Goal: Task Accomplishment & Management: Use online tool/utility

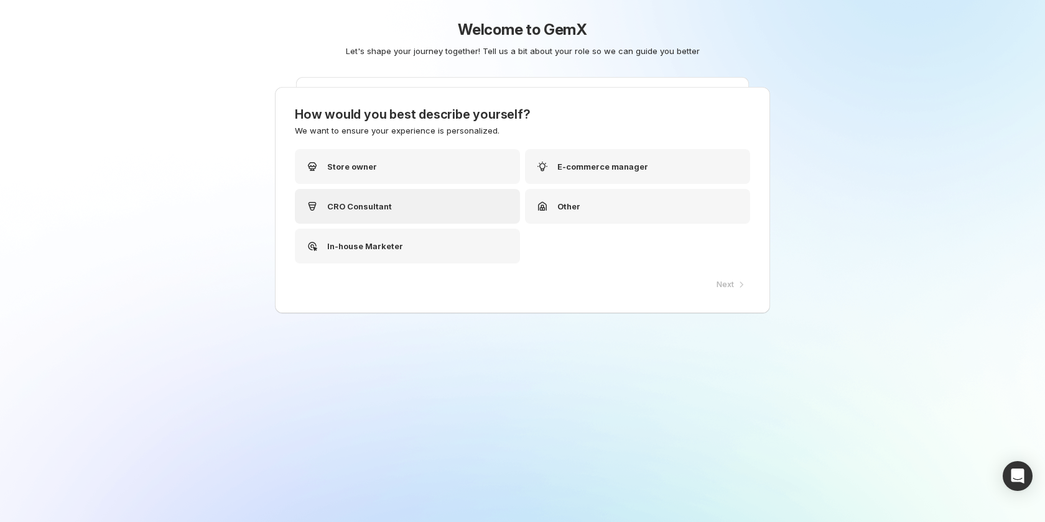
click at [415, 201] on div "CRO Consultant" at bounding box center [407, 206] width 225 height 35
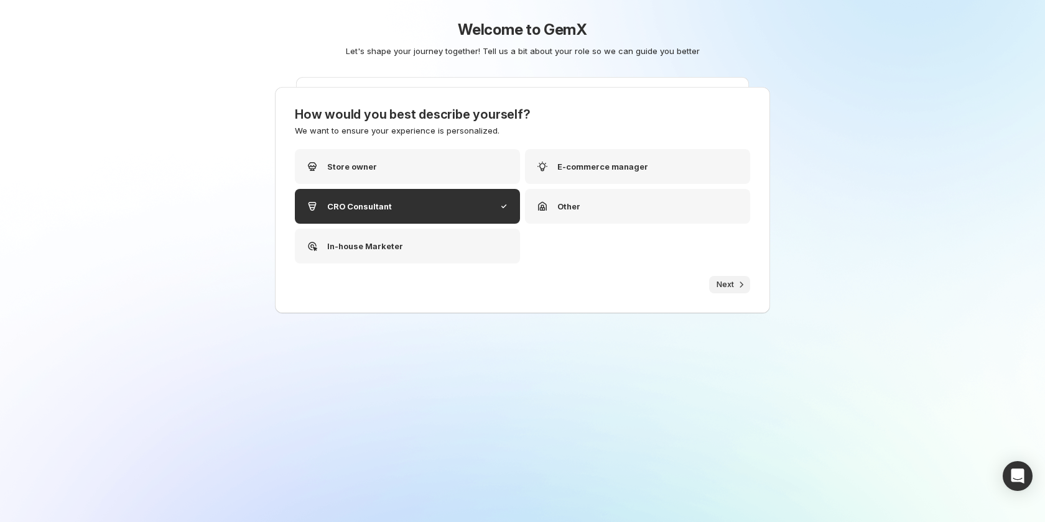
click at [729, 280] on span "Next" at bounding box center [724, 285] width 17 height 10
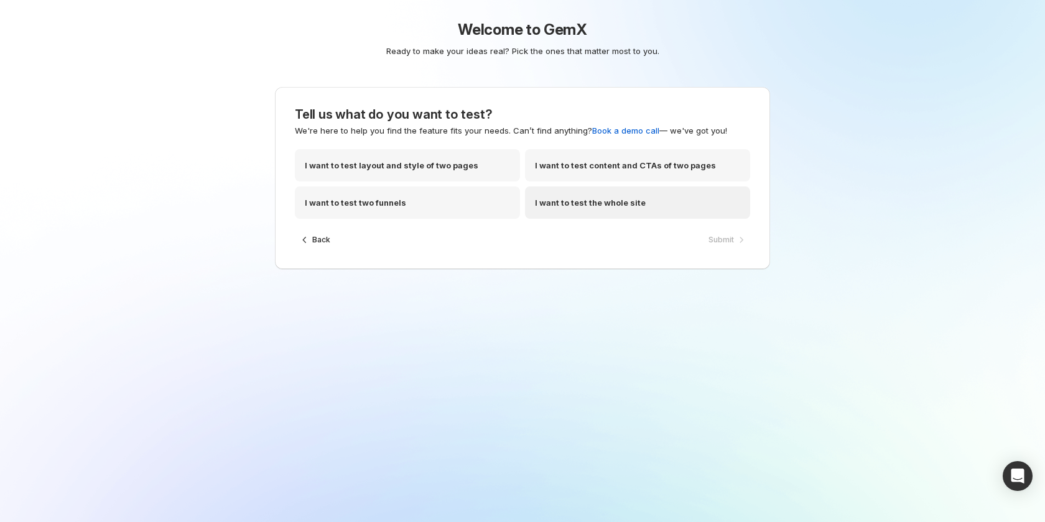
click at [615, 199] on p "I want to test the whole site" at bounding box center [590, 202] width 111 height 12
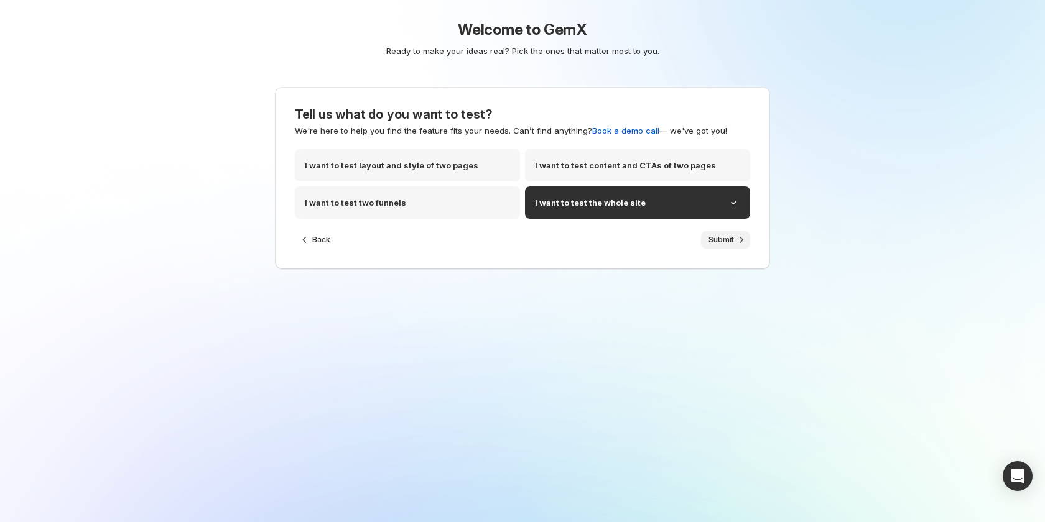
click at [718, 234] on button "Submit" at bounding box center [725, 239] width 49 height 17
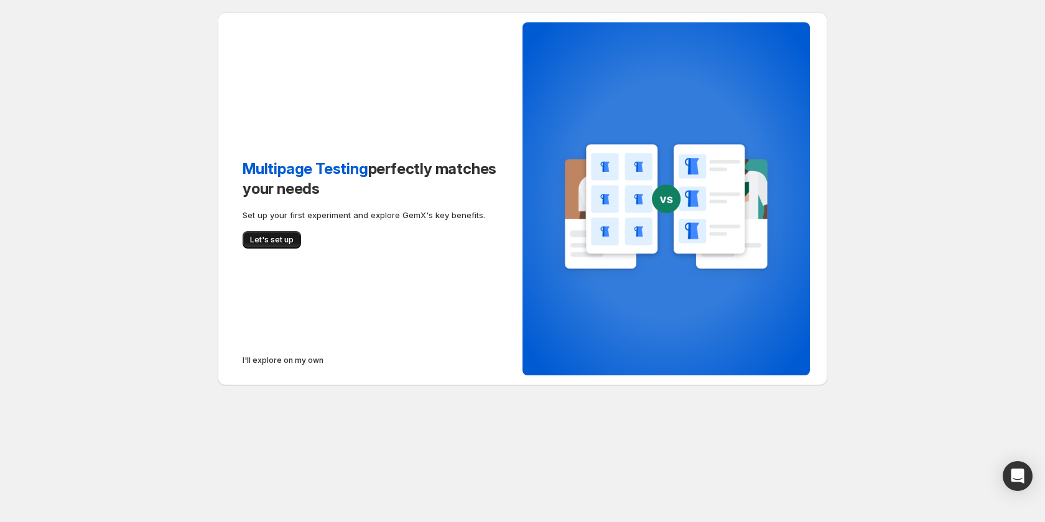
click at [274, 241] on span "Let's set up" at bounding box center [272, 240] width 44 height 10
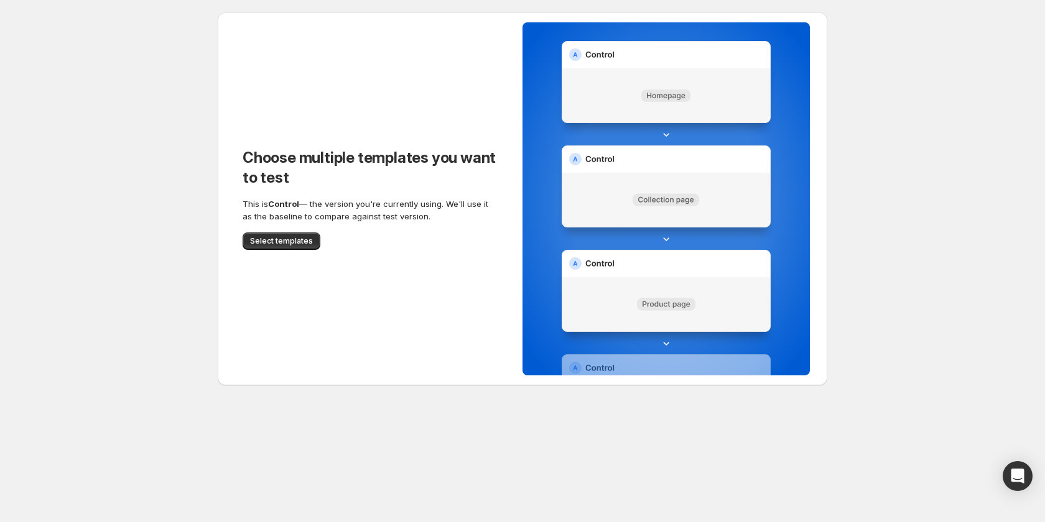
click at [305, 250] on div "Choose multiple templates you want to test This is Control — the version you're…" at bounding box center [370, 198] width 305 height 373
click at [301, 242] on span "Select templates" at bounding box center [281, 241] width 63 height 10
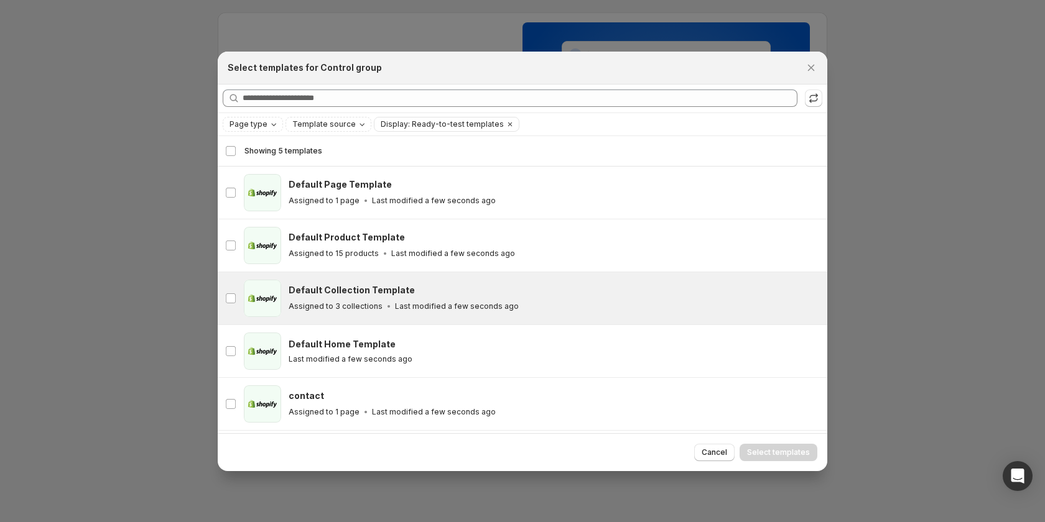
click at [433, 275] on div "collection Default Collection Template Assigned to 3 collections Last modified …" at bounding box center [522, 298] width 609 height 52
click at [782, 451] on span "Select templates" at bounding box center [778, 453] width 63 height 10
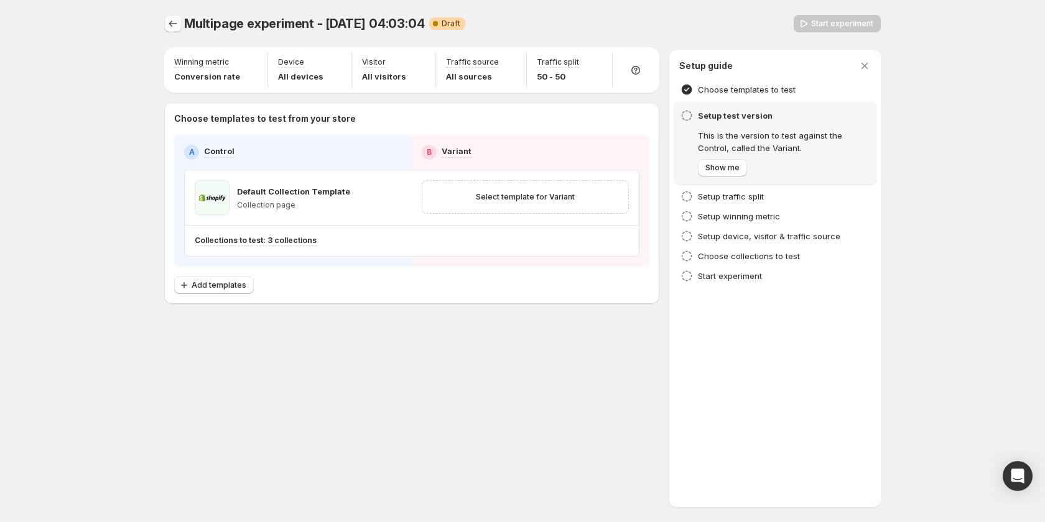
click at [170, 23] on icon "Experiments" at bounding box center [173, 24] width 8 height 6
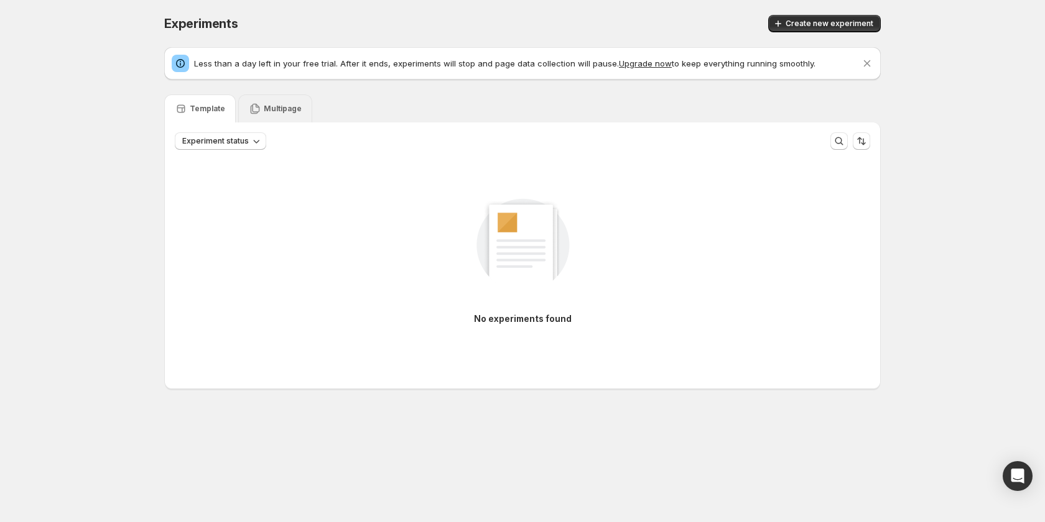
click at [255, 101] on div "Multipage" at bounding box center [275, 109] width 74 height 28
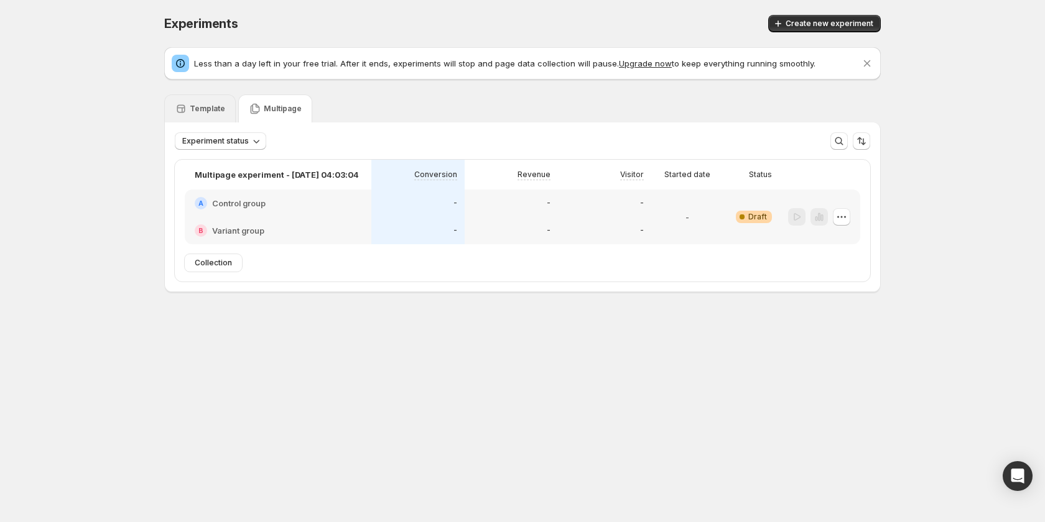
click at [202, 104] on p "Template" at bounding box center [207, 109] width 35 height 10
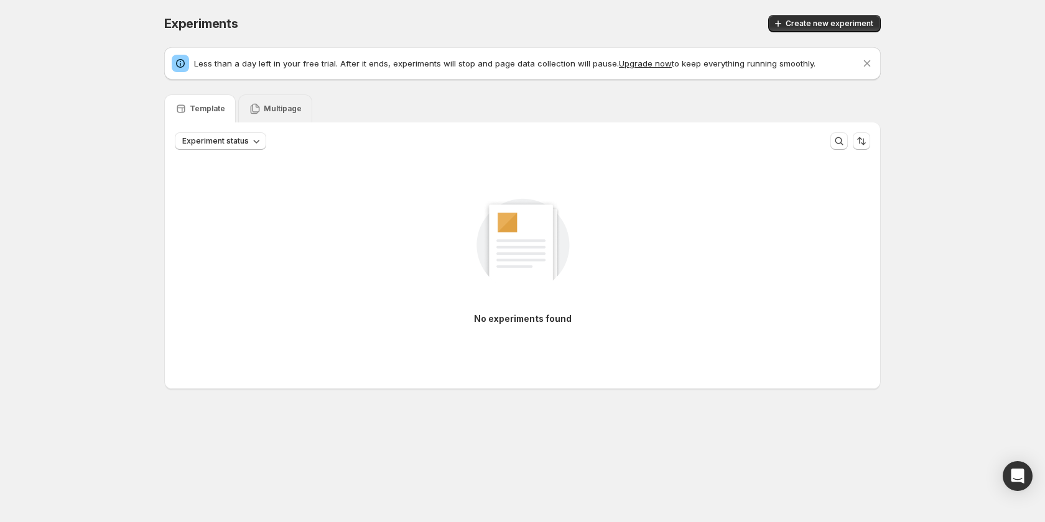
click at [270, 109] on p "Multipage" at bounding box center [283, 109] width 38 height 10
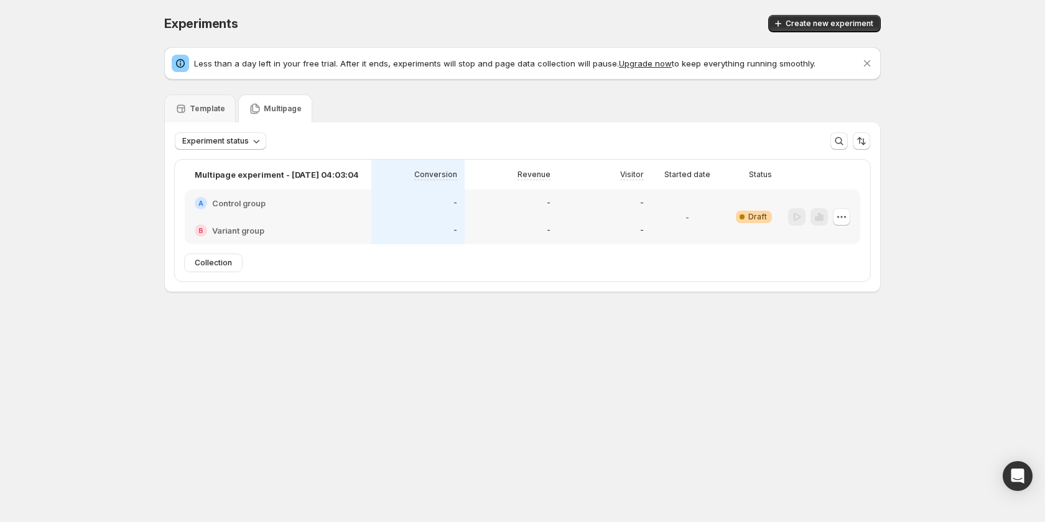
click at [311, 192] on div "A Control group" at bounding box center [278, 203] width 187 height 27
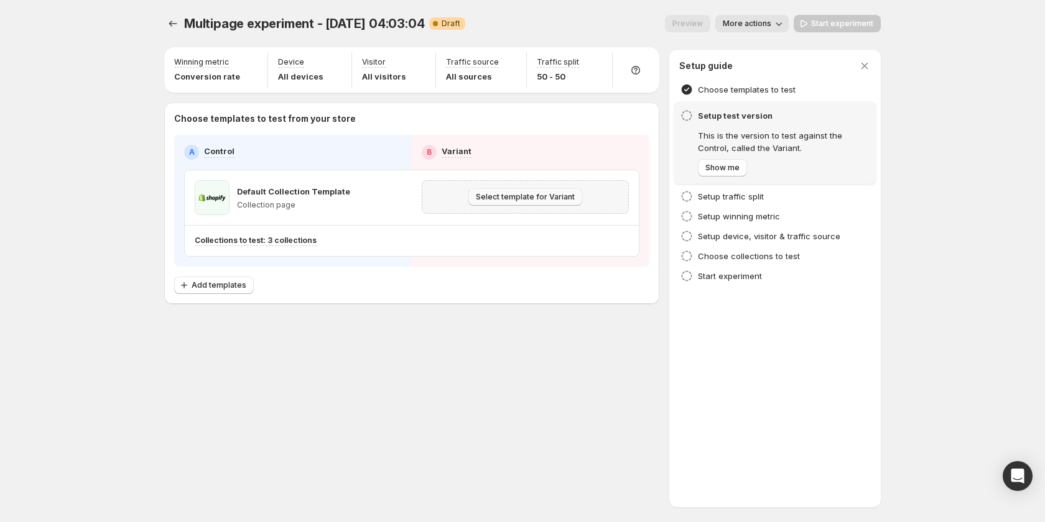
click at [508, 197] on span "Select template for Variant" at bounding box center [525, 197] width 99 height 10
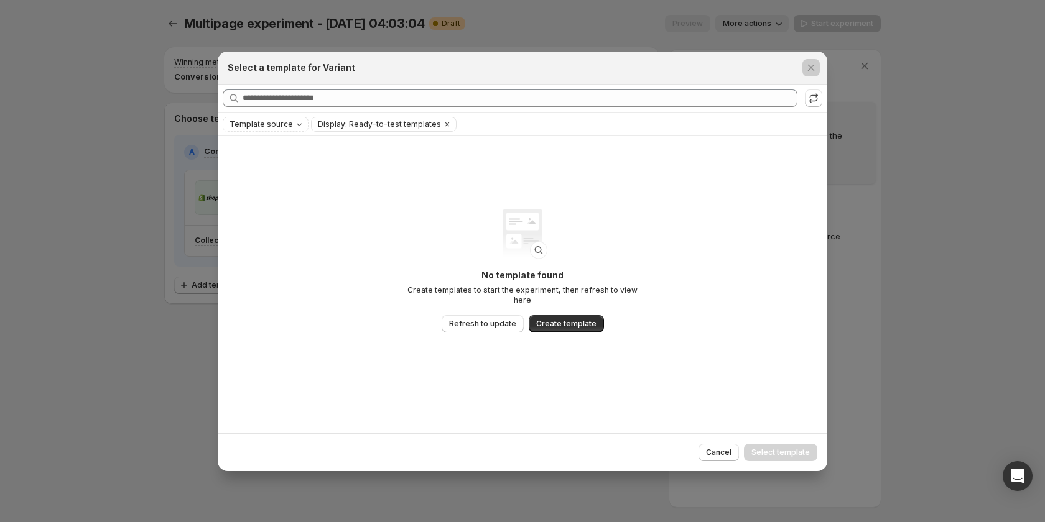
click at [81, 367] on div at bounding box center [522, 261] width 1045 height 522
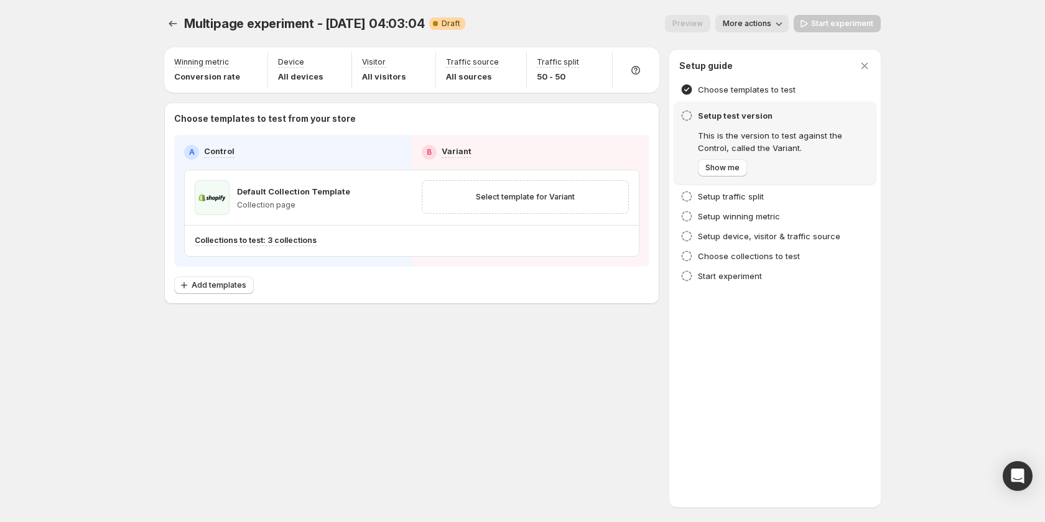
click at [164, 22] on div "Multipage experiment - Oct 14, 04:03:04. This page is ready Multipage experimen…" at bounding box center [522, 185] width 746 height 371
click at [172, 21] on icon "Experiments" at bounding box center [173, 23] width 12 height 12
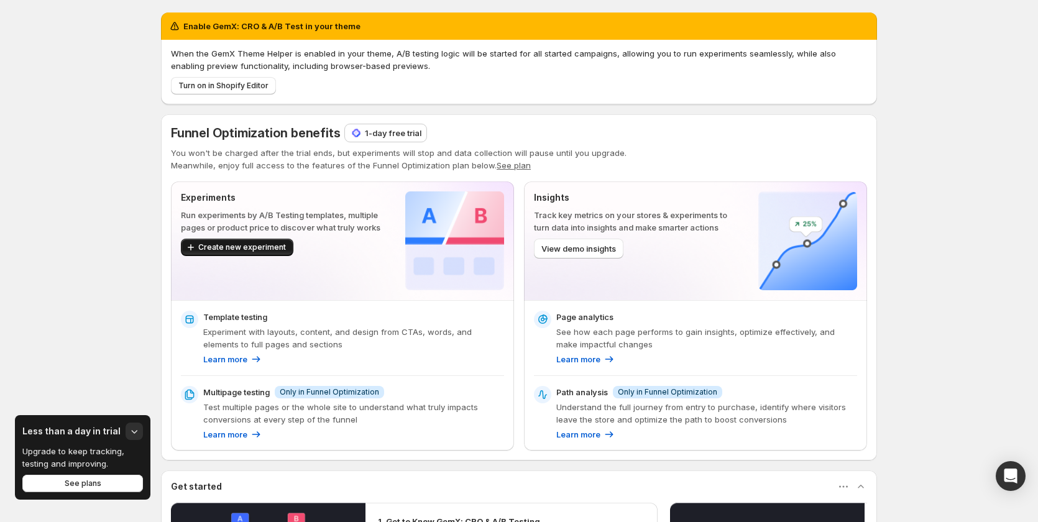
click at [264, 243] on span "Create new experiment" at bounding box center [242, 247] width 88 height 10
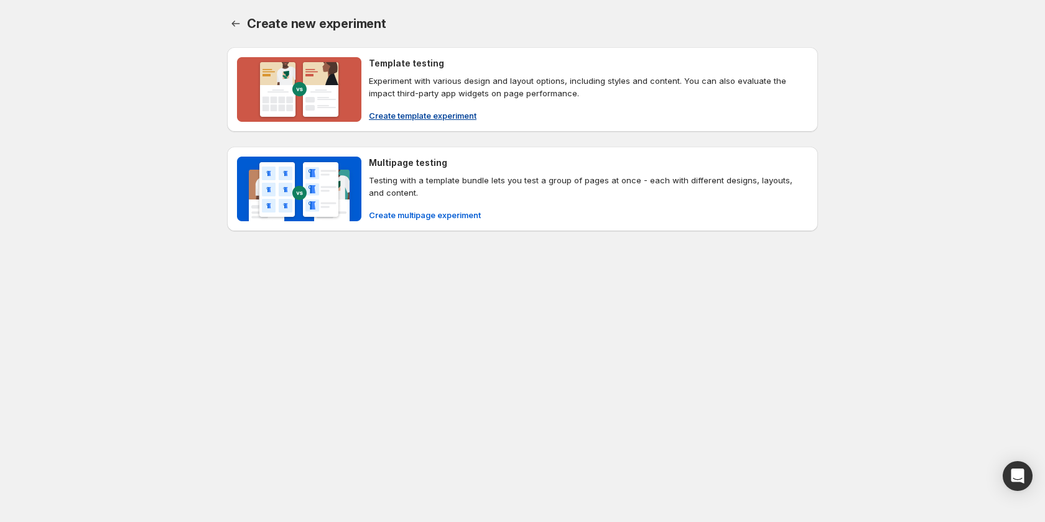
click at [420, 119] on span "Create template experiment" at bounding box center [423, 115] width 108 height 12
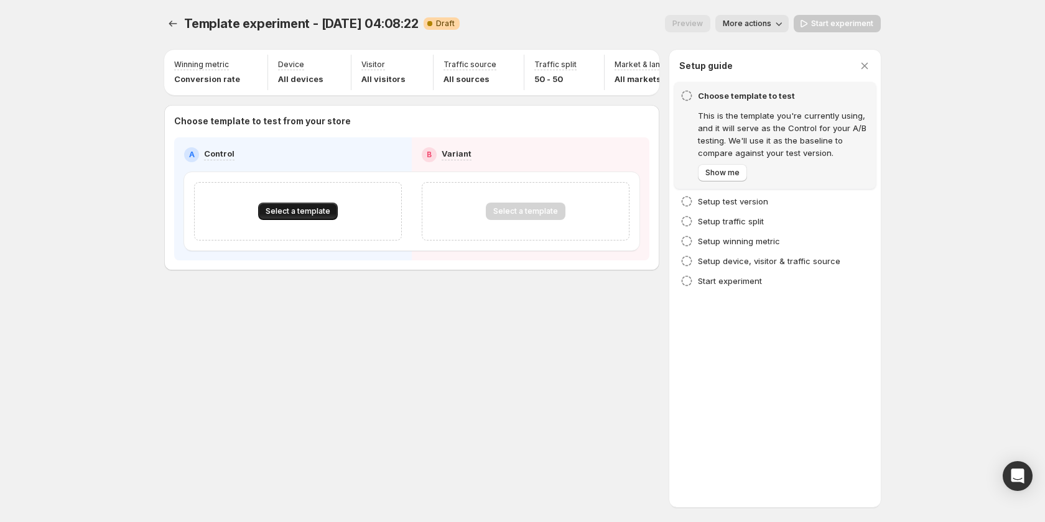
click at [322, 216] on span "Select a template" at bounding box center [297, 211] width 65 height 10
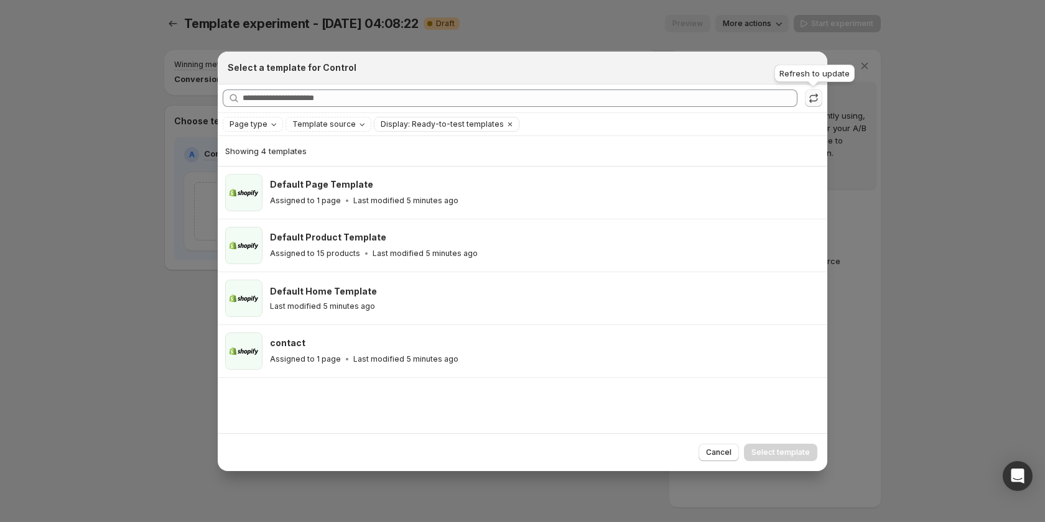
click at [810, 101] on icon ":rs:" at bounding box center [813, 100] width 8 height 4
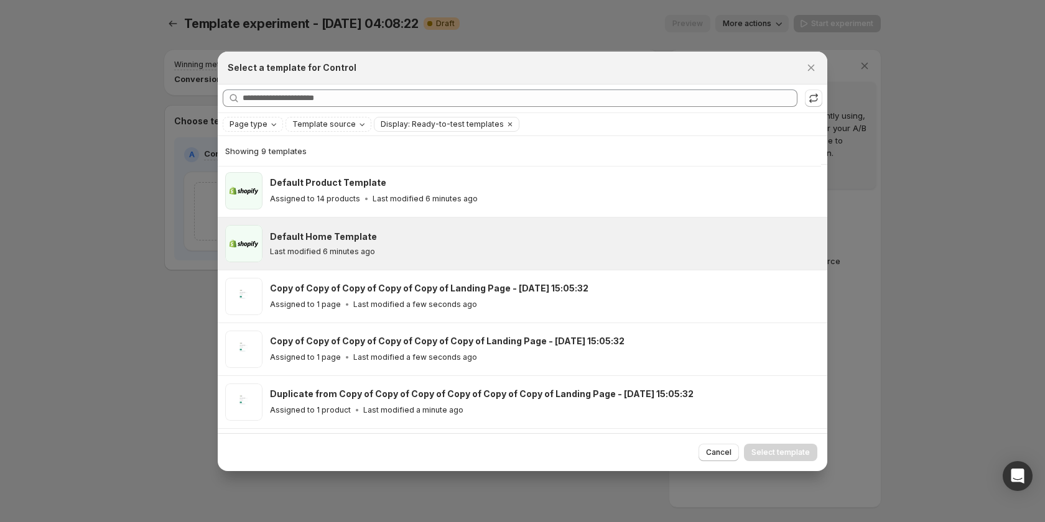
scroll to position [154, 0]
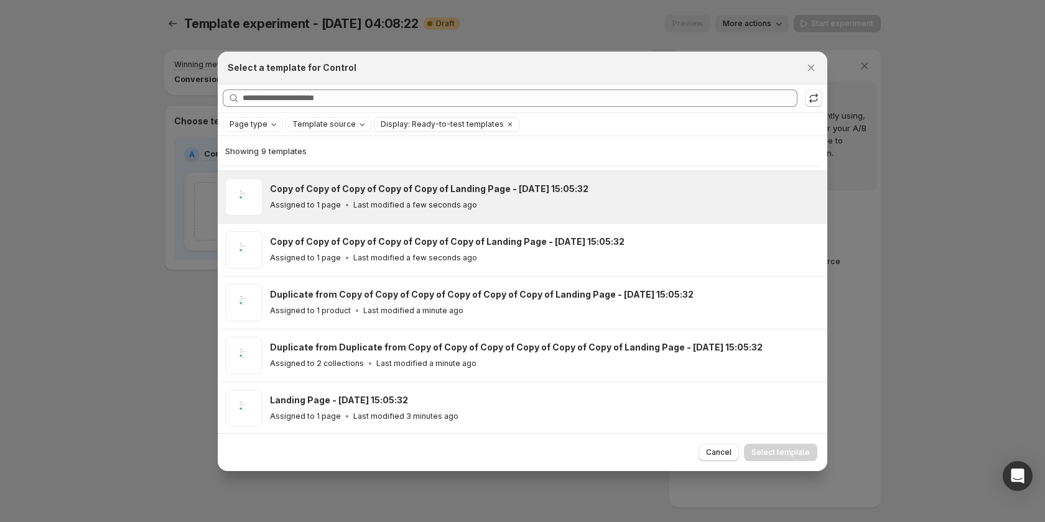
click at [483, 202] on div "Assigned to 1 page Last modified a few seconds ago" at bounding box center [543, 205] width 546 height 12
click at [788, 446] on button "Select template" at bounding box center [780, 452] width 73 height 17
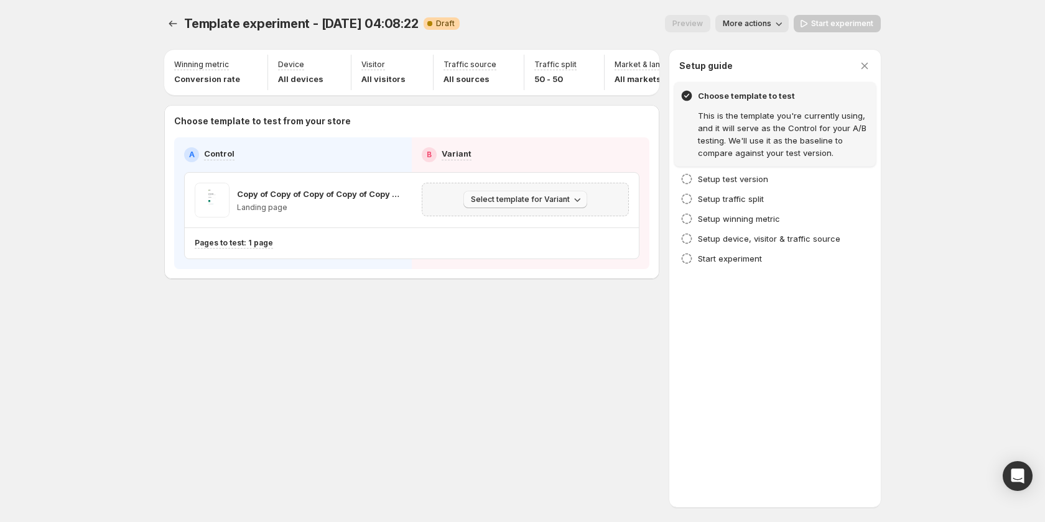
click at [552, 201] on span "Select template for Variant" at bounding box center [520, 200] width 99 height 10
click at [542, 252] on span "Create Variant based on Control" at bounding box center [527, 253] width 127 height 10
click at [837, 24] on span "Start experiment" at bounding box center [842, 24] width 62 height 10
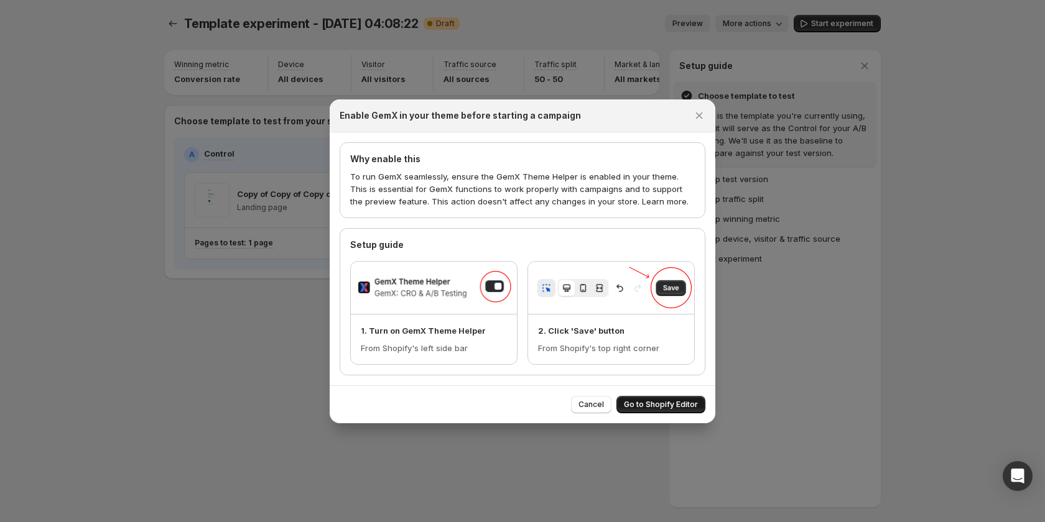
click at [664, 408] on span "Go to Shopify Editor" at bounding box center [661, 405] width 74 height 10
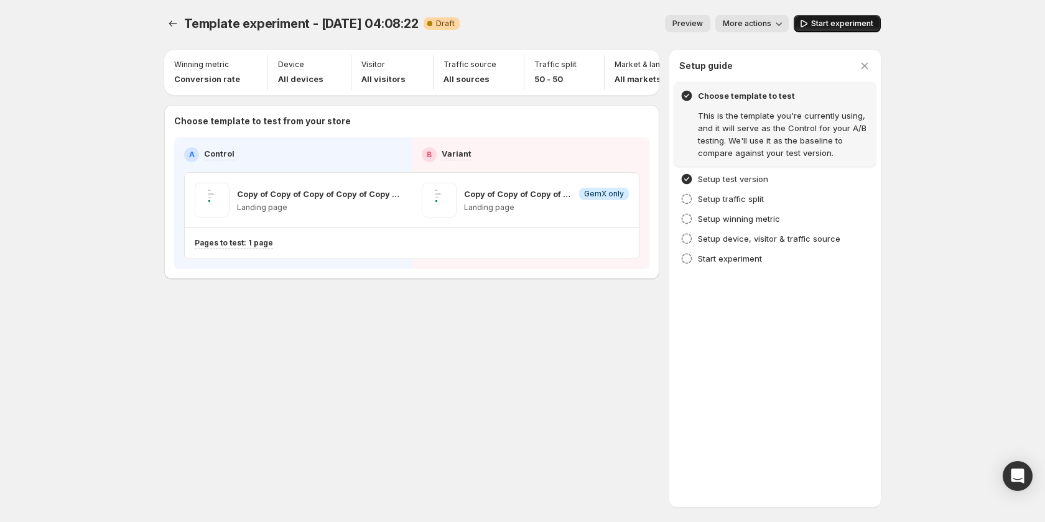
click at [830, 21] on span "Start experiment" at bounding box center [842, 24] width 62 height 10
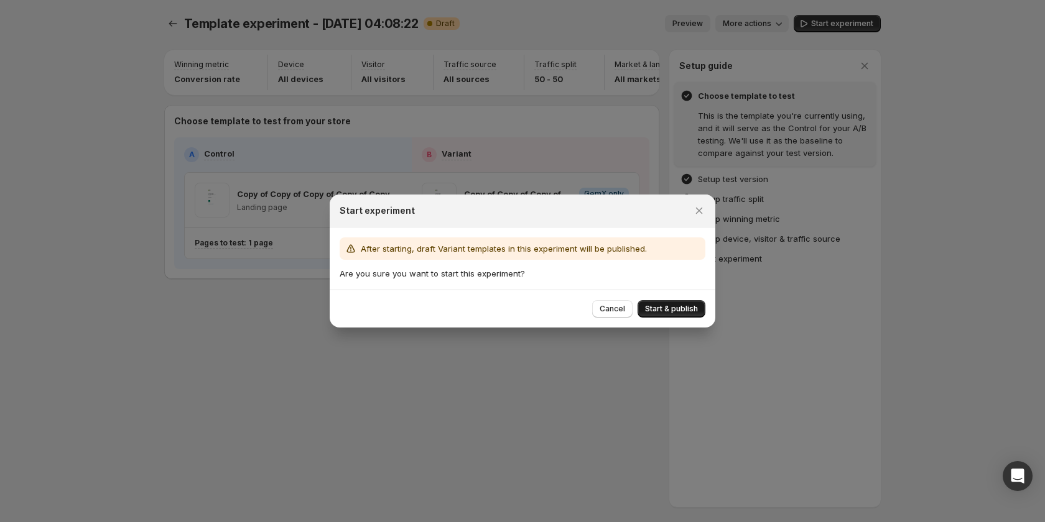
click at [678, 305] on span "Start & publish" at bounding box center [671, 309] width 53 height 10
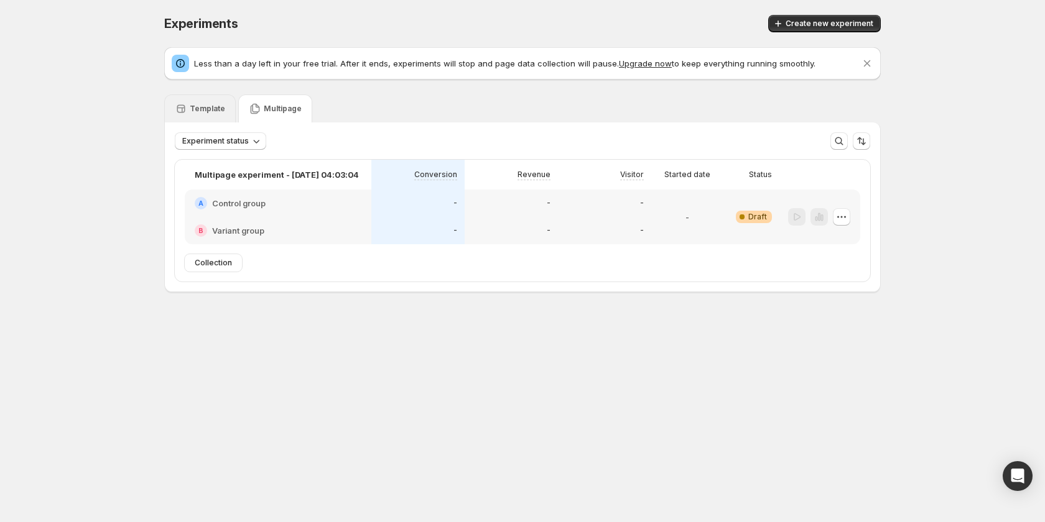
click at [202, 110] on p "Template" at bounding box center [207, 109] width 35 height 10
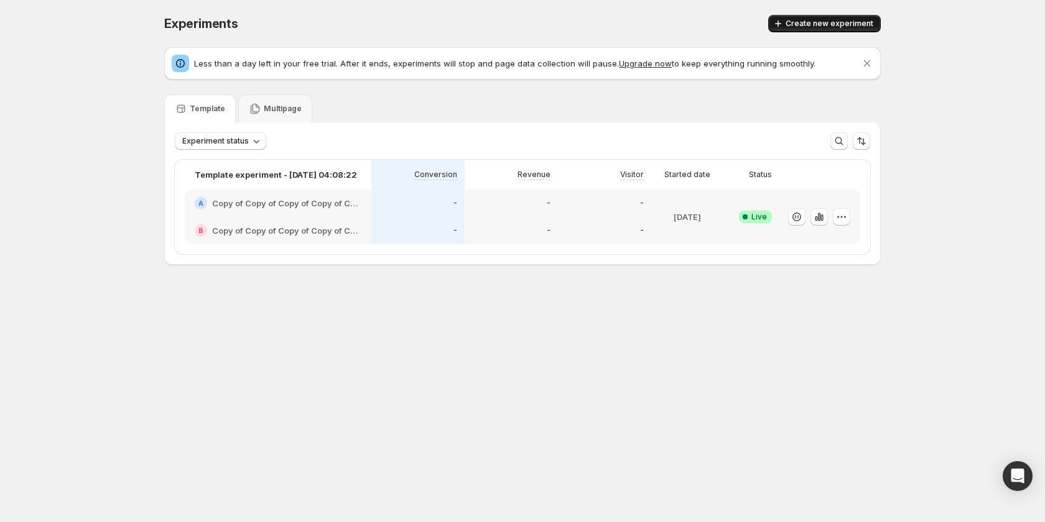
click at [839, 24] on span "Create new experiment" at bounding box center [829, 24] width 88 height 10
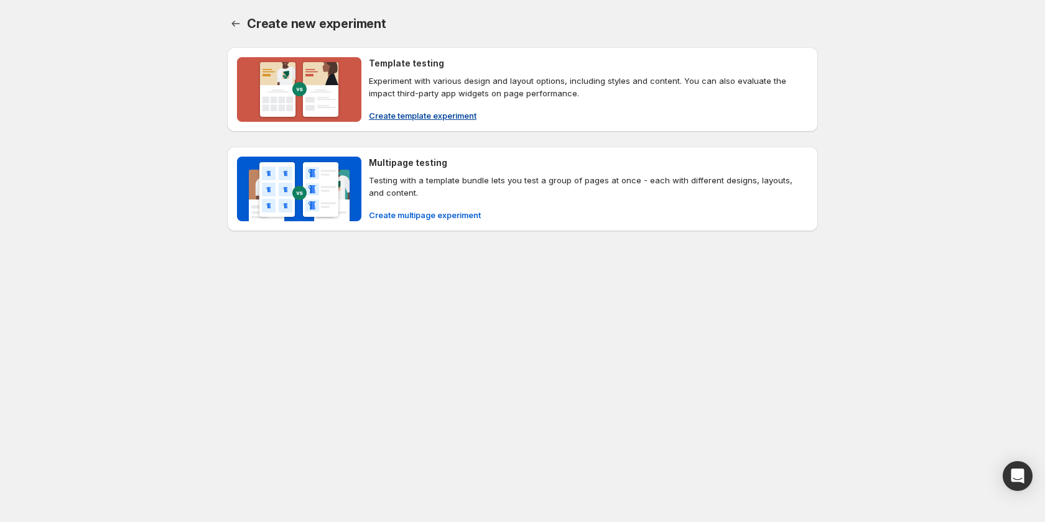
click at [424, 117] on span "Create template experiment" at bounding box center [423, 115] width 108 height 12
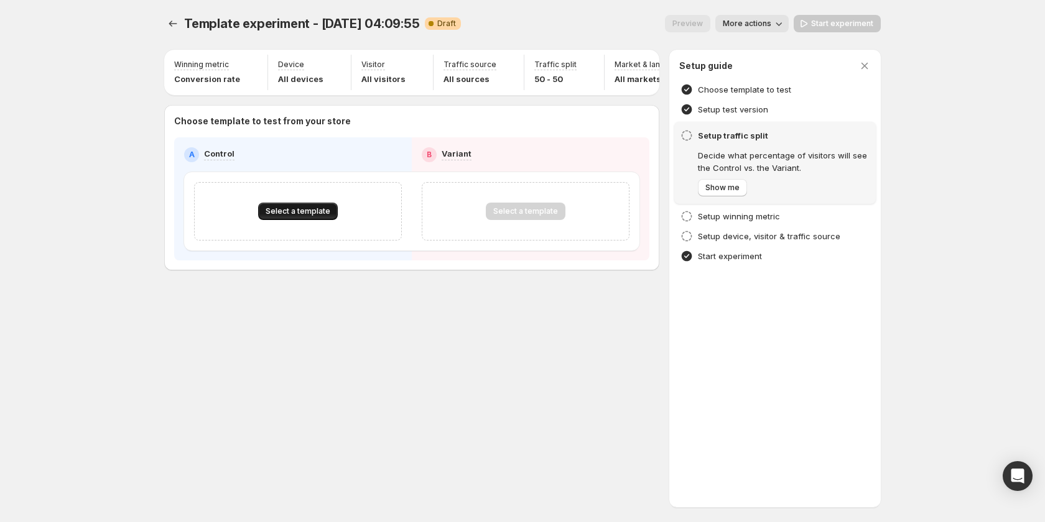
click at [278, 210] on button "Select a template" at bounding box center [298, 211] width 80 height 17
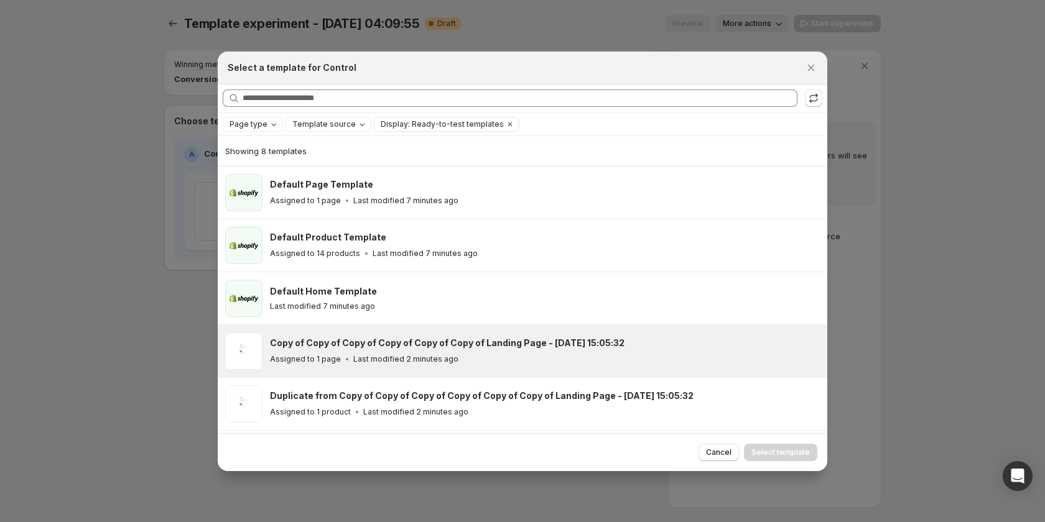
drag, startPoint x: 412, startPoint y: 346, endPoint x: 767, endPoint y: 445, distance: 368.1
click at [413, 346] on h3 "Copy of Copy of Copy of Copy of Copy of Copy of Landing Page - [DATE] 15:05:32" at bounding box center [447, 343] width 354 height 12
click at [796, 449] on span "Select template" at bounding box center [780, 453] width 58 height 10
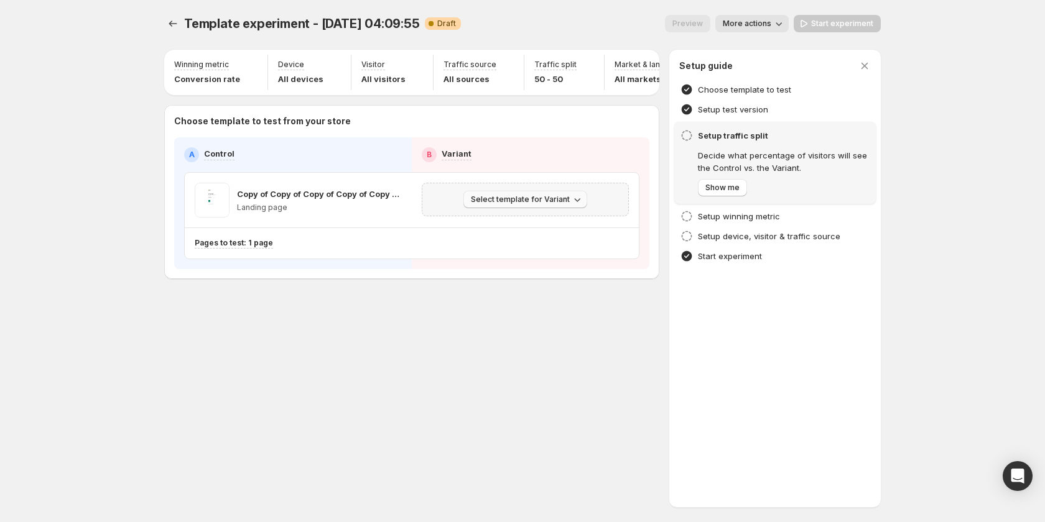
click at [556, 208] on button "Select template for Variant" at bounding box center [525, 199] width 124 height 17
click at [547, 249] on span "Create Variant based on Control" at bounding box center [527, 253] width 127 height 10
click at [816, 17] on button "Start experiment" at bounding box center [836, 23] width 87 height 17
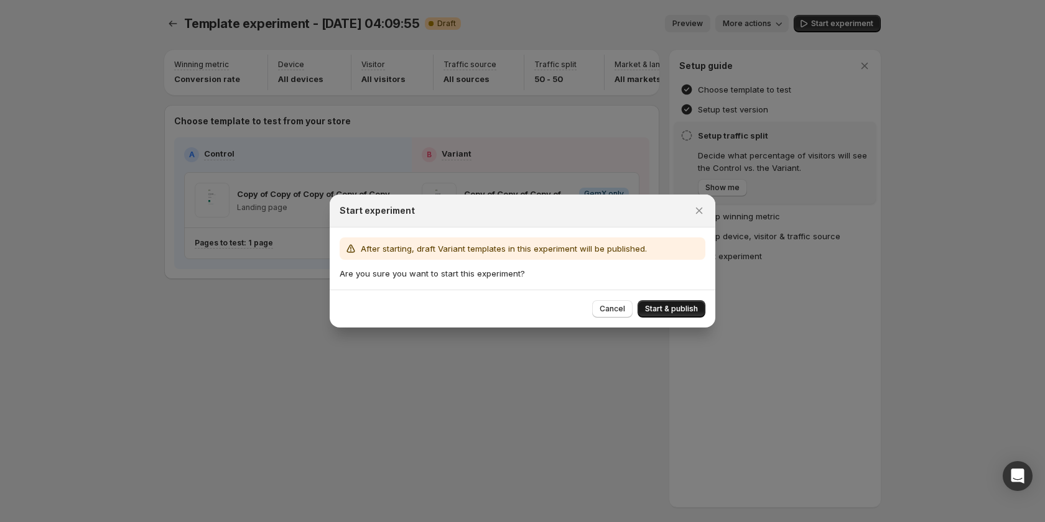
click at [650, 303] on button "Start & publish" at bounding box center [671, 308] width 68 height 17
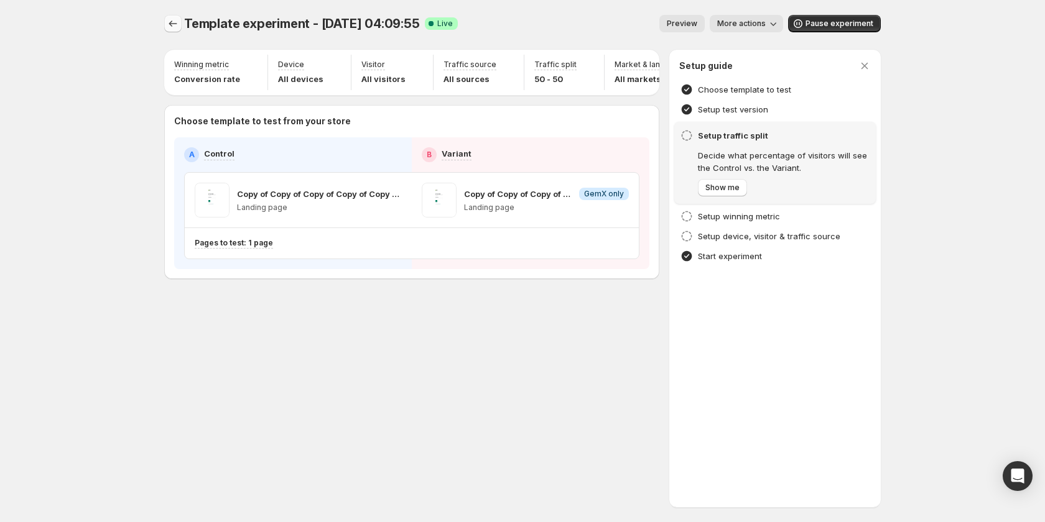
click at [170, 19] on icon "Experiments" at bounding box center [173, 23] width 12 height 12
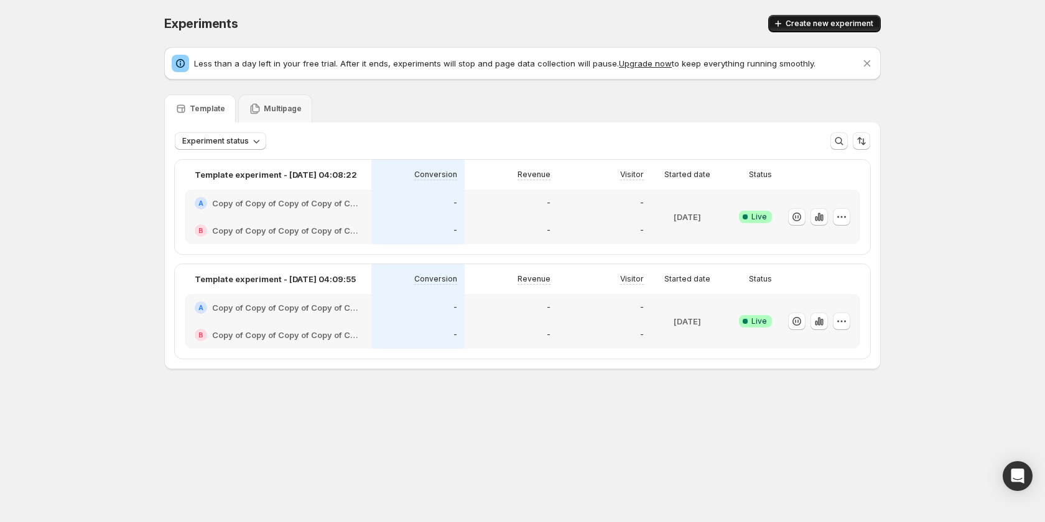
click at [827, 19] on button "Create new experiment" at bounding box center [824, 23] width 113 height 17
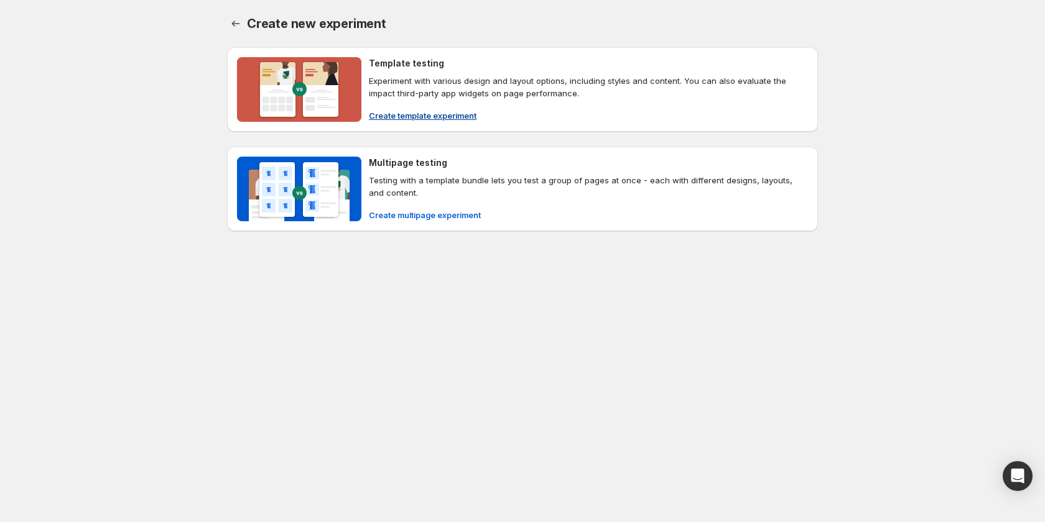
click at [418, 113] on span "Create template experiment" at bounding box center [423, 115] width 108 height 12
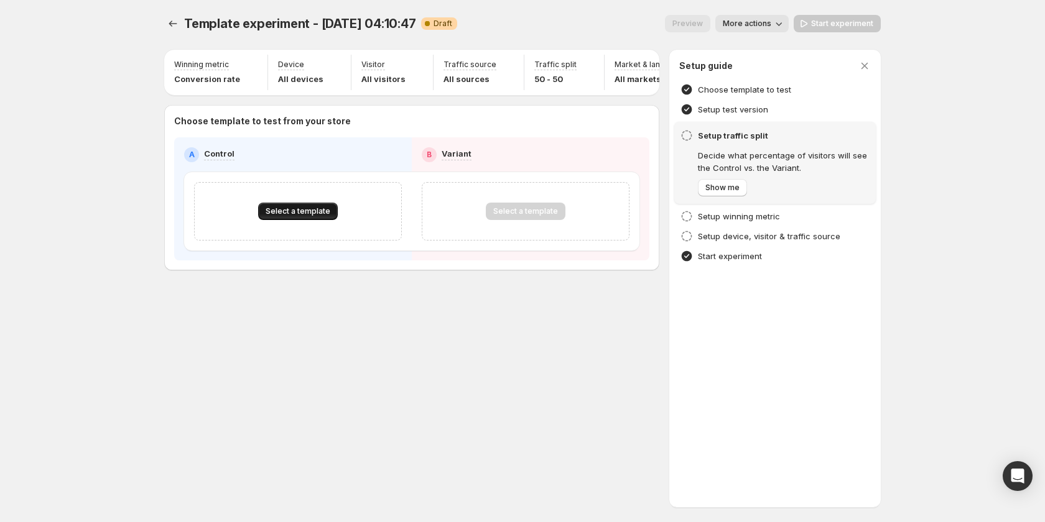
click at [291, 216] on span "Select a template" at bounding box center [297, 211] width 65 height 10
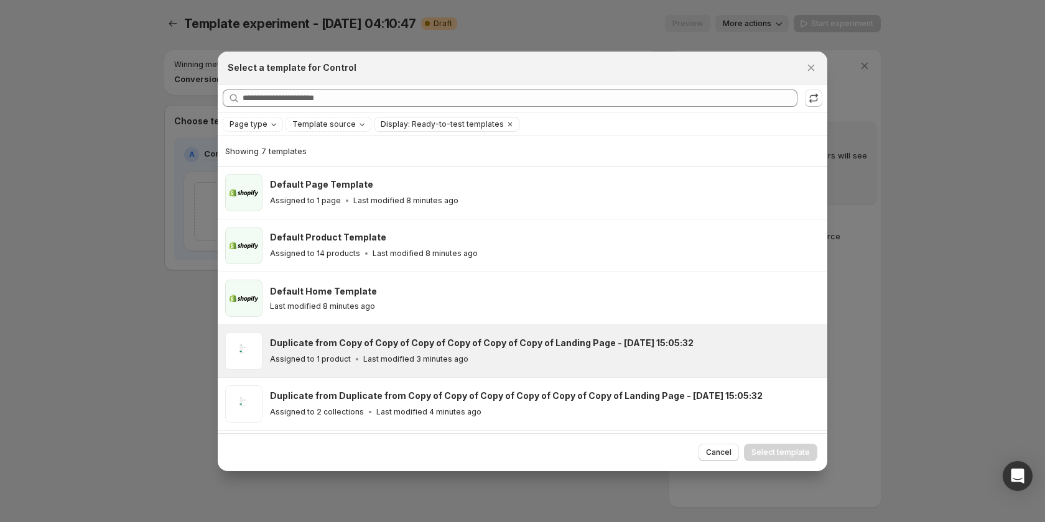
click at [381, 355] on p "Last modified 3 minutes ago" at bounding box center [415, 359] width 105 height 10
click at [806, 450] on span "Select template" at bounding box center [780, 453] width 58 height 10
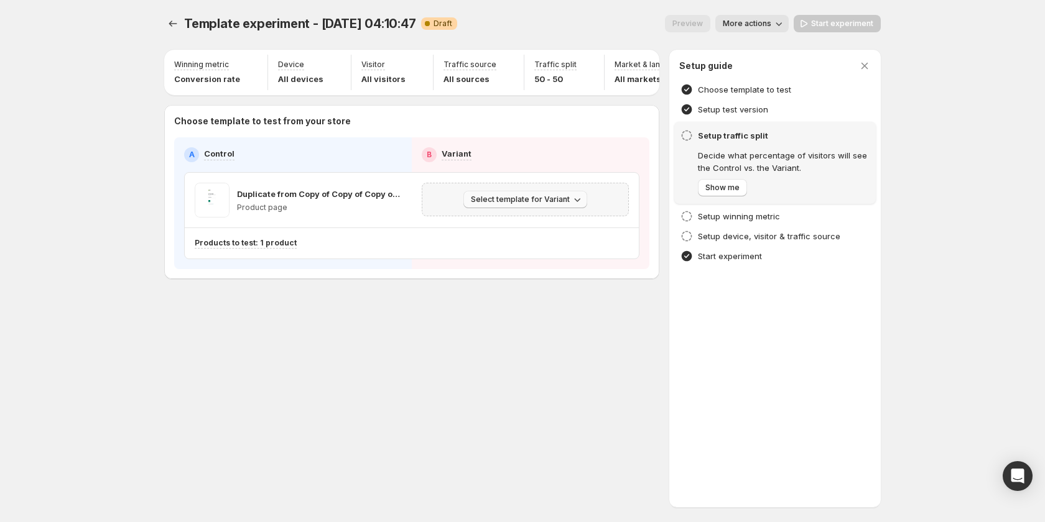
click at [558, 205] on span "Select template for Variant" at bounding box center [520, 200] width 99 height 10
click at [530, 249] on span "Create Variant based on Control" at bounding box center [527, 253] width 127 height 10
click at [847, 25] on span "Start experiment" at bounding box center [842, 24] width 62 height 10
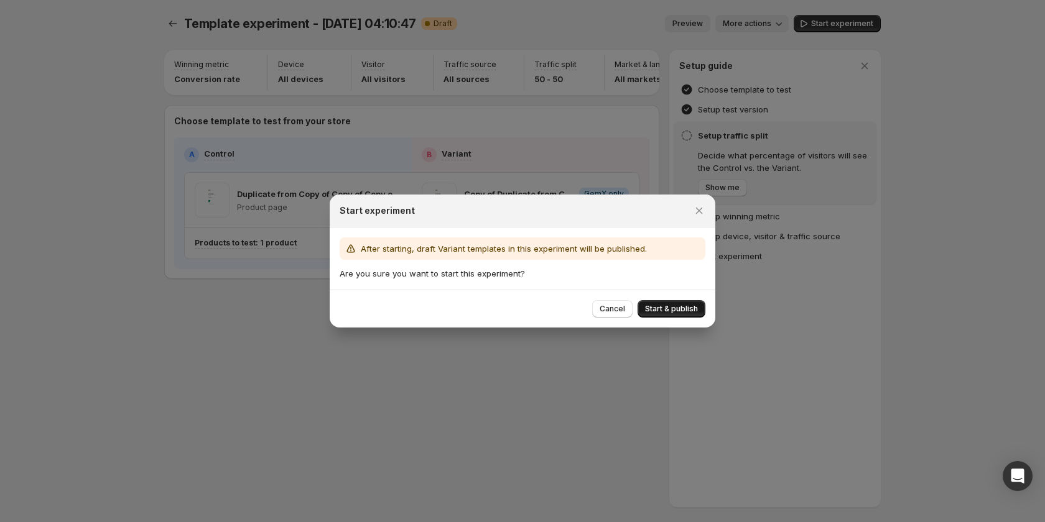
click at [662, 303] on button "Start & publish" at bounding box center [671, 308] width 68 height 17
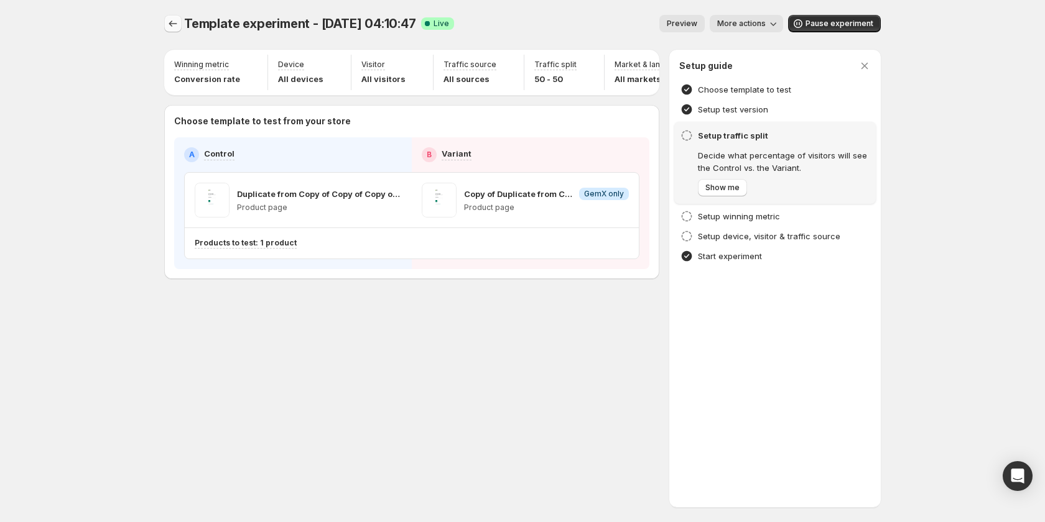
click at [173, 22] on icon "Experiments" at bounding box center [173, 23] width 12 height 12
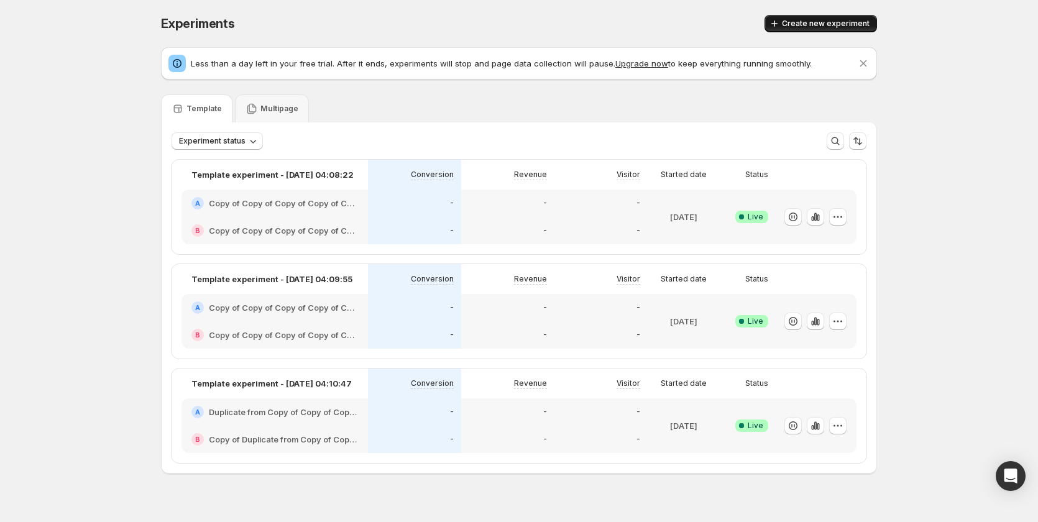
click at [804, 16] on button "Create new experiment" at bounding box center [821, 23] width 113 height 17
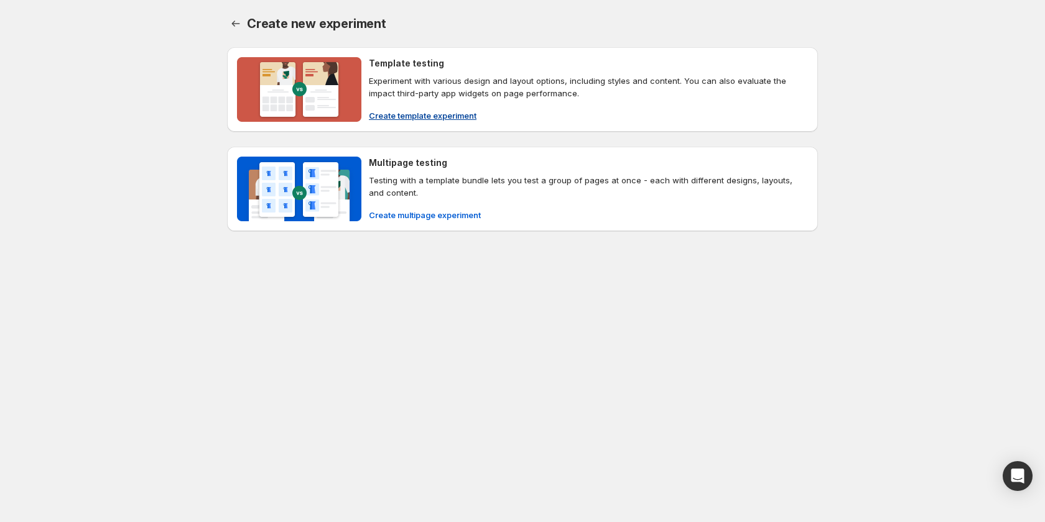
click at [430, 114] on span "Create template experiment" at bounding box center [423, 115] width 108 height 12
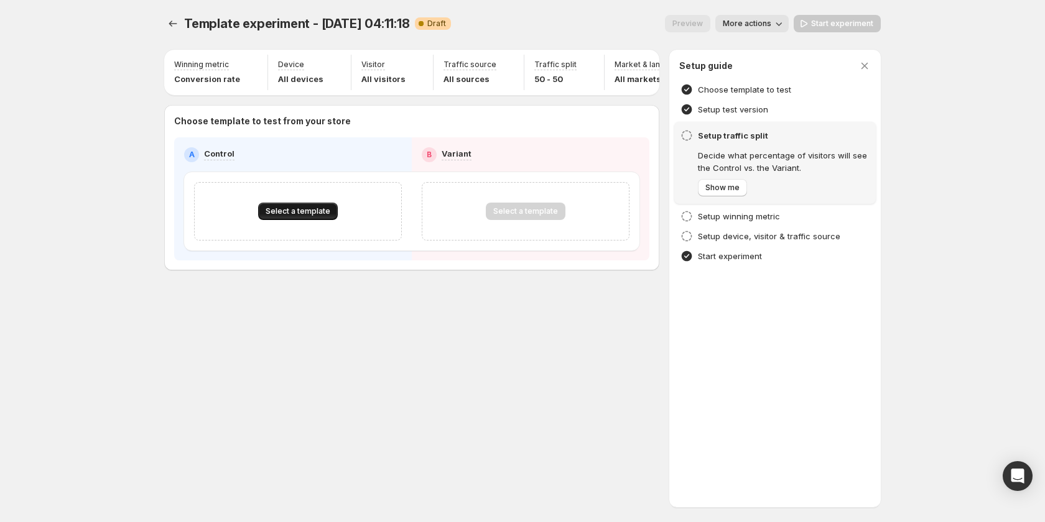
click at [302, 213] on button "Select a template" at bounding box center [298, 211] width 80 height 17
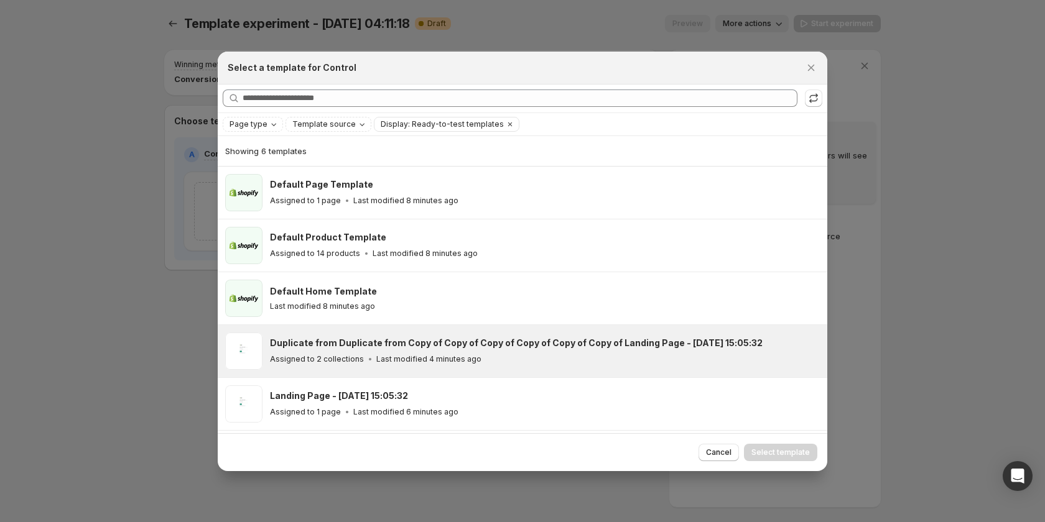
click at [387, 341] on h3 "Duplicate from Duplicate from Copy of Copy of Copy of Copy of Copy of Copy of L…" at bounding box center [516, 343] width 492 height 12
click at [770, 454] on span "Select template" at bounding box center [780, 453] width 58 height 10
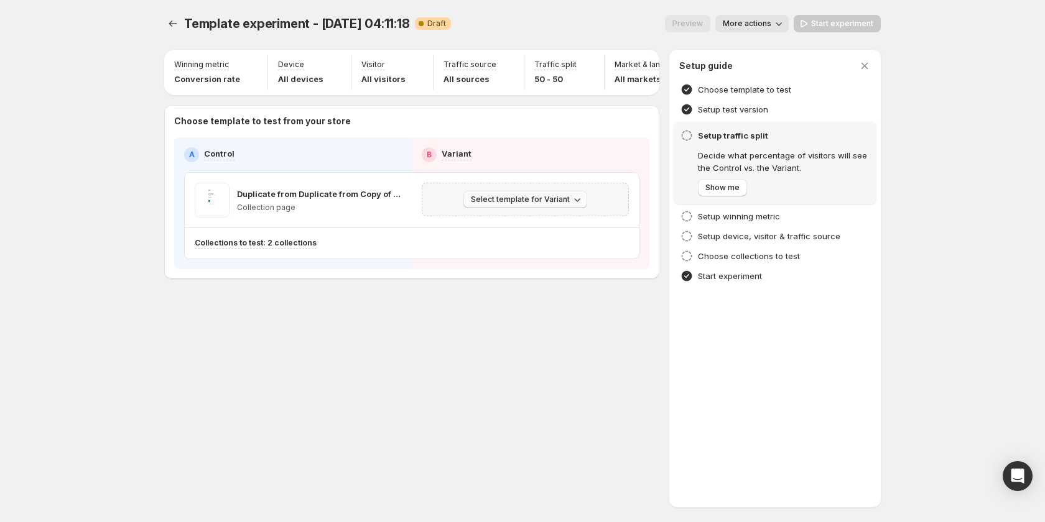
click at [544, 198] on button "Select template for Variant" at bounding box center [525, 199] width 124 height 17
drag, startPoint x: 541, startPoint y: 252, endPoint x: 560, endPoint y: 263, distance: 21.4
click at [539, 264] on div "Select an existing template Create Variant based on Control" at bounding box center [527, 242] width 142 height 48
click at [576, 251] on span "Create Variant based on Control" at bounding box center [527, 253] width 127 height 10
click at [857, 26] on span "Start experiment" at bounding box center [842, 24] width 62 height 10
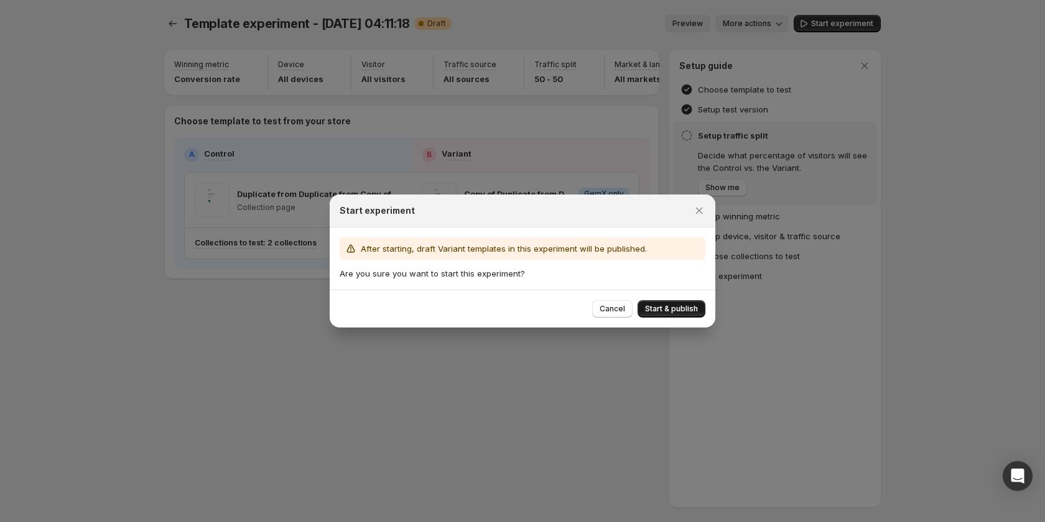
click at [676, 310] on span "Start & publish" at bounding box center [671, 309] width 53 height 10
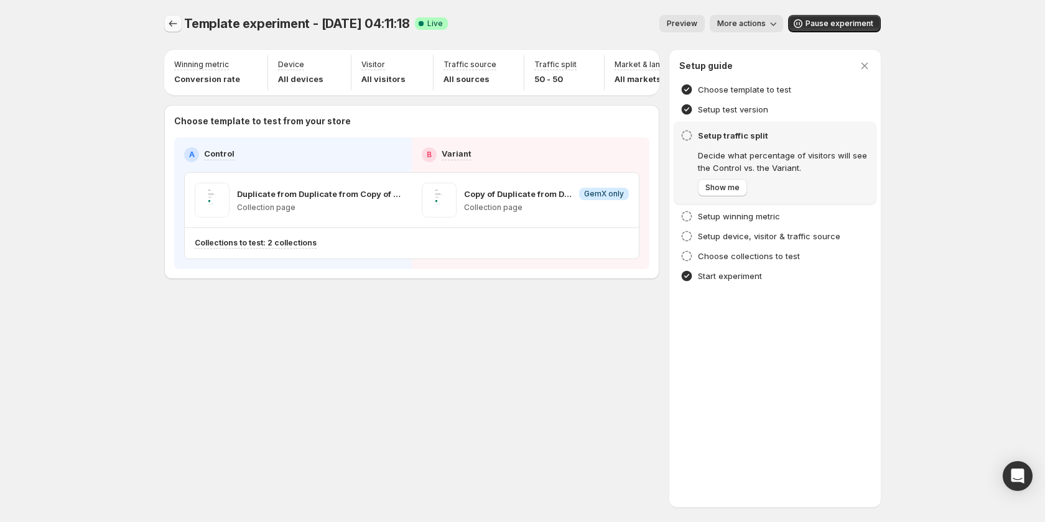
click at [172, 21] on icon "Experiments" at bounding box center [173, 23] width 12 height 12
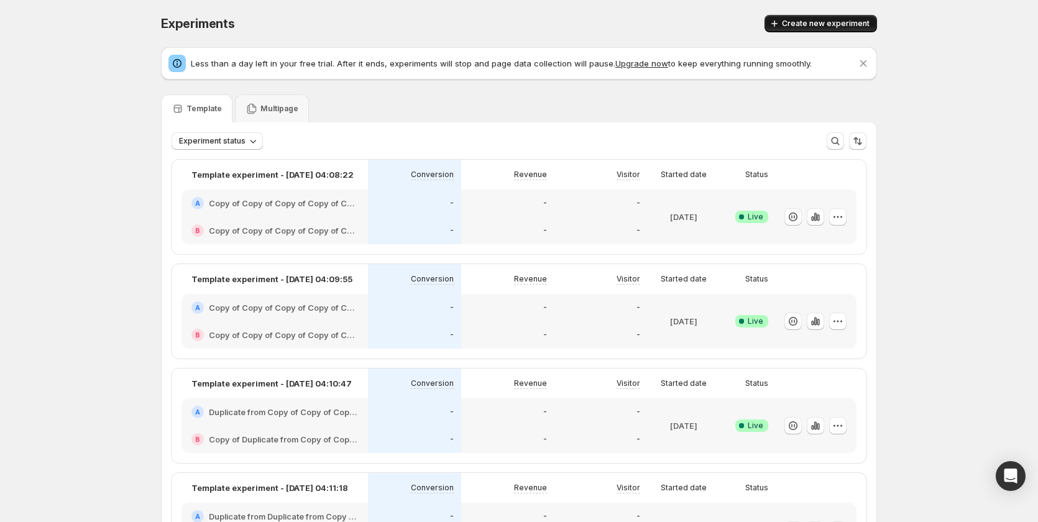
click at [816, 21] on span "Create new experiment" at bounding box center [826, 24] width 88 height 10
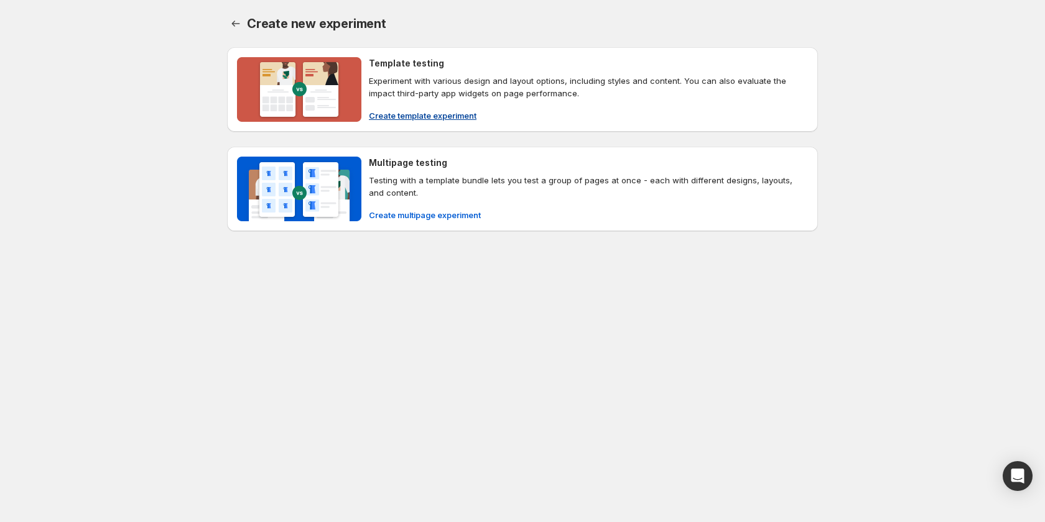
click at [411, 113] on span "Create template experiment" at bounding box center [423, 115] width 108 height 12
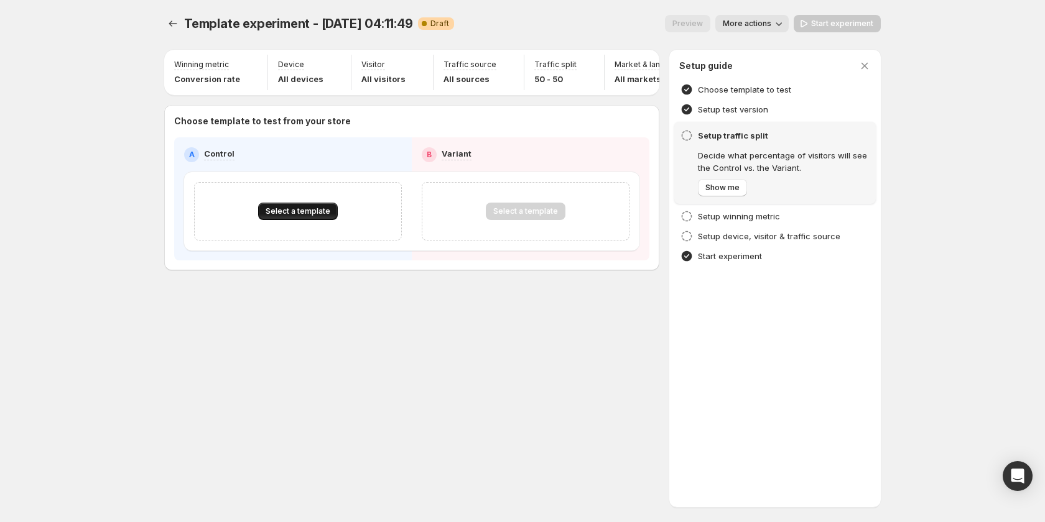
click at [305, 216] on span "Select a template" at bounding box center [297, 211] width 65 height 10
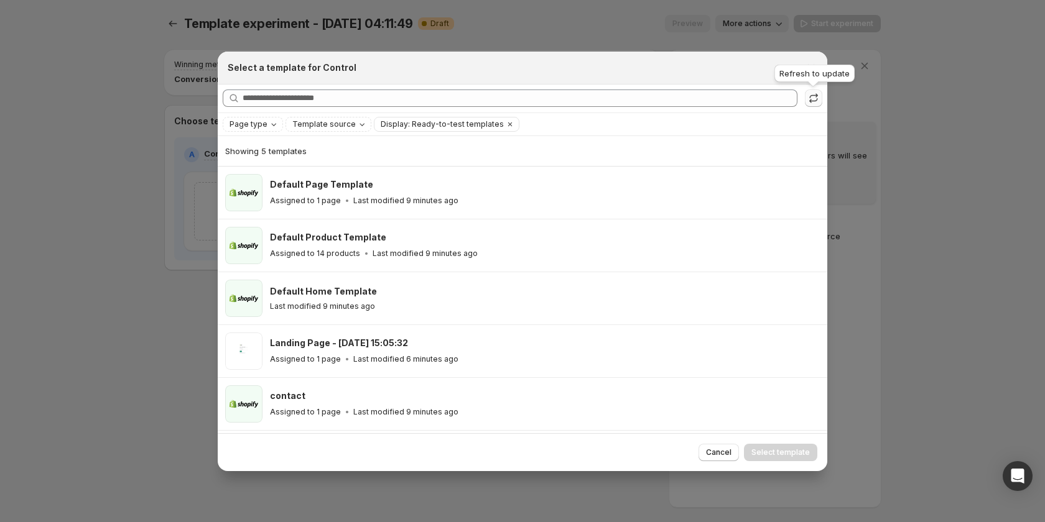
click at [815, 101] on icon ":rhh:" at bounding box center [813, 98] width 12 height 12
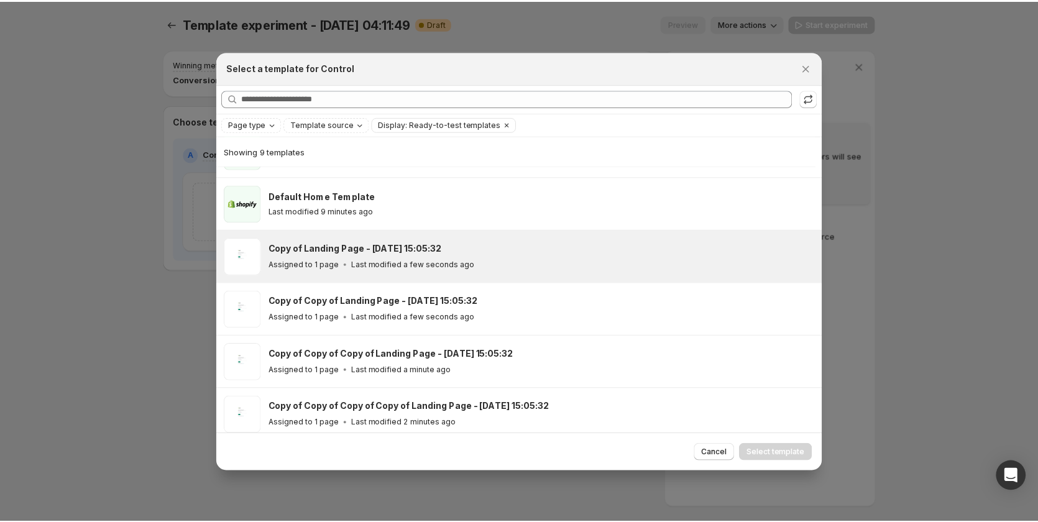
scroll to position [85, 0]
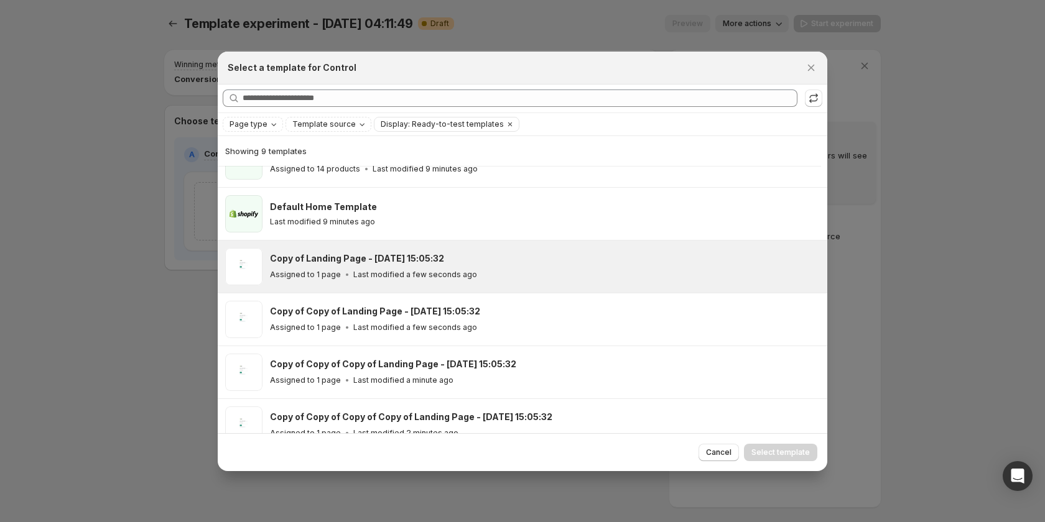
click at [470, 262] on div "Copy of Landing Page - Oct 14, 15:05:32" at bounding box center [543, 258] width 546 height 12
click at [783, 456] on span "Select template" at bounding box center [780, 453] width 58 height 10
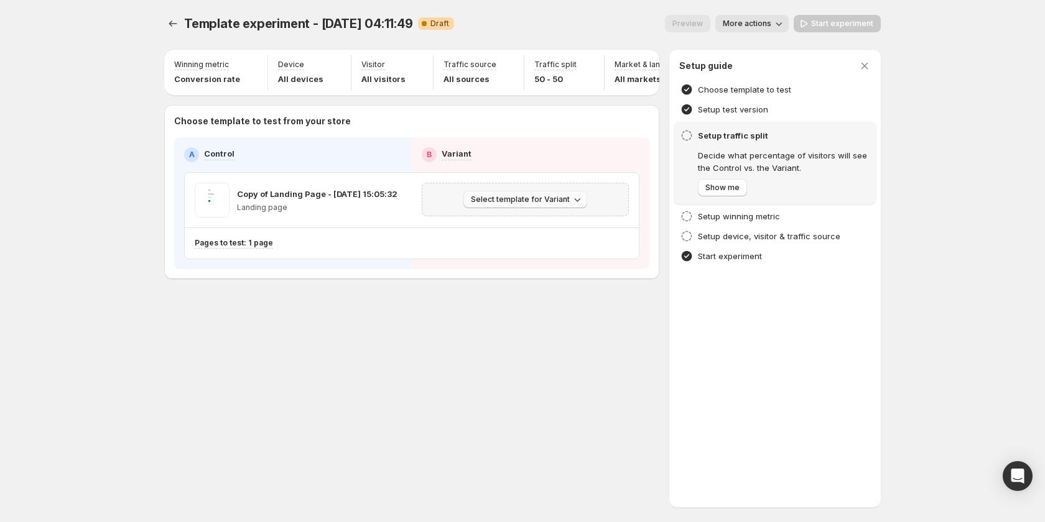
click at [530, 205] on span "Select template for Variant" at bounding box center [520, 200] width 99 height 10
click at [545, 259] on span "Create Variant based on Control" at bounding box center [527, 253] width 127 height 12
click at [841, 21] on span "Start experiment" at bounding box center [842, 24] width 62 height 10
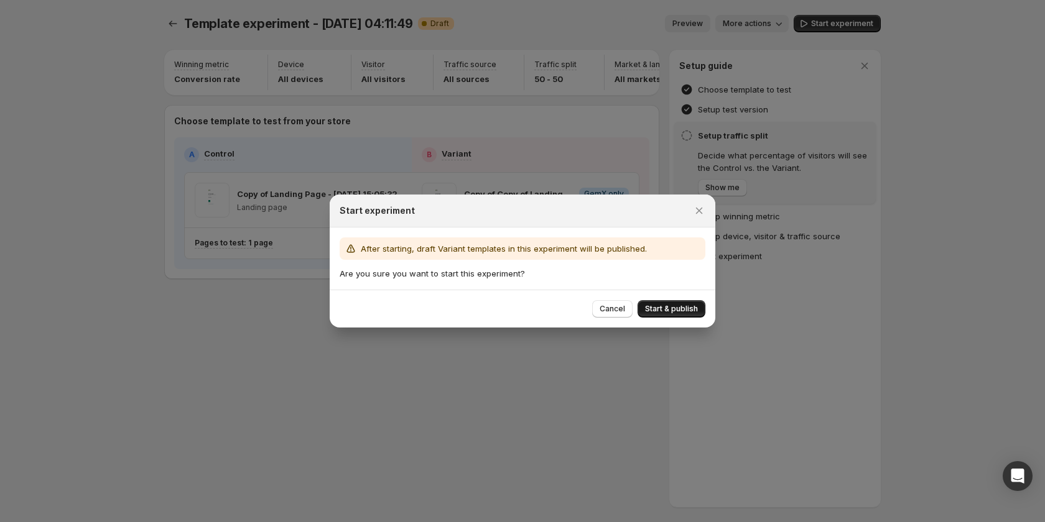
click at [677, 308] on span "Start & publish" at bounding box center [671, 309] width 53 height 10
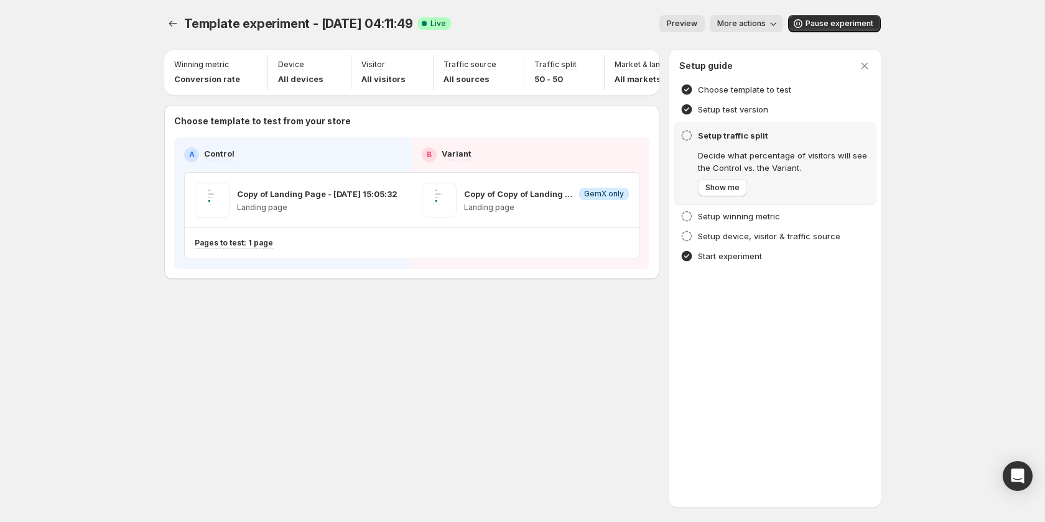
click at [929, 196] on div "Template experiment - Oct 14, 04:11:49. This page is ready Template experiment …" at bounding box center [522, 261] width 1045 height 522
click at [168, 26] on icon "Experiments" at bounding box center [173, 23] width 12 height 12
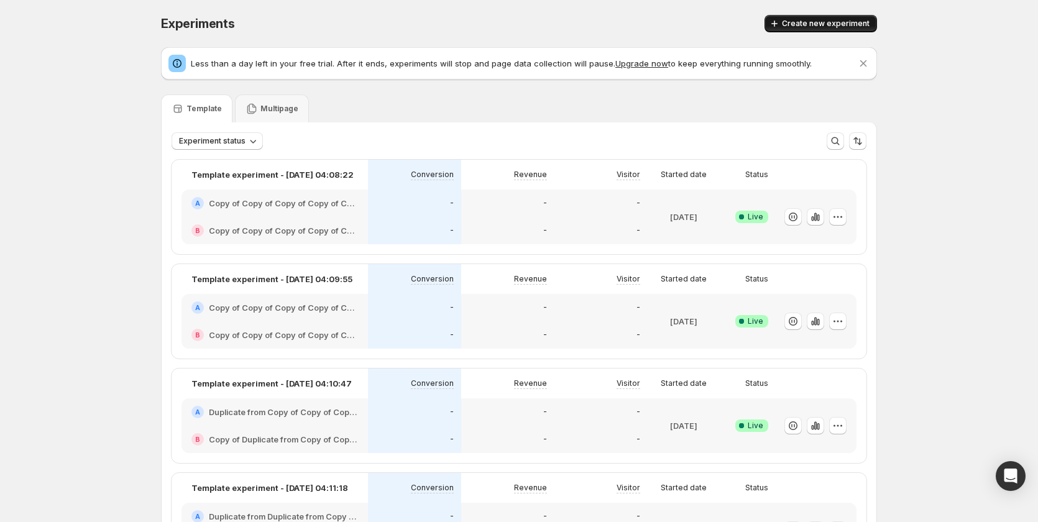
click at [802, 24] on span "Create new experiment" at bounding box center [826, 24] width 88 height 10
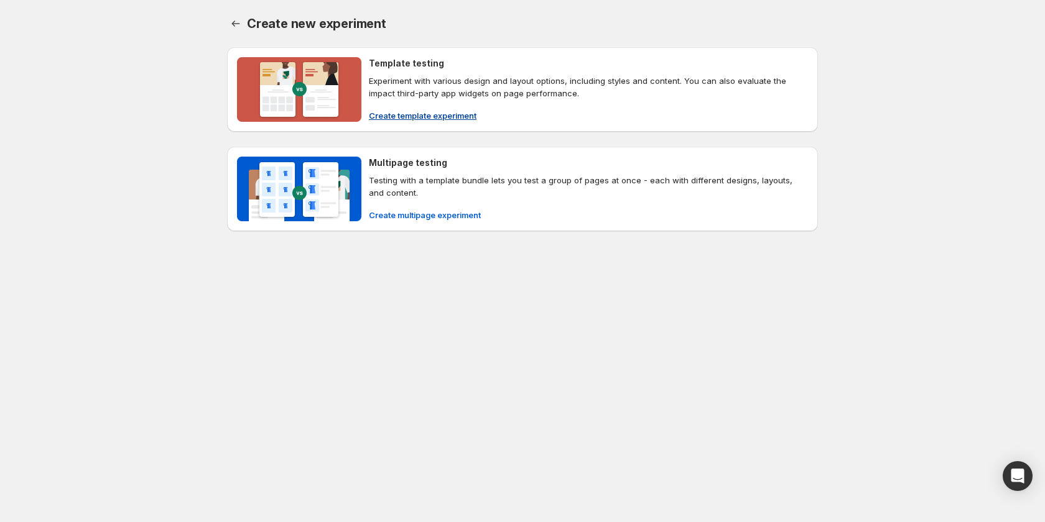
click at [410, 116] on span "Create template experiment" at bounding box center [423, 115] width 108 height 12
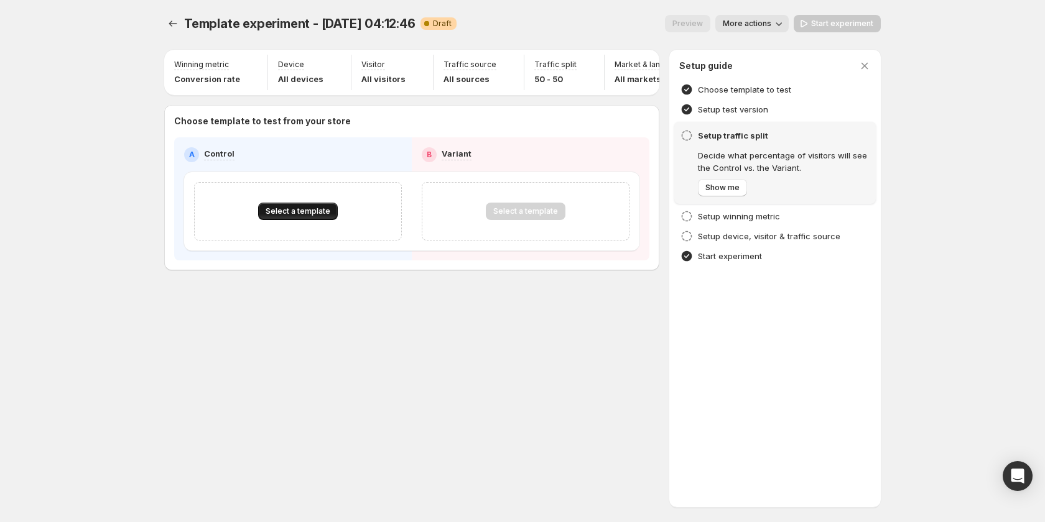
click at [310, 211] on button "Select a template" at bounding box center [298, 211] width 80 height 17
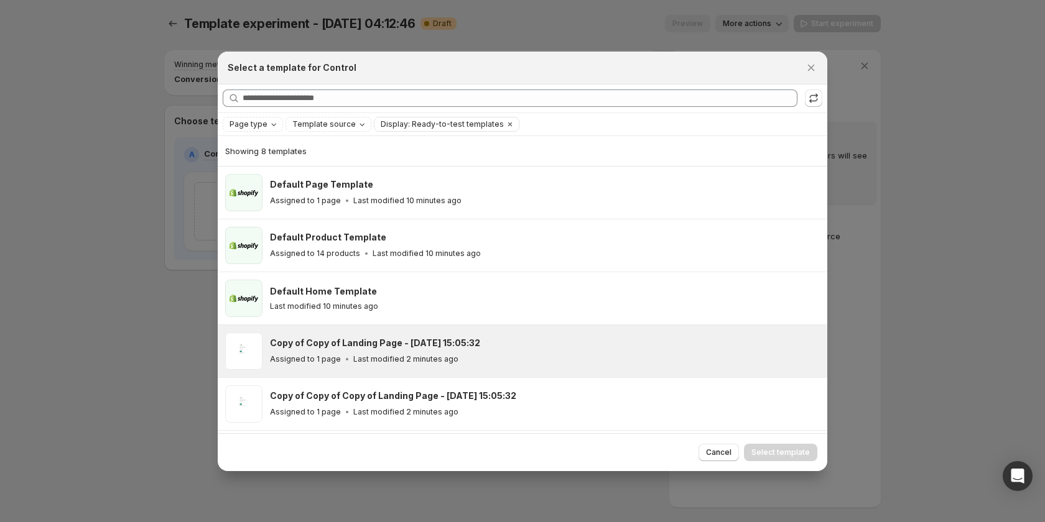
click at [452, 343] on h3 "Copy of Copy of Landing Page - Oct 14, 15:05:32" at bounding box center [375, 343] width 210 height 12
click at [774, 451] on span "Select template" at bounding box center [780, 453] width 58 height 10
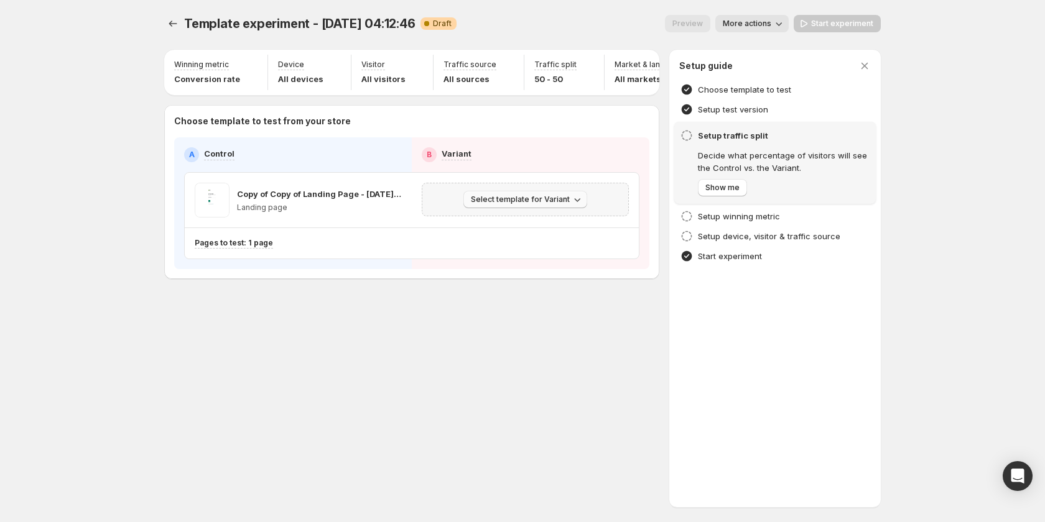
click at [516, 205] on span "Select template for Variant" at bounding box center [520, 200] width 99 height 10
click at [533, 254] on span "Create Variant based on Control" at bounding box center [527, 253] width 127 height 10
click at [831, 26] on span "Start experiment" at bounding box center [842, 24] width 62 height 10
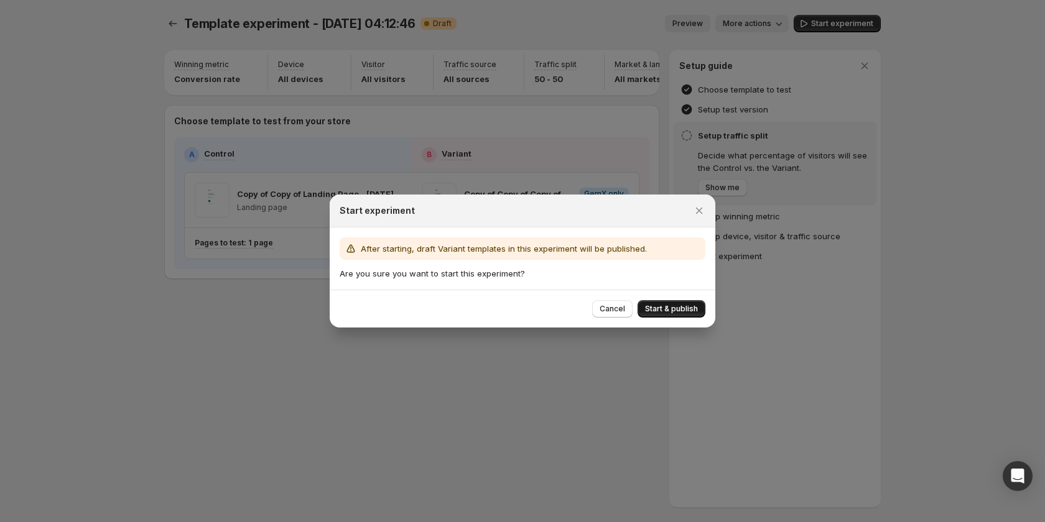
click at [673, 309] on span "Start & publish" at bounding box center [671, 309] width 53 height 10
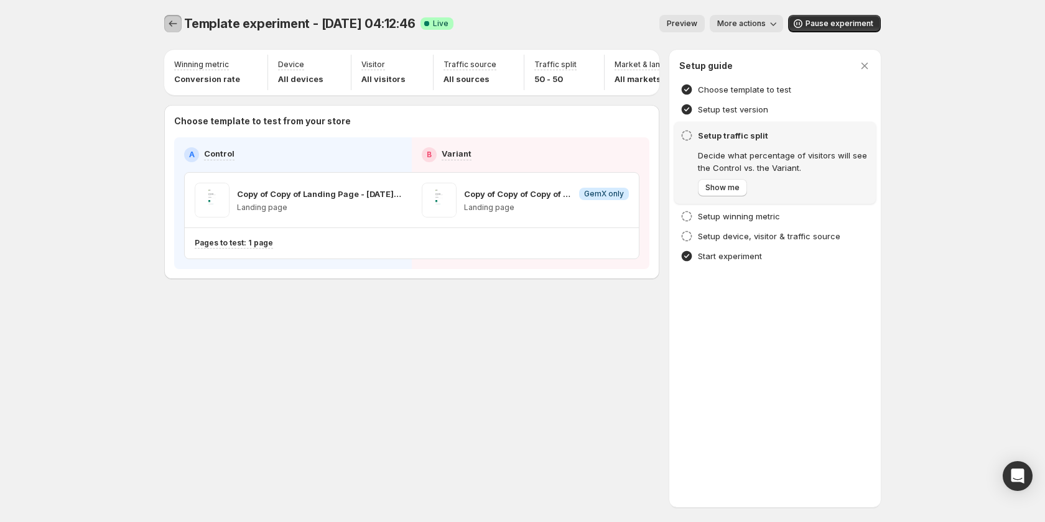
drag, startPoint x: 172, startPoint y: 23, endPoint x: 187, endPoint y: 30, distance: 16.4
click at [172, 24] on icon "Experiments" at bounding box center [173, 23] width 12 height 12
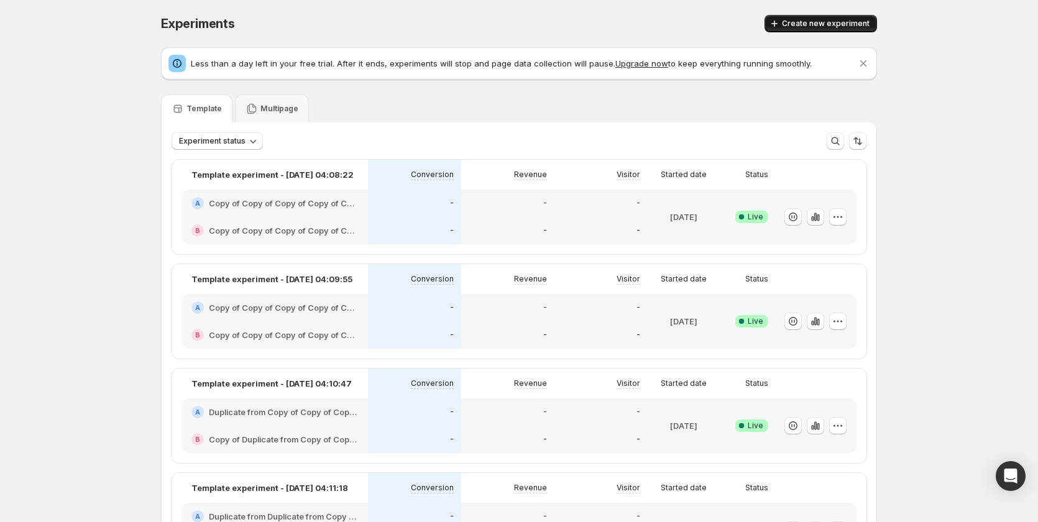
click at [842, 22] on span "Create new experiment" at bounding box center [826, 24] width 88 height 10
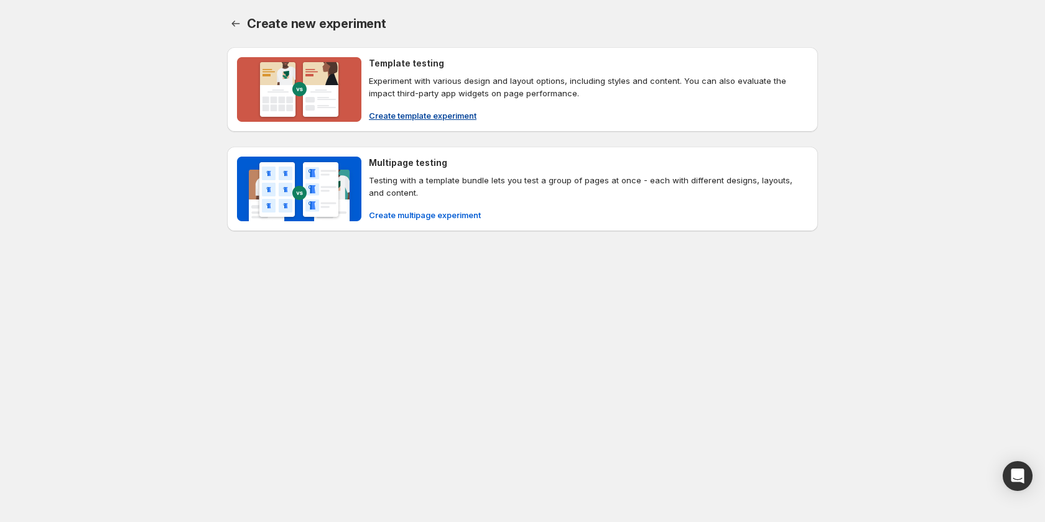
click at [423, 115] on span "Create template experiment" at bounding box center [423, 115] width 108 height 12
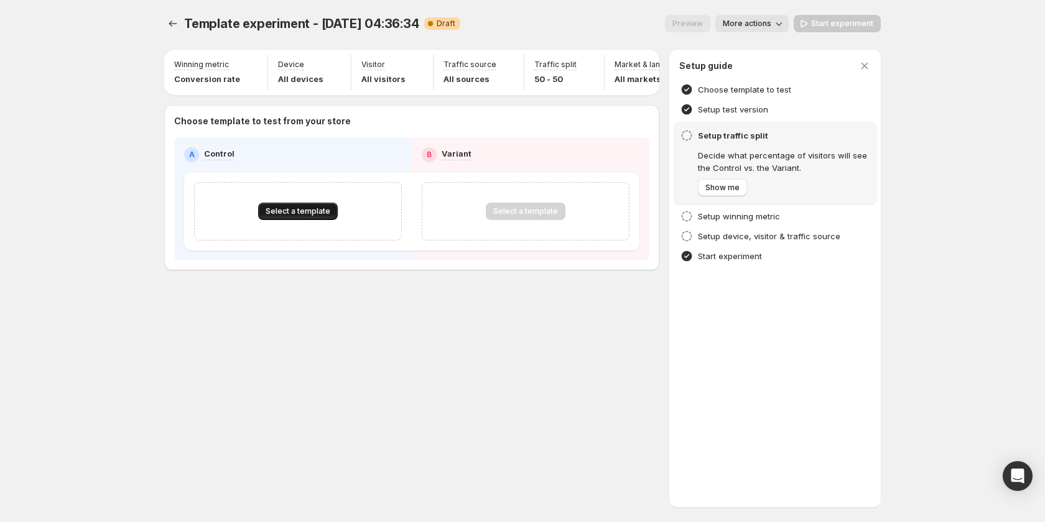
click at [317, 211] on button "Select a template" at bounding box center [298, 211] width 80 height 17
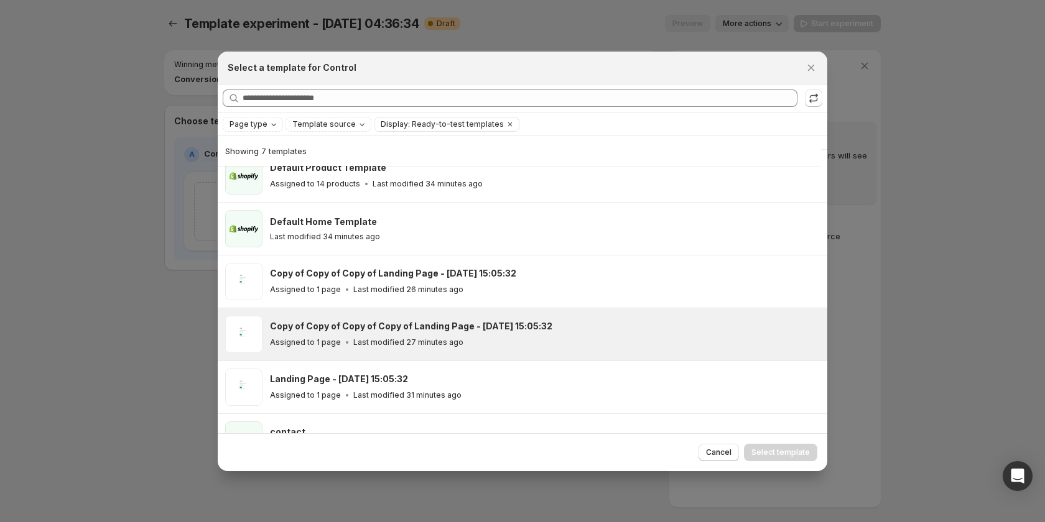
scroll to position [41, 0]
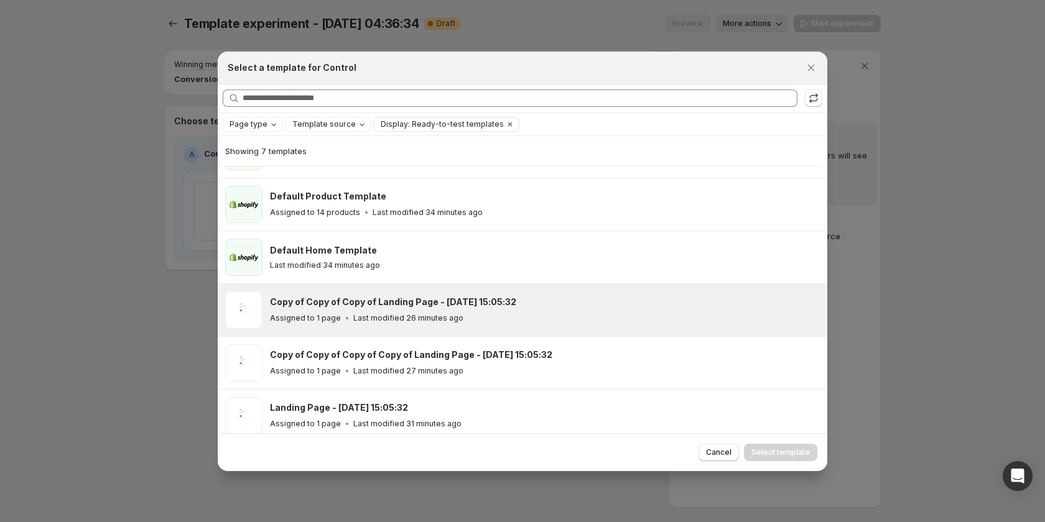
click at [374, 309] on div "Copy of Copy of Copy of Landing Page - Oct 14, 15:05:32 Assigned to 1 page Last…" at bounding box center [543, 310] width 546 height 29
click at [787, 457] on span "Select template" at bounding box center [780, 453] width 58 height 10
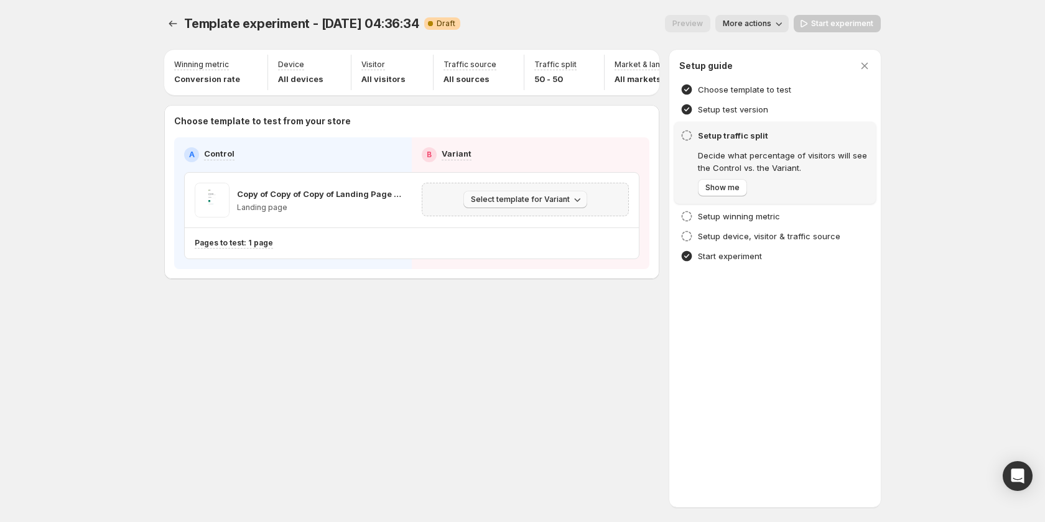
click at [502, 203] on span "Select template for Variant" at bounding box center [520, 200] width 99 height 10
click at [514, 256] on span "Create Variant based on Control" at bounding box center [527, 253] width 127 height 10
click at [839, 26] on span "Start experiment" at bounding box center [842, 24] width 62 height 10
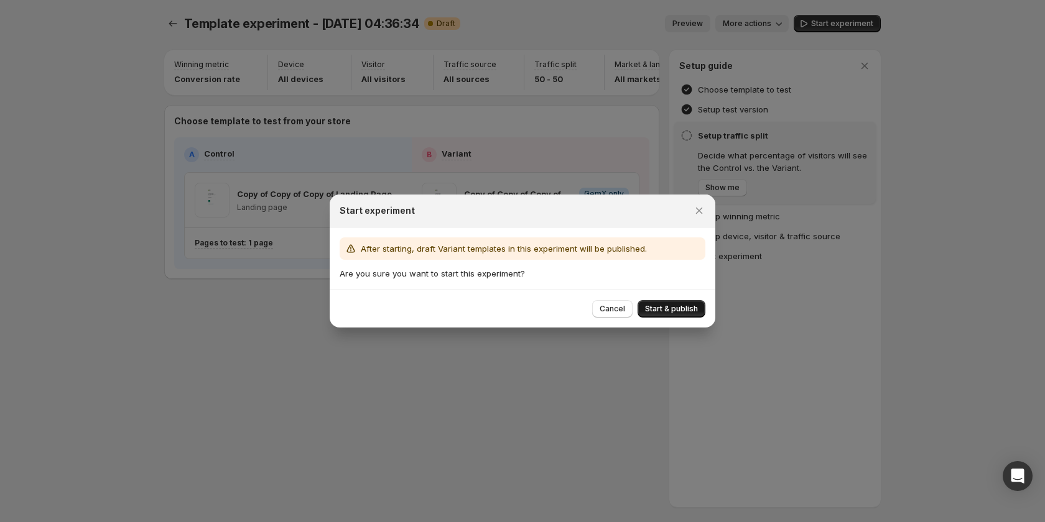
click at [655, 312] on span "Start & publish" at bounding box center [671, 309] width 53 height 10
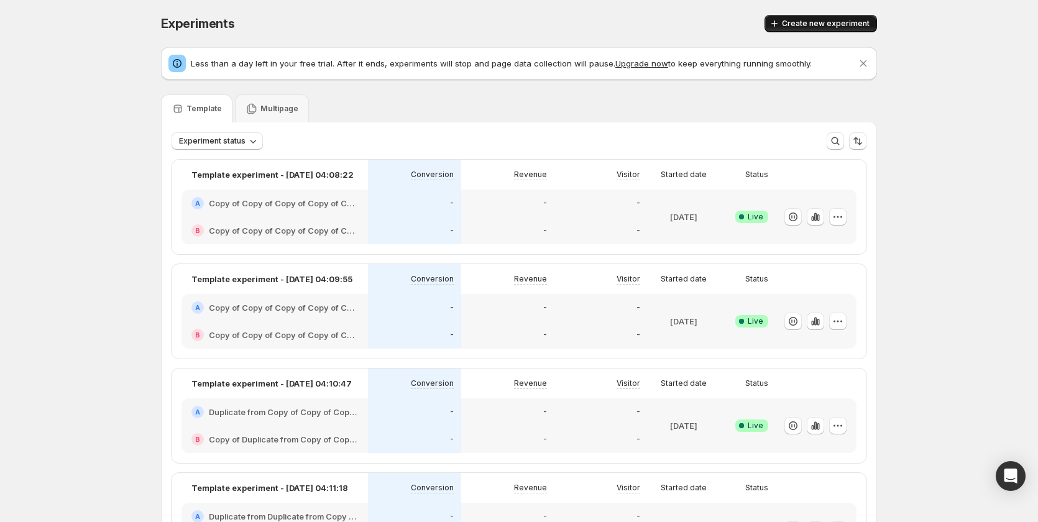
click at [793, 15] on button "Create new experiment" at bounding box center [821, 23] width 113 height 17
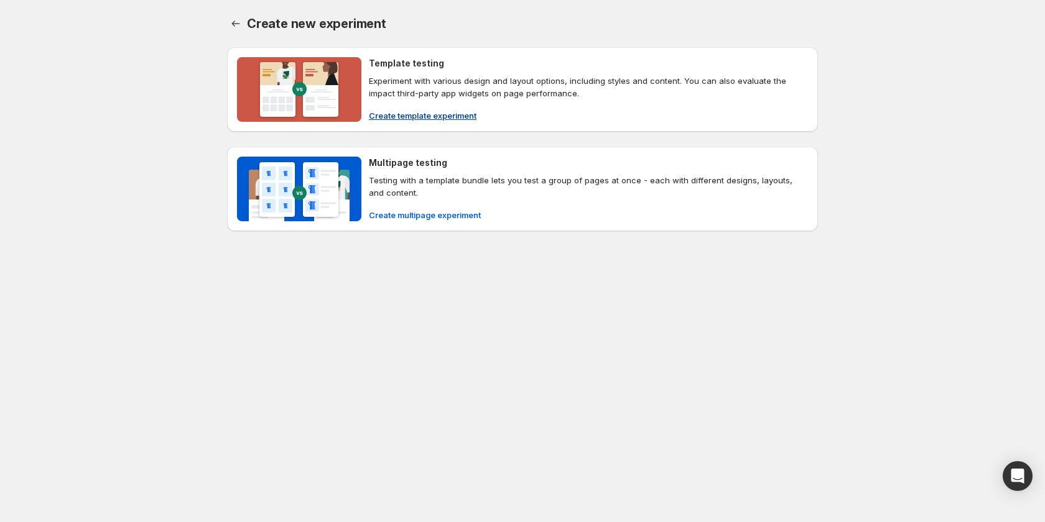
click at [451, 119] on span "Create template experiment" at bounding box center [423, 115] width 108 height 12
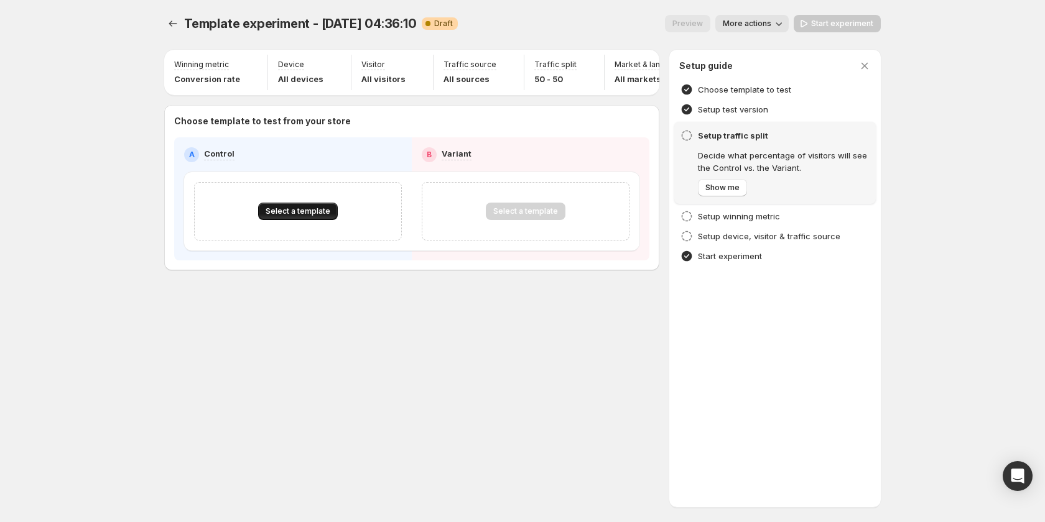
click at [310, 220] on button "Select a template" at bounding box center [298, 211] width 80 height 17
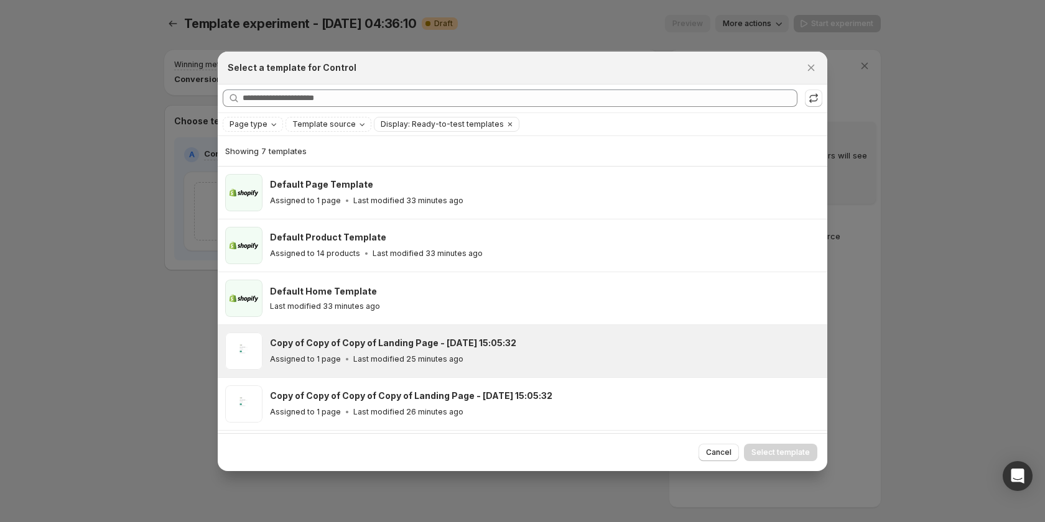
click at [462, 358] on div "Assigned to 1 page Last modified 25 minutes ago" at bounding box center [543, 359] width 546 height 12
click at [767, 448] on span "Select template" at bounding box center [780, 453] width 58 height 10
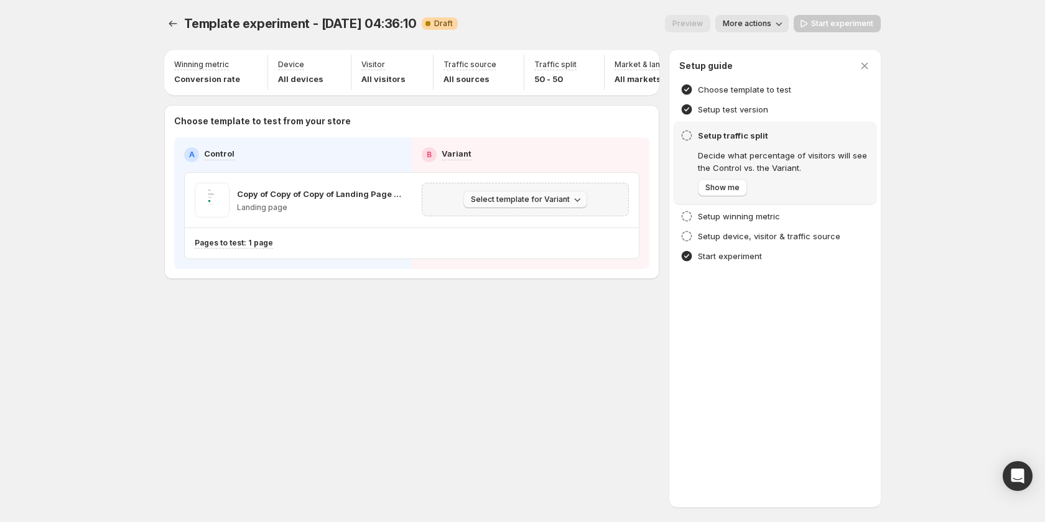
click at [510, 201] on span "Select template for Variant" at bounding box center [520, 200] width 99 height 10
click at [532, 257] on span "Create Variant based on Control" at bounding box center [527, 253] width 127 height 10
click at [860, 19] on button "Start experiment" at bounding box center [836, 23] width 87 height 17
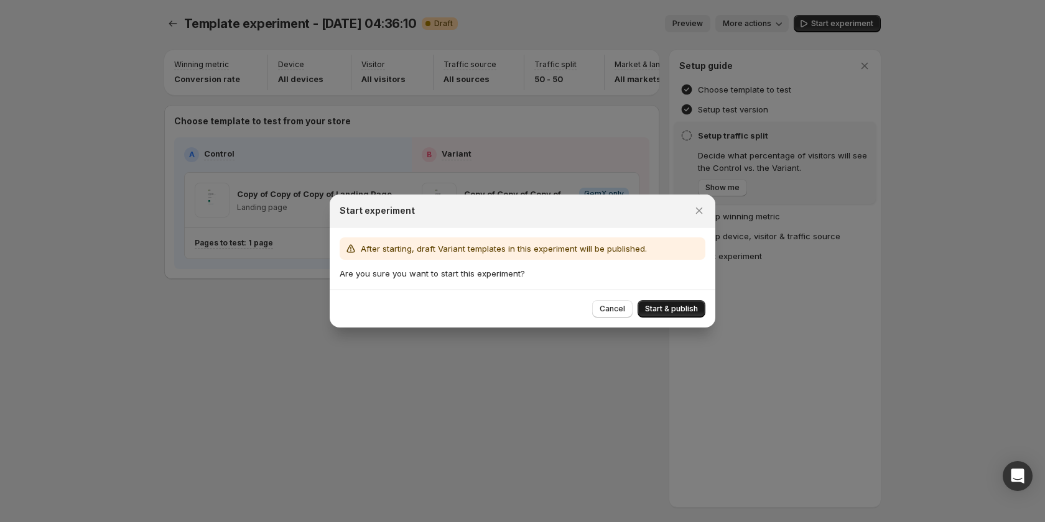
click at [700, 308] on button "Start & publish" at bounding box center [671, 308] width 68 height 17
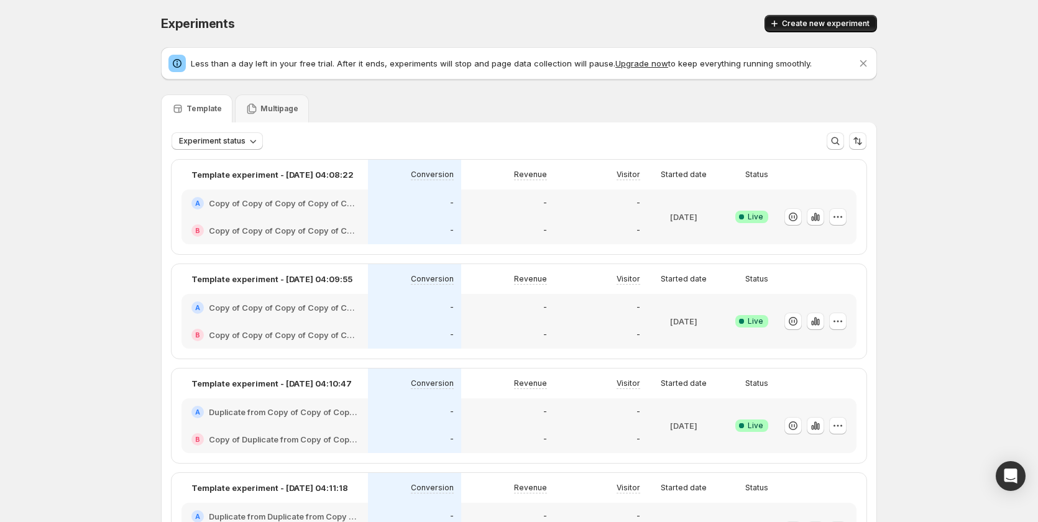
click at [813, 23] on span "Create new experiment" at bounding box center [826, 24] width 88 height 10
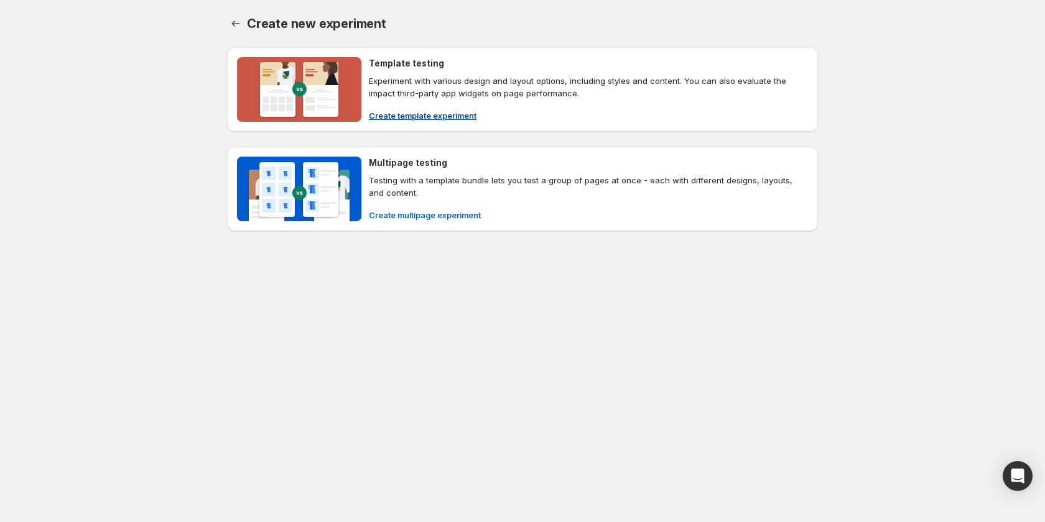
click at [413, 114] on span "Create template experiment" at bounding box center [423, 115] width 108 height 12
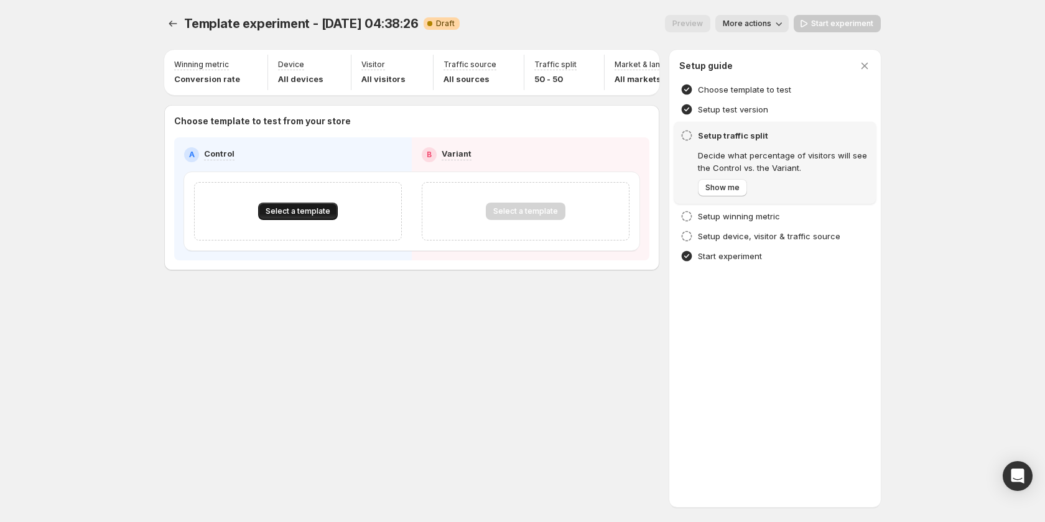
click at [316, 215] on span "Select a template" at bounding box center [297, 211] width 65 height 10
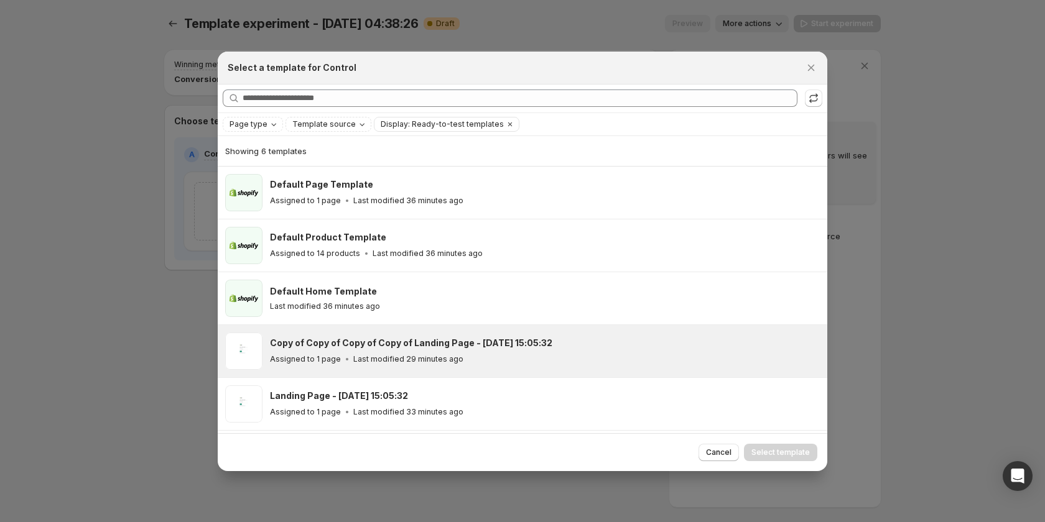
click at [387, 351] on div "Copy of Copy of Copy of Copy of Landing Page - Oct 14, 15:05:32 Assigned to 1 p…" at bounding box center [543, 351] width 546 height 29
click at [764, 452] on span "Select template" at bounding box center [780, 453] width 58 height 10
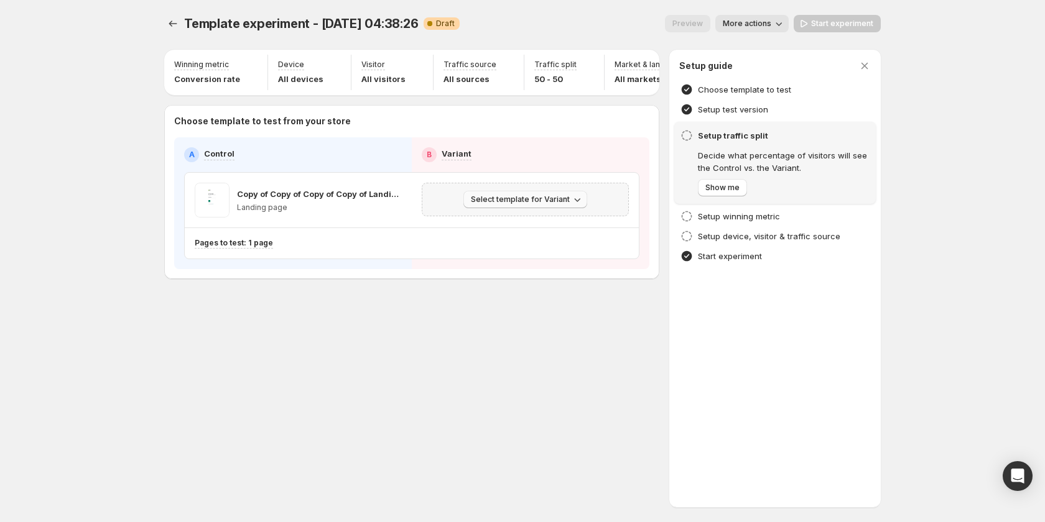
click at [547, 199] on button "Select template for Variant" at bounding box center [525, 199] width 124 height 17
click at [529, 253] on span "Create Variant based on Control" at bounding box center [527, 253] width 127 height 10
click at [847, 26] on span "Start experiment" at bounding box center [842, 24] width 62 height 10
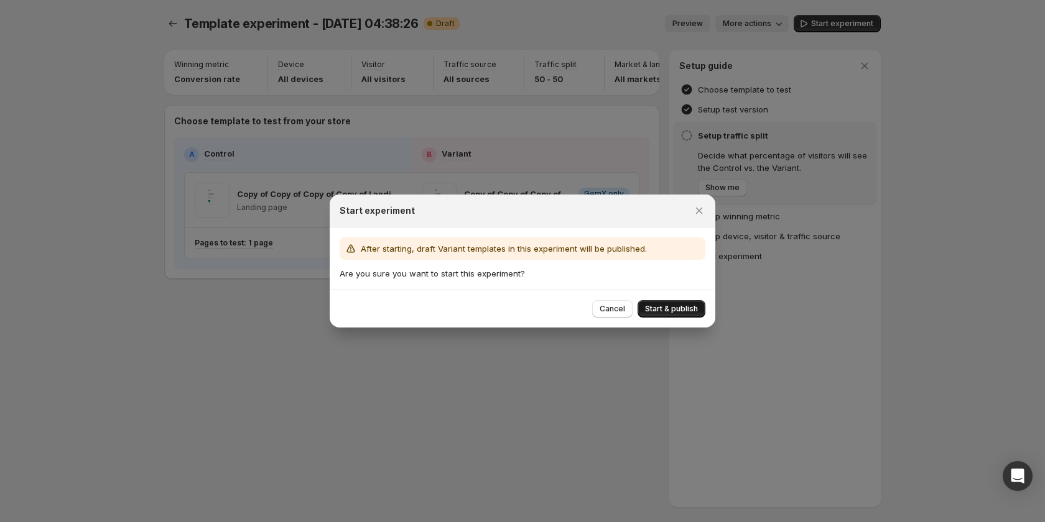
click at [672, 307] on span "Start & publish" at bounding box center [671, 309] width 53 height 10
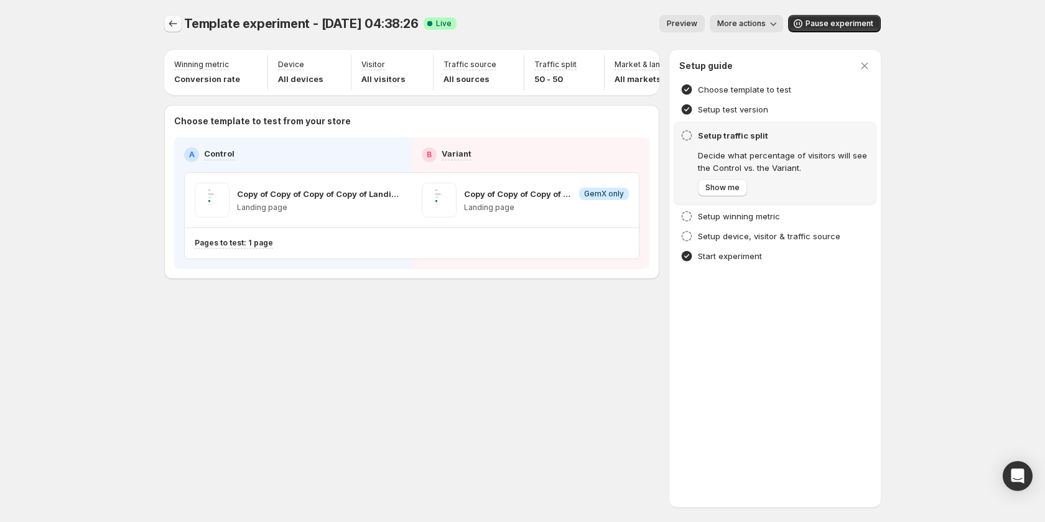
click at [170, 21] on icon "Experiments" at bounding box center [173, 23] width 12 height 12
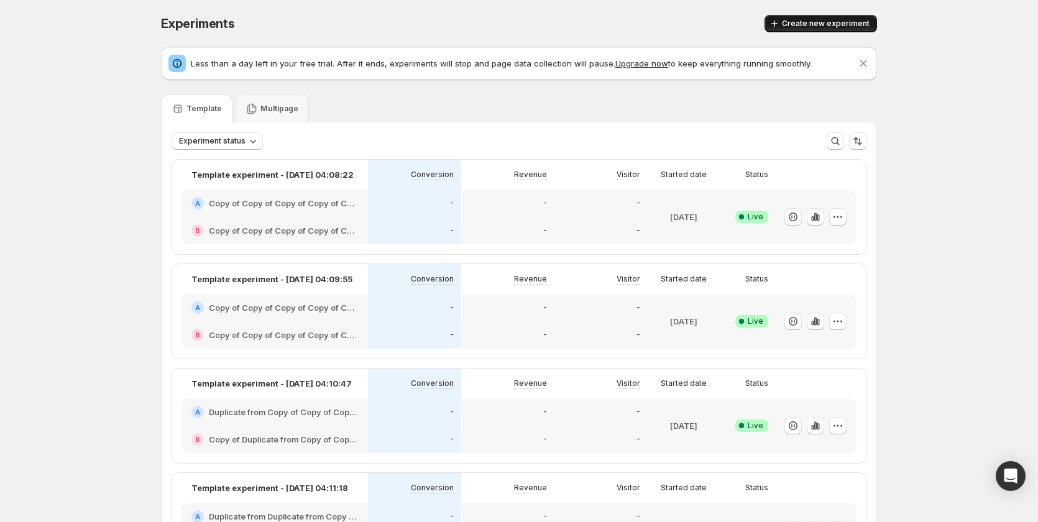
click at [795, 19] on span "Create new experiment" at bounding box center [826, 24] width 88 height 10
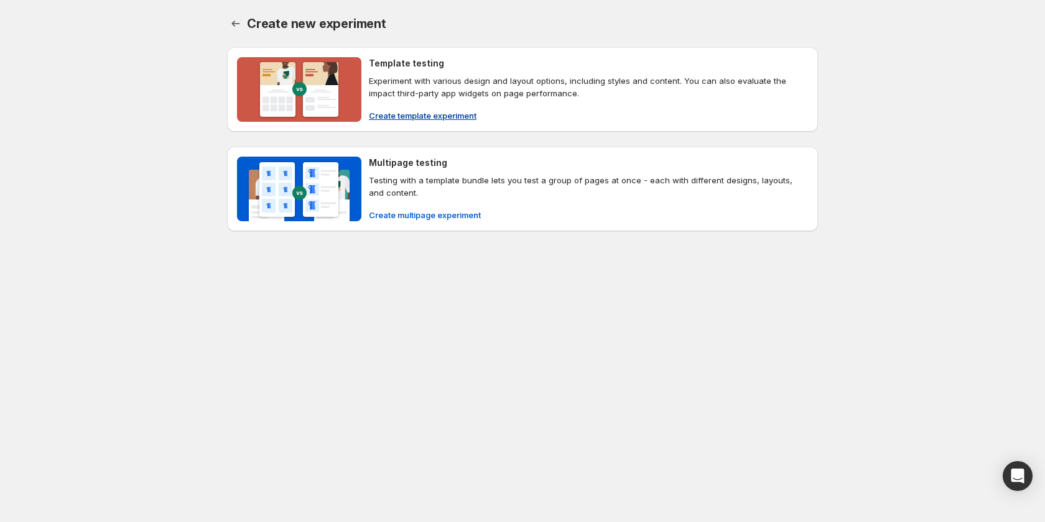
click at [397, 114] on span "Create template experiment" at bounding box center [423, 115] width 108 height 12
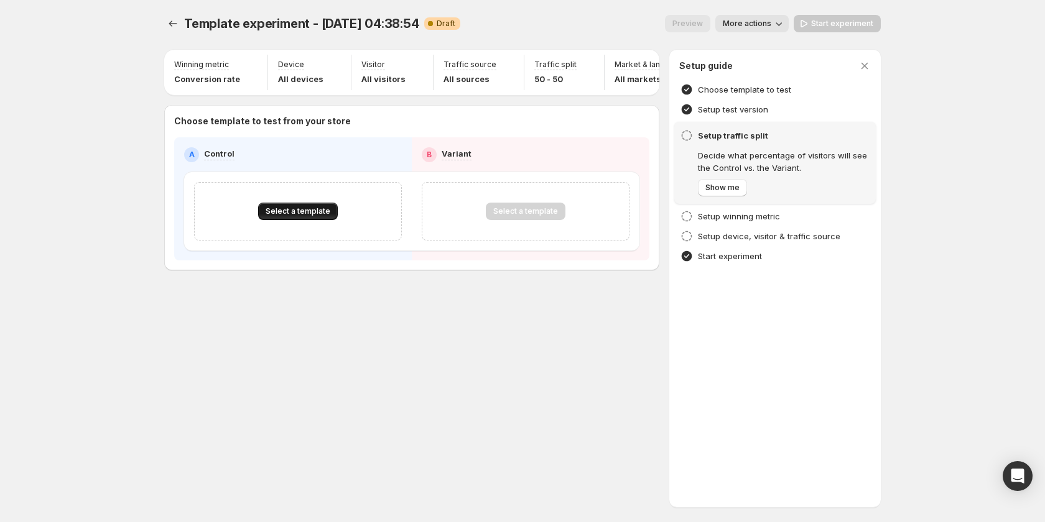
click at [315, 209] on button "Select a template" at bounding box center [298, 211] width 80 height 17
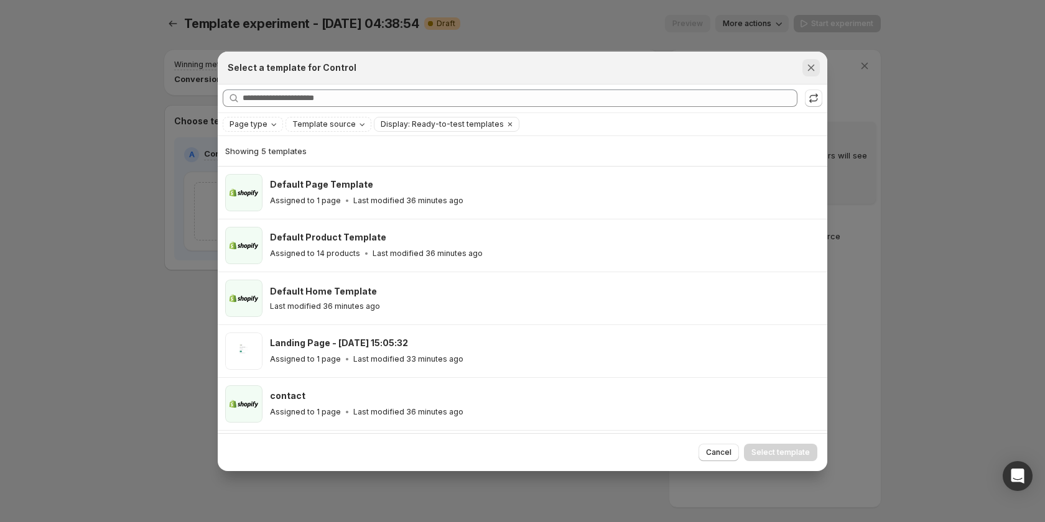
click at [805, 62] on icon "Close" at bounding box center [811, 68] width 12 height 12
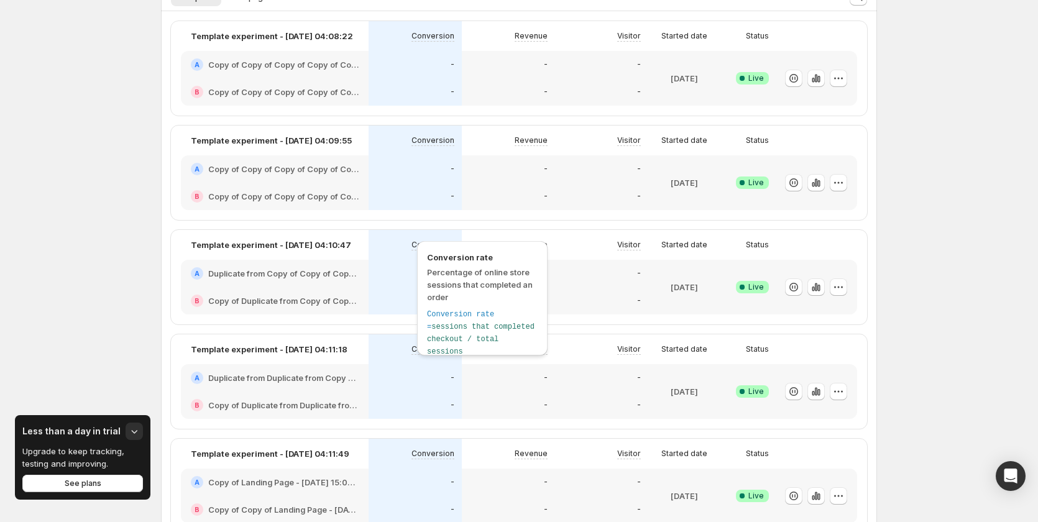
scroll to position [497, 0]
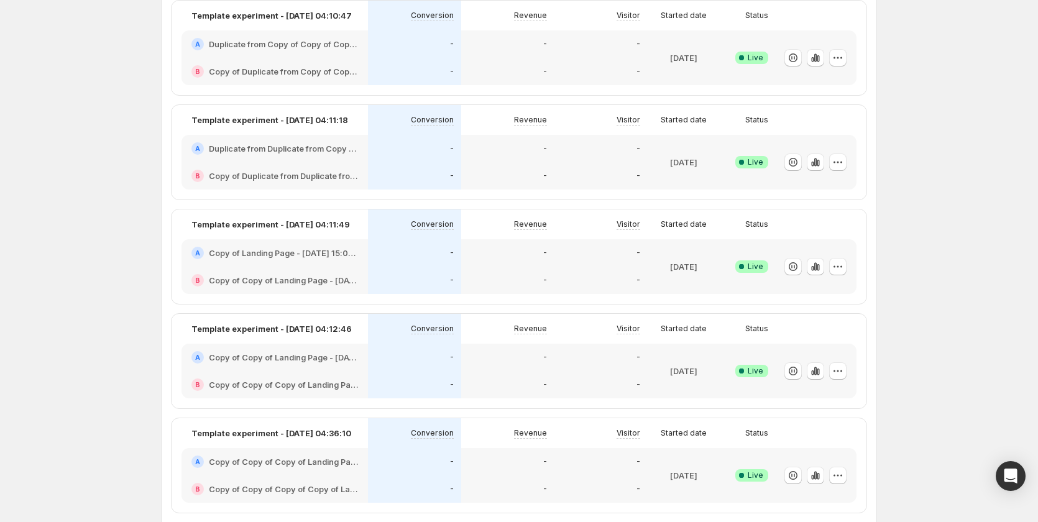
scroll to position [750, 0]
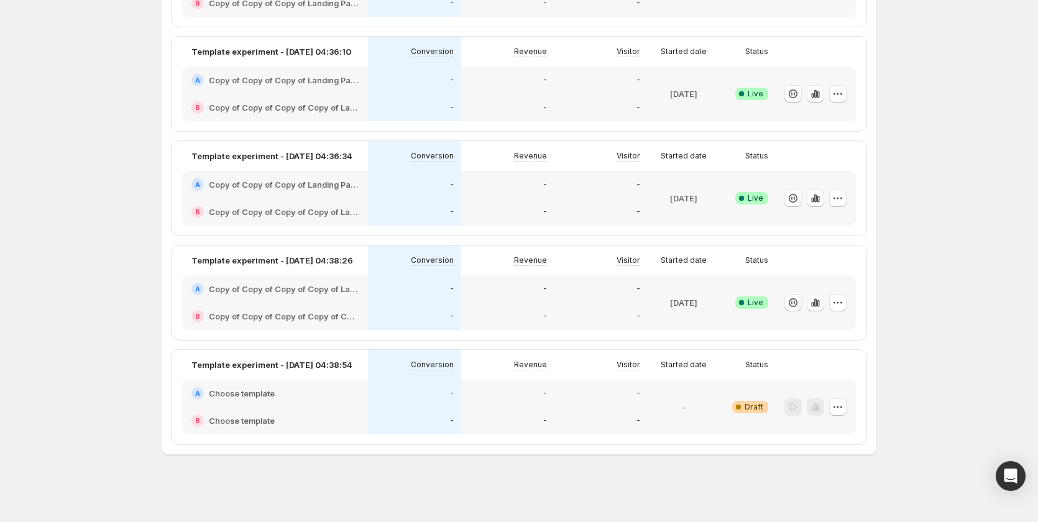
click at [502, 417] on div "-" at bounding box center [508, 421] width 78 height 12
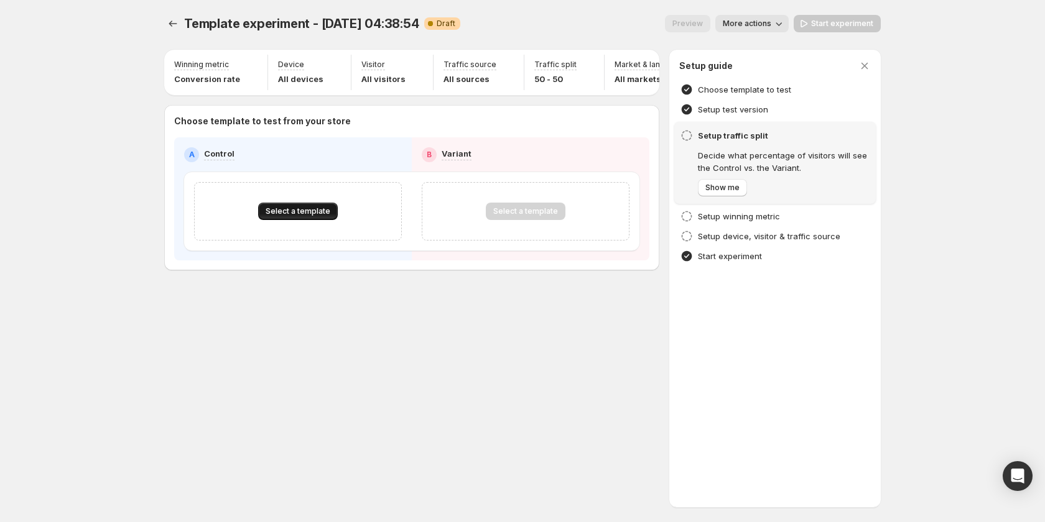
click at [315, 216] on span "Select a template" at bounding box center [297, 211] width 65 height 10
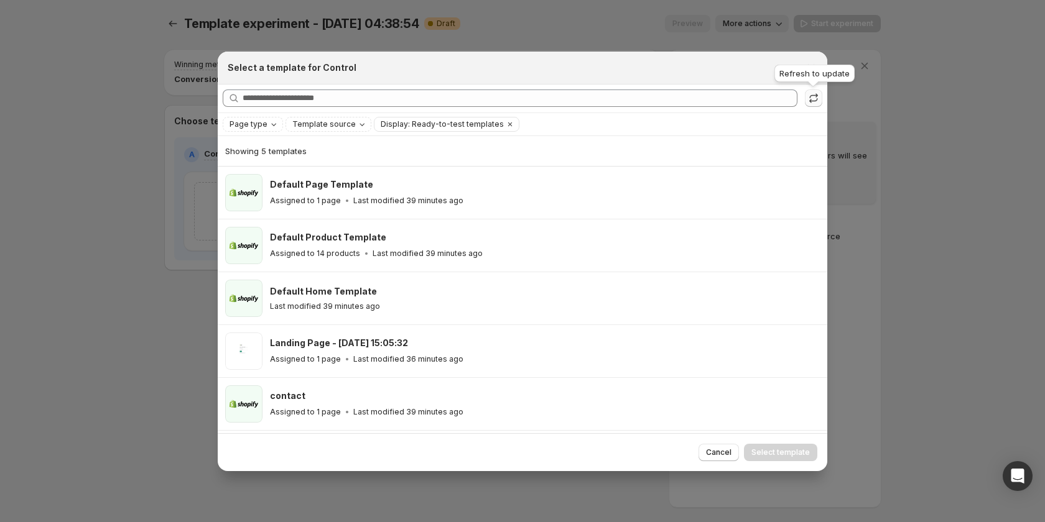
click at [820, 96] on button ":r8a:" at bounding box center [813, 98] width 17 height 17
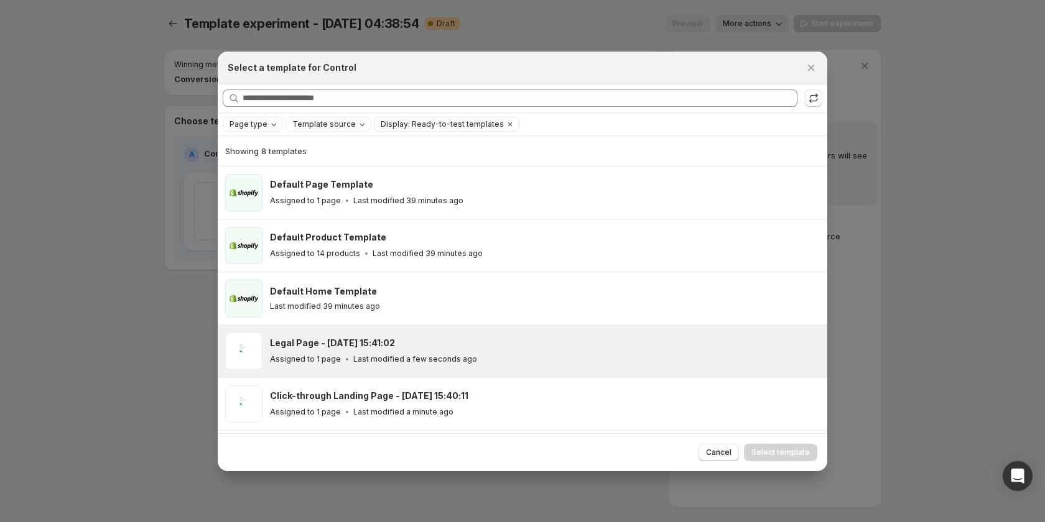
scroll to position [156, 0]
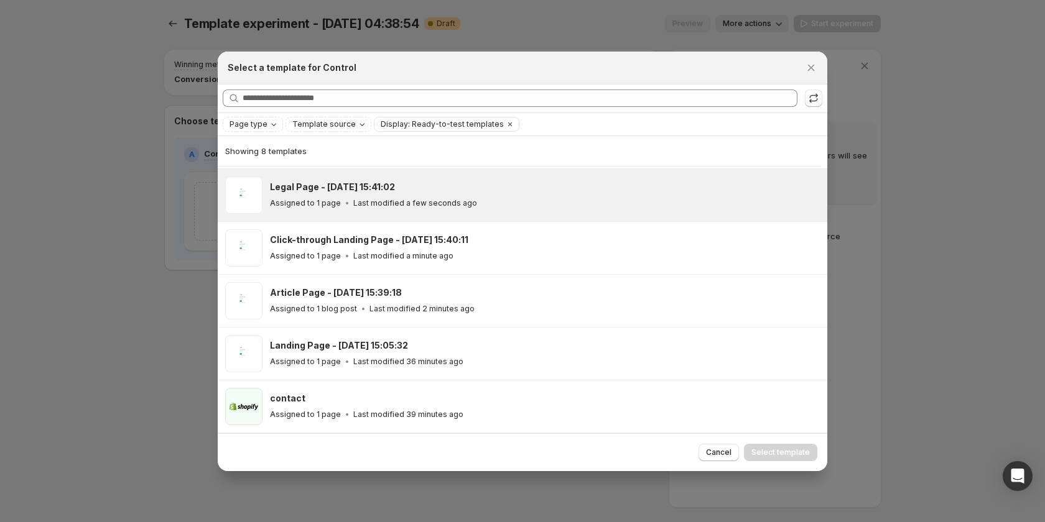
click at [490, 200] on div "Assigned to 1 page Last modified a few seconds ago" at bounding box center [543, 203] width 546 height 12
click at [773, 459] on button "Select template" at bounding box center [780, 452] width 73 height 17
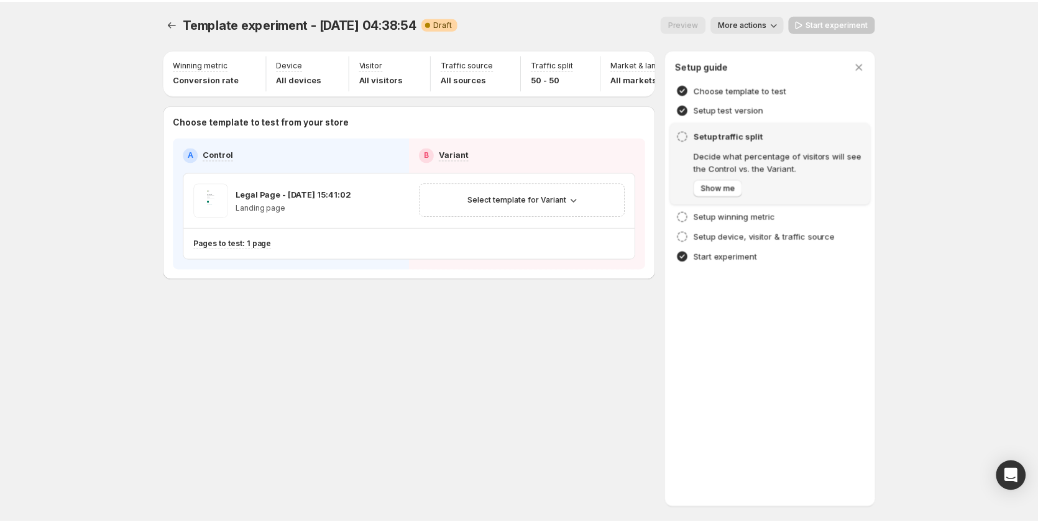
scroll to position [103, 0]
click at [560, 204] on span "Select template for Variant" at bounding box center [520, 200] width 99 height 10
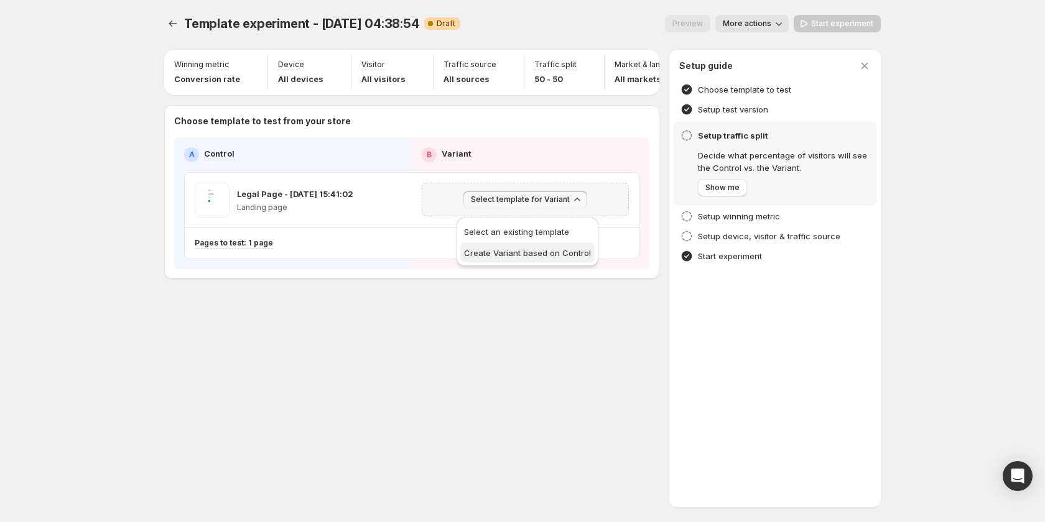
click at [533, 259] on button "Create Variant based on Control" at bounding box center [527, 252] width 134 height 20
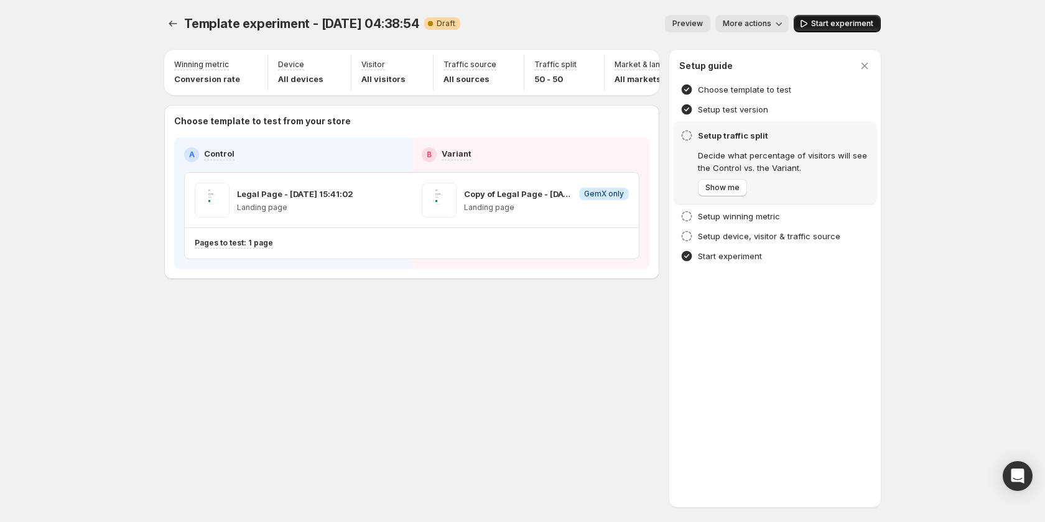
click at [838, 21] on span "Start experiment" at bounding box center [842, 24] width 62 height 10
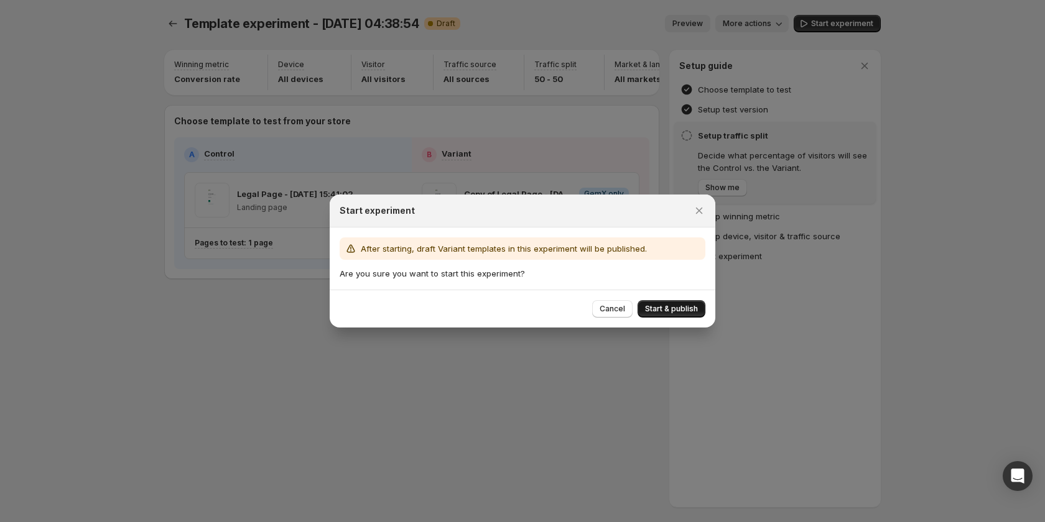
click at [684, 307] on span "Start & publish" at bounding box center [671, 309] width 53 height 10
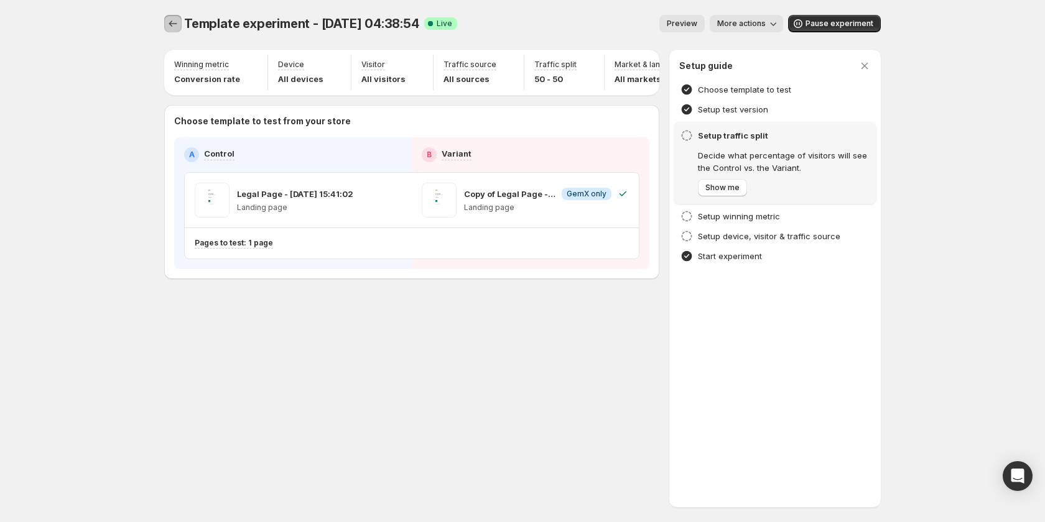
click at [167, 24] on icon "Experiments" at bounding box center [173, 23] width 12 height 12
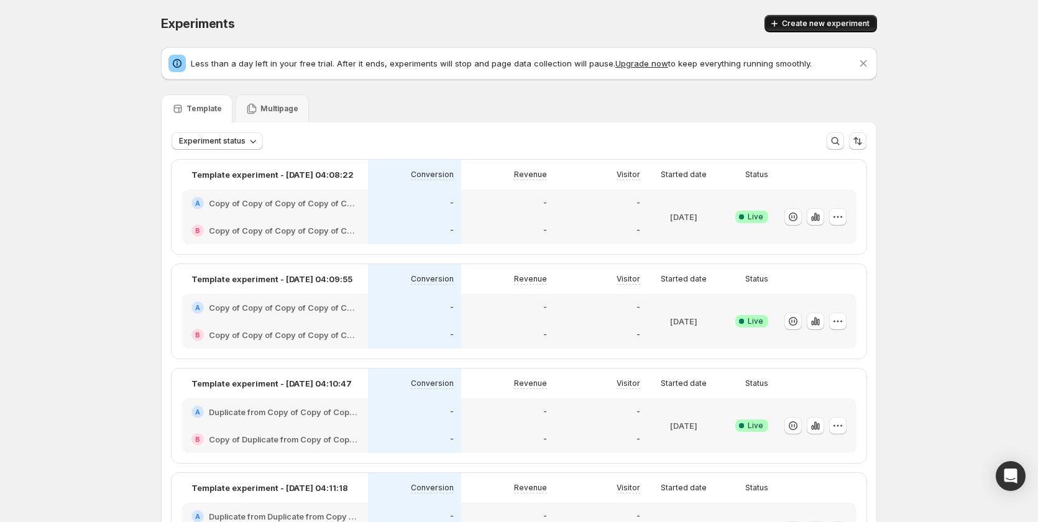
click at [816, 16] on button "Create new experiment" at bounding box center [821, 23] width 113 height 17
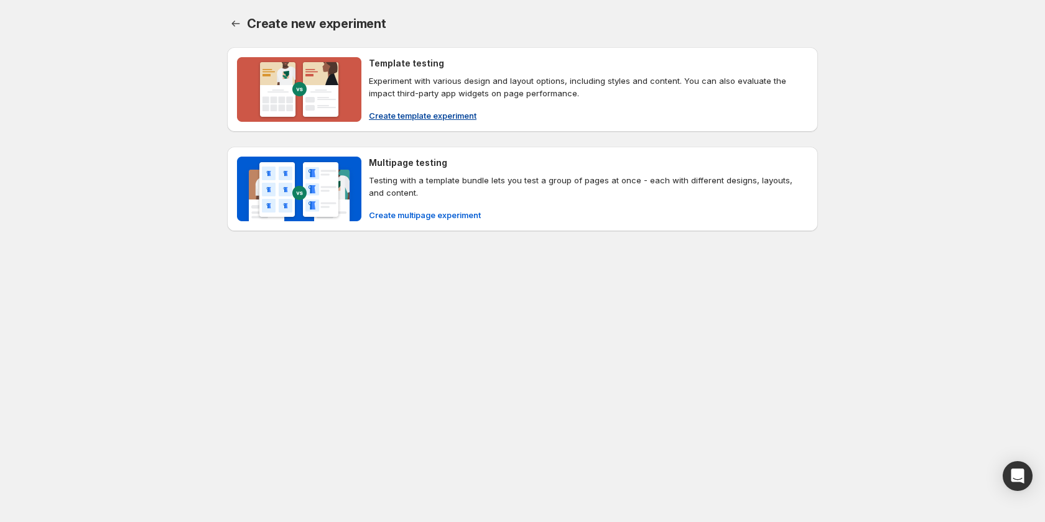
click at [443, 110] on span "Create template experiment" at bounding box center [423, 115] width 108 height 12
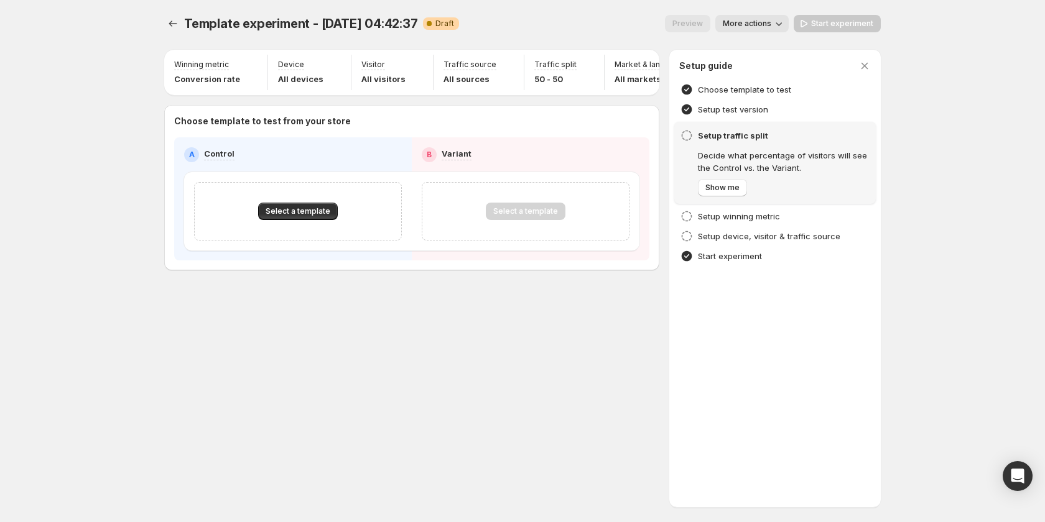
click at [297, 207] on div "Select a template" at bounding box center [298, 211] width 208 height 58
click at [303, 216] on span "Select a template" at bounding box center [297, 211] width 65 height 10
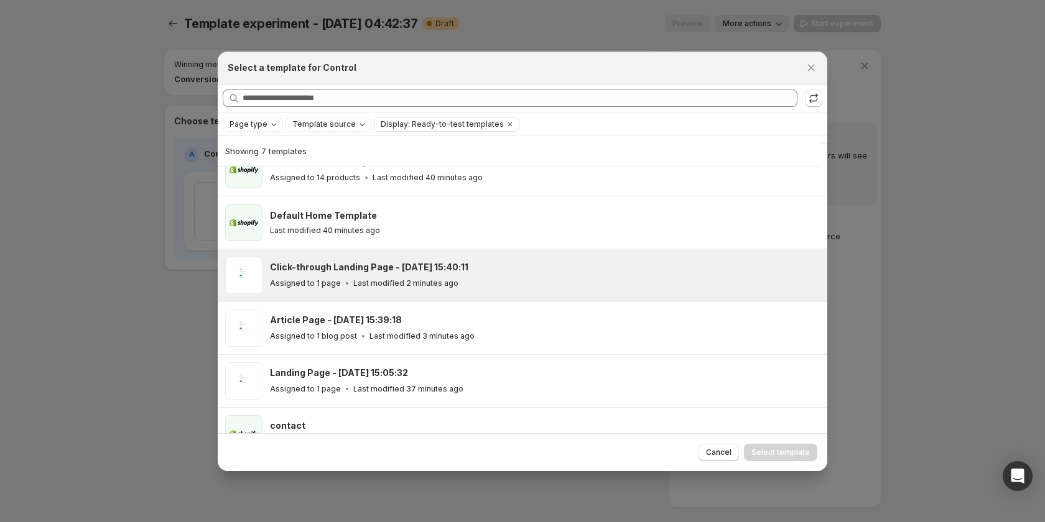
scroll to position [103, 0]
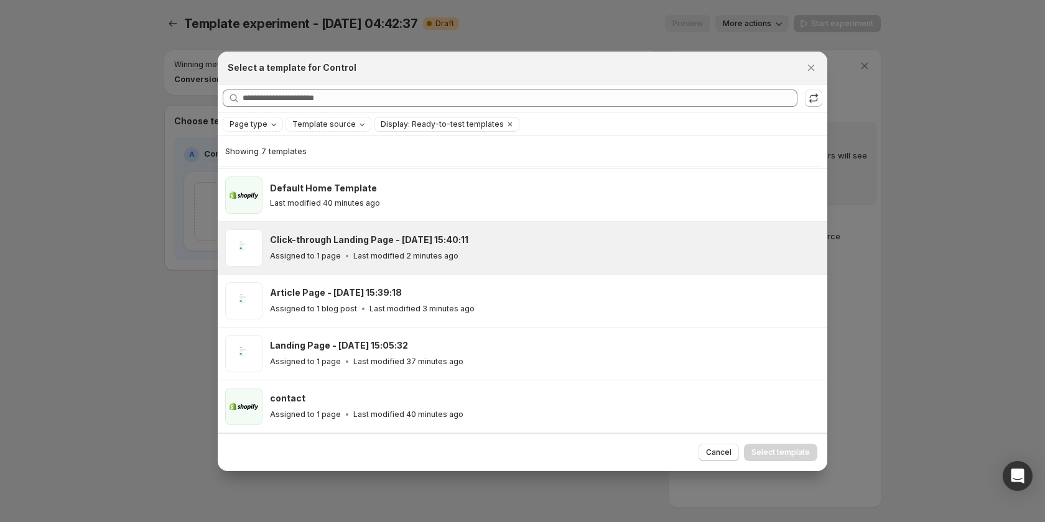
click at [400, 256] on p "Last modified 2 minutes ago" at bounding box center [405, 256] width 105 height 10
click at [759, 448] on span "Select template" at bounding box center [780, 453] width 58 height 10
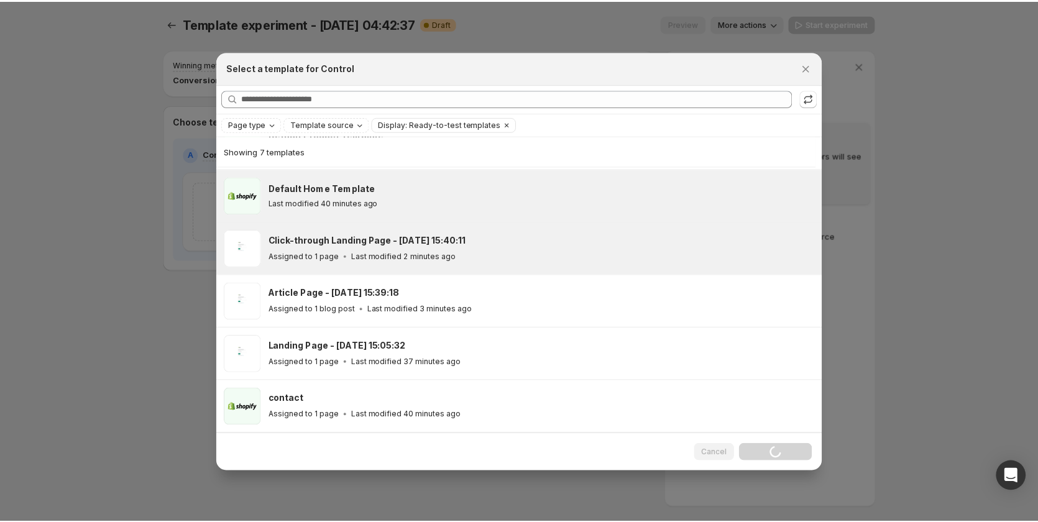
scroll to position [50, 0]
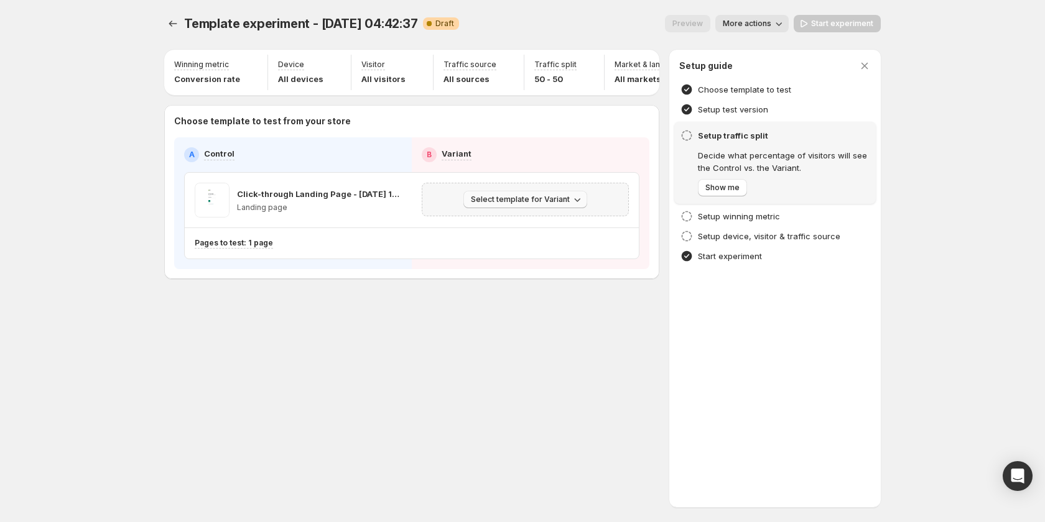
click at [554, 205] on span "Select template for Variant" at bounding box center [520, 200] width 99 height 10
click at [539, 252] on span "Create Variant based on Control" at bounding box center [527, 253] width 127 height 10
click at [849, 26] on span "Start experiment" at bounding box center [842, 24] width 62 height 10
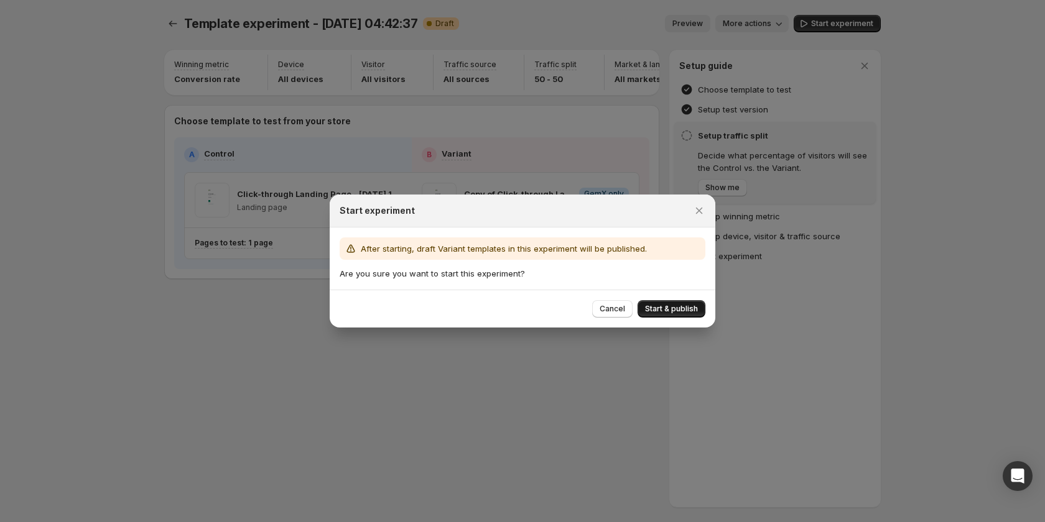
click at [698, 313] on button "Start & publish" at bounding box center [671, 308] width 68 height 17
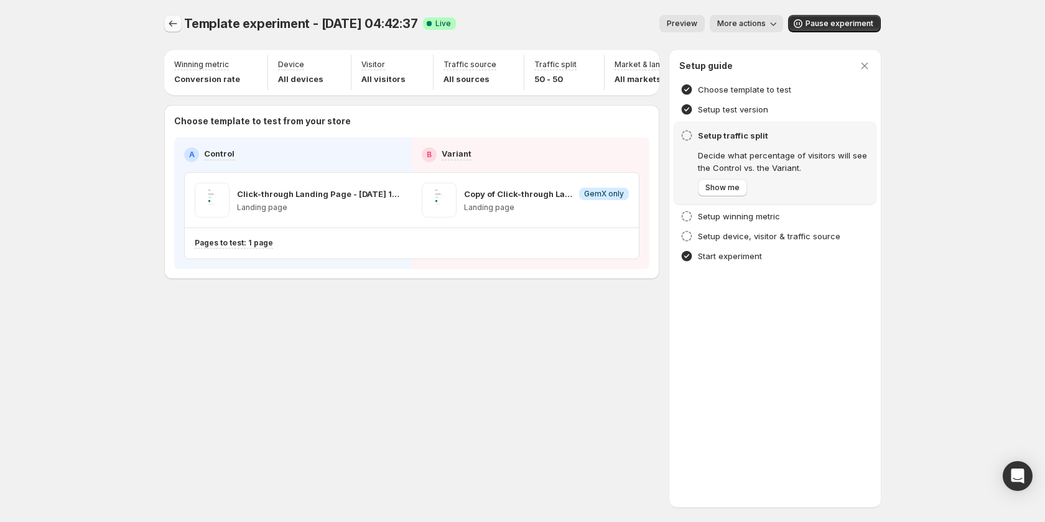
click at [168, 25] on icon "Experiments" at bounding box center [173, 23] width 12 height 12
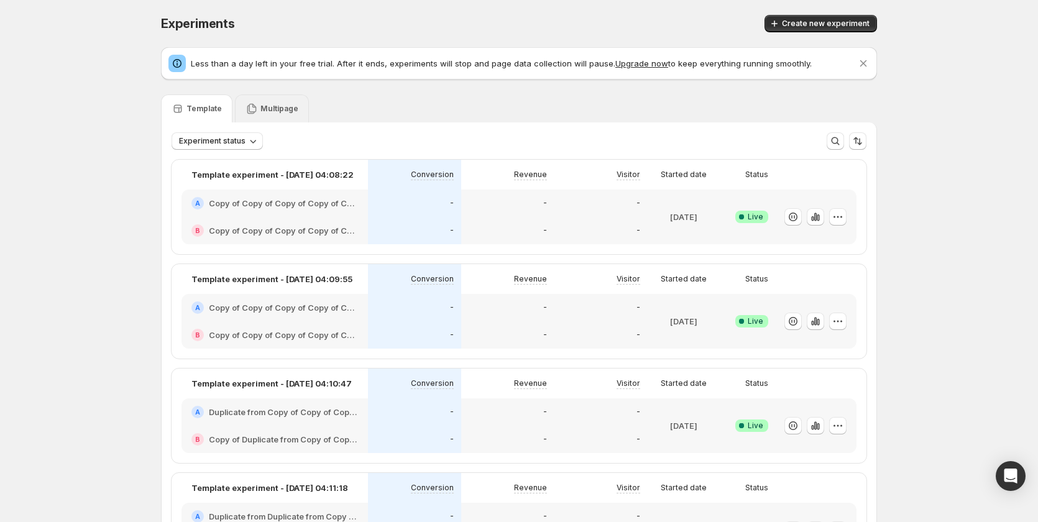
click at [268, 112] on p "Multipage" at bounding box center [280, 109] width 38 height 10
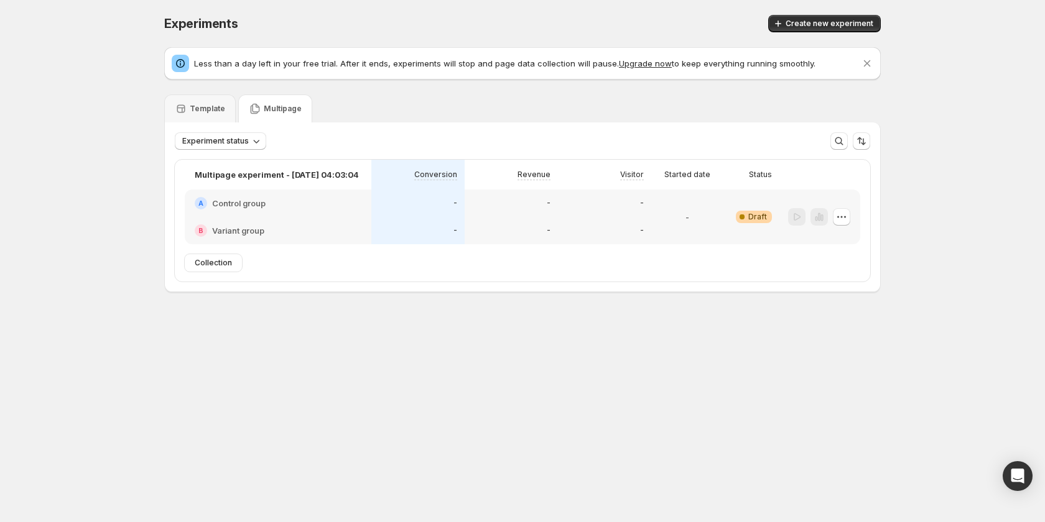
click at [473, 214] on div "-" at bounding box center [510, 203] width 93 height 27
drag, startPoint x: 226, startPoint y: 264, endPoint x: 634, endPoint y: 264, distance: 407.9
click at [241, 264] on div "Collection" at bounding box center [213, 262] width 57 height 17
click at [377, 203] on div "-" at bounding box center [417, 203] width 93 height 27
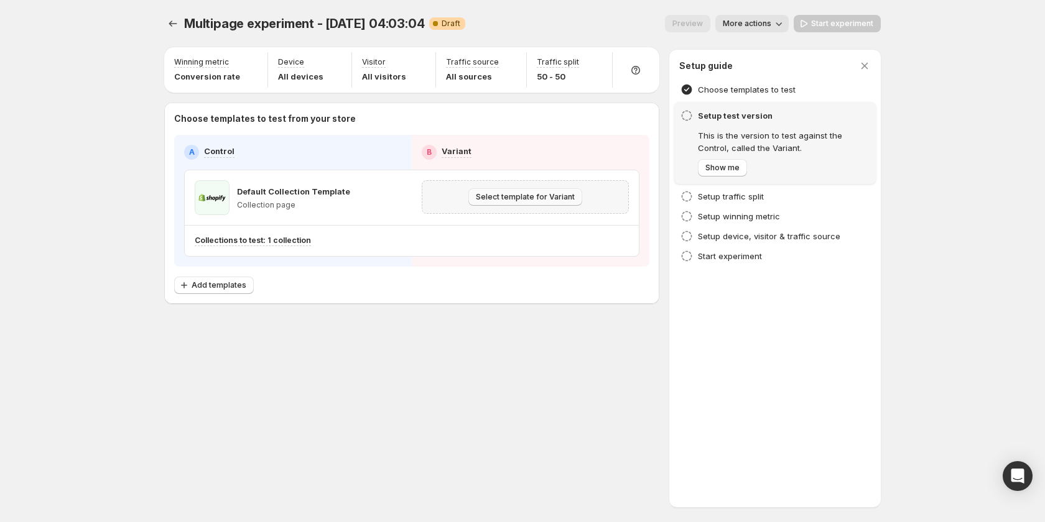
click at [493, 198] on span "Select template for Variant" at bounding box center [525, 197] width 99 height 10
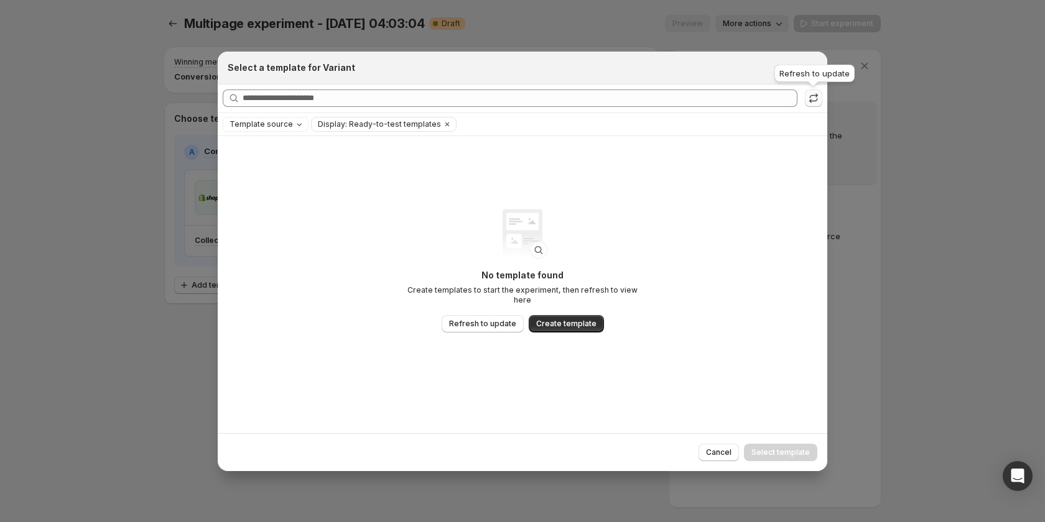
click at [816, 96] on icon ":r47:" at bounding box center [813, 98] width 12 height 12
drag, startPoint x: 814, startPoint y: 65, endPoint x: 645, endPoint y: 131, distance: 181.7
click at [813, 67] on icon "Close" at bounding box center [811, 68] width 12 height 12
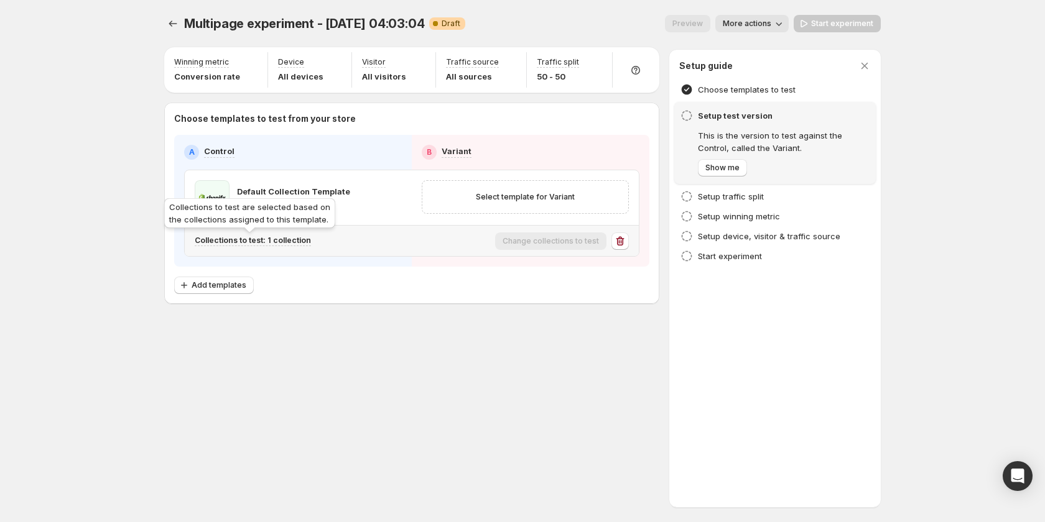
click at [252, 240] on p "Collections to test: 1 collection" at bounding box center [253, 241] width 116 height 10
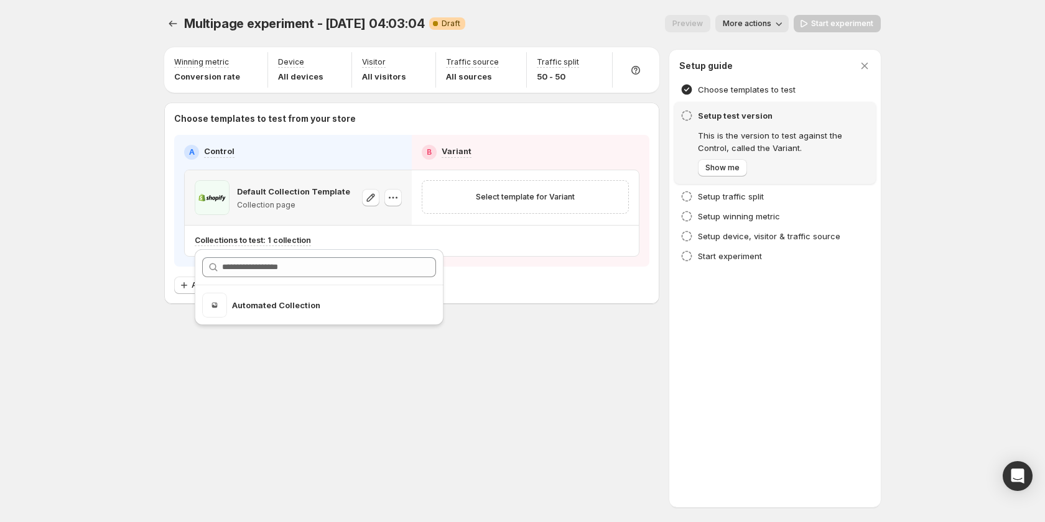
click at [358, 219] on div "Default Collection Template Collection page" at bounding box center [298, 197] width 227 height 55
click at [369, 196] on icon "button" at bounding box center [370, 198] width 12 height 12
click at [396, 195] on icon "button" at bounding box center [393, 198] width 12 height 12
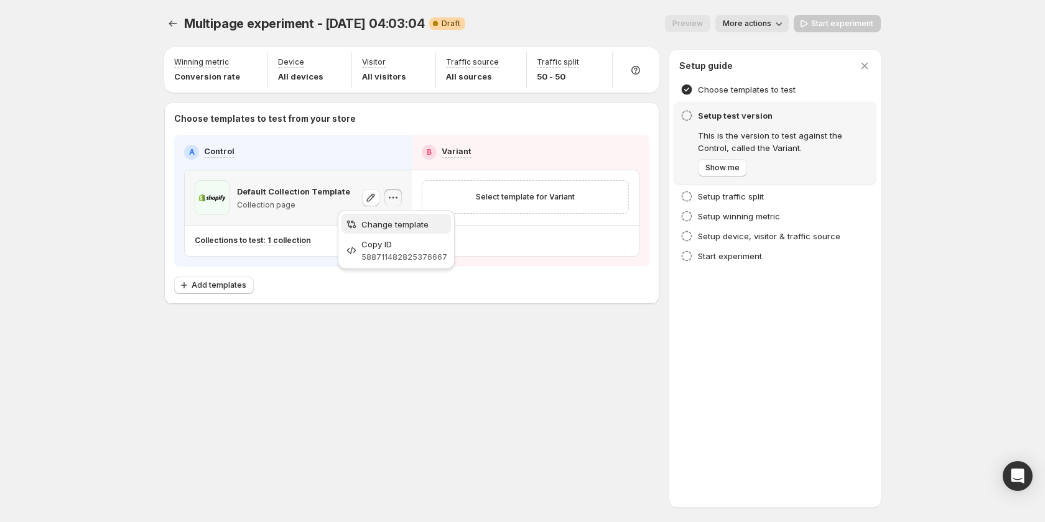
click at [406, 226] on span "Change template" at bounding box center [394, 224] width 67 height 10
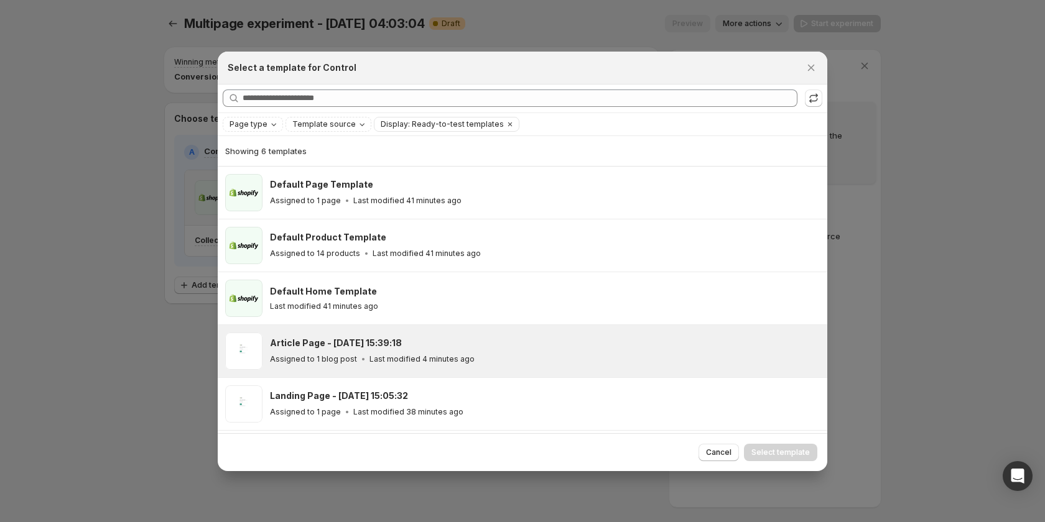
click at [435, 346] on div "Article Page - [DATE] 15:39:18" at bounding box center [543, 343] width 546 height 12
click at [790, 464] on div "Cancel Select template" at bounding box center [522, 452] width 609 height 38
click at [789, 449] on span "Select template" at bounding box center [780, 453] width 58 height 10
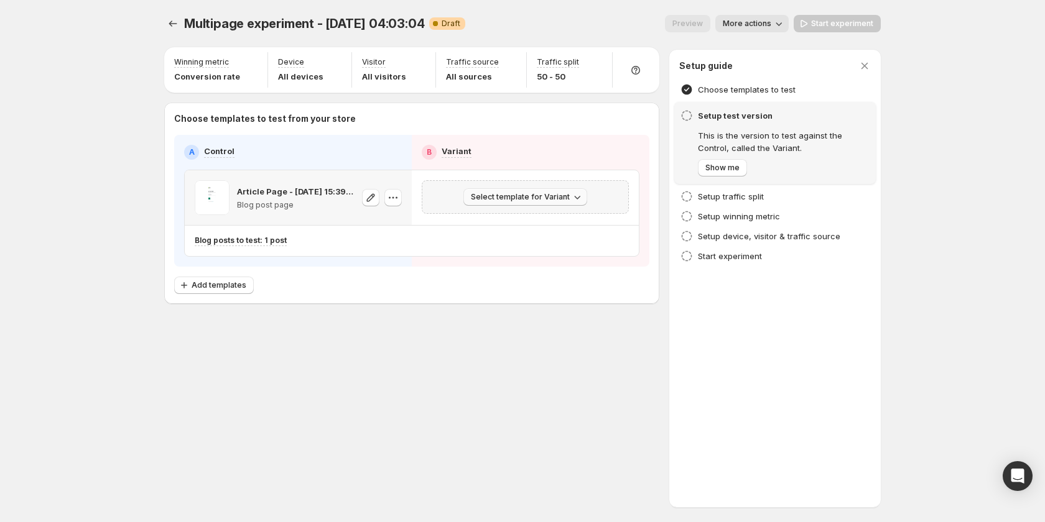
click at [559, 199] on span "Select template for Variant" at bounding box center [520, 197] width 99 height 10
click at [556, 240] on span "Create Variant based on Control" at bounding box center [527, 244] width 127 height 10
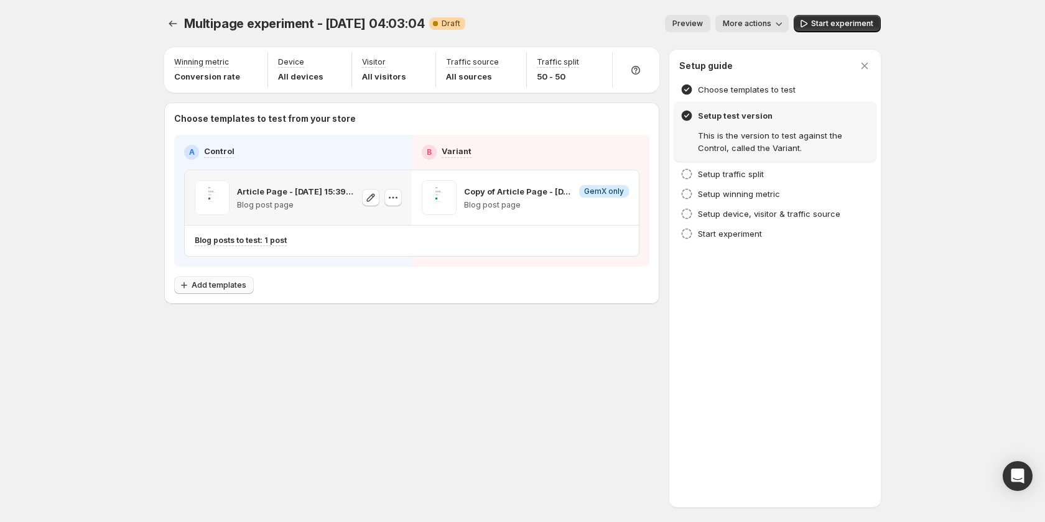
click at [223, 284] on span "Add templates" at bounding box center [219, 285] width 55 height 10
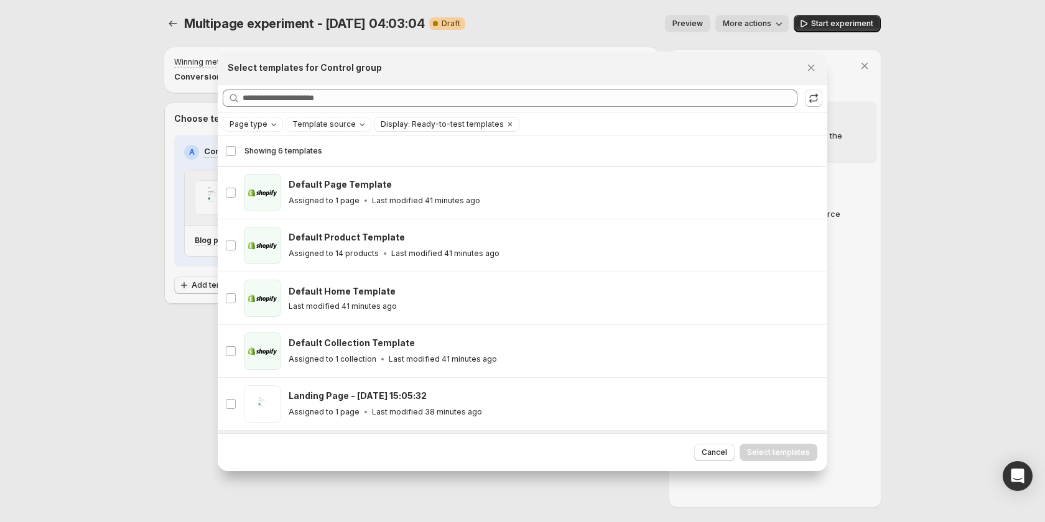
scroll to position [50, 0]
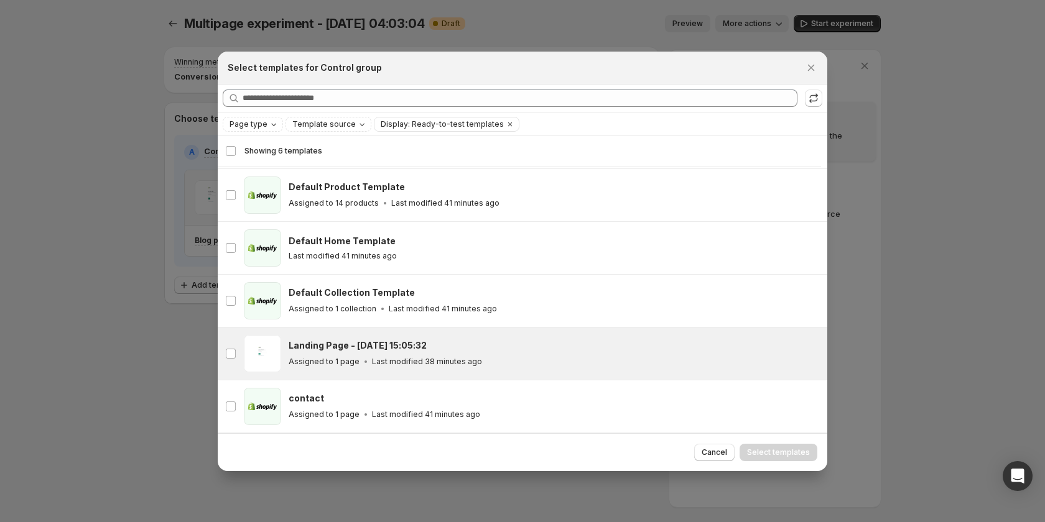
click at [485, 370] on div "Landing Page - Oct 14, 15:05:32 Assigned to 1 page Last modified 38 minutes ago" at bounding box center [554, 353] width 531 height 37
click at [796, 448] on span "Select templates" at bounding box center [778, 453] width 63 height 10
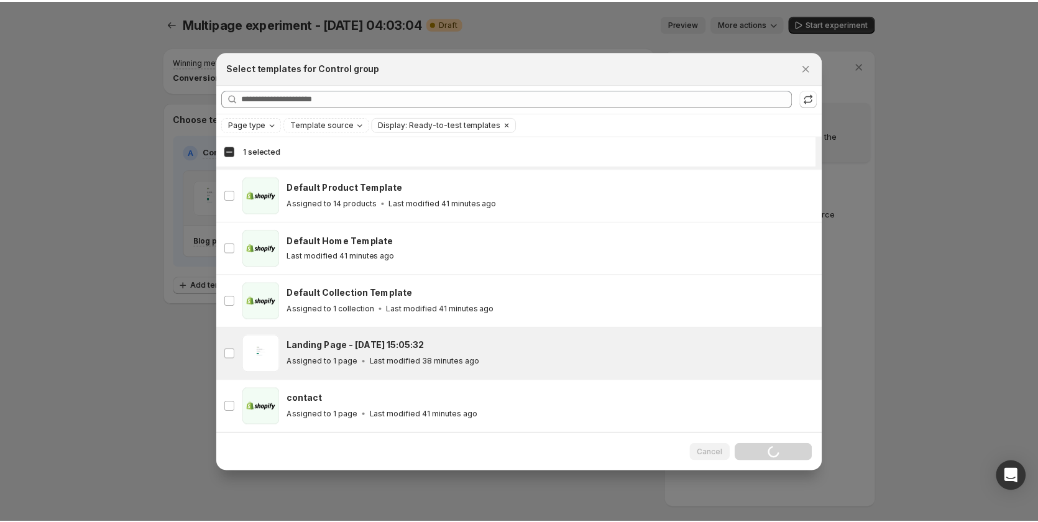
scroll to position [0, 0]
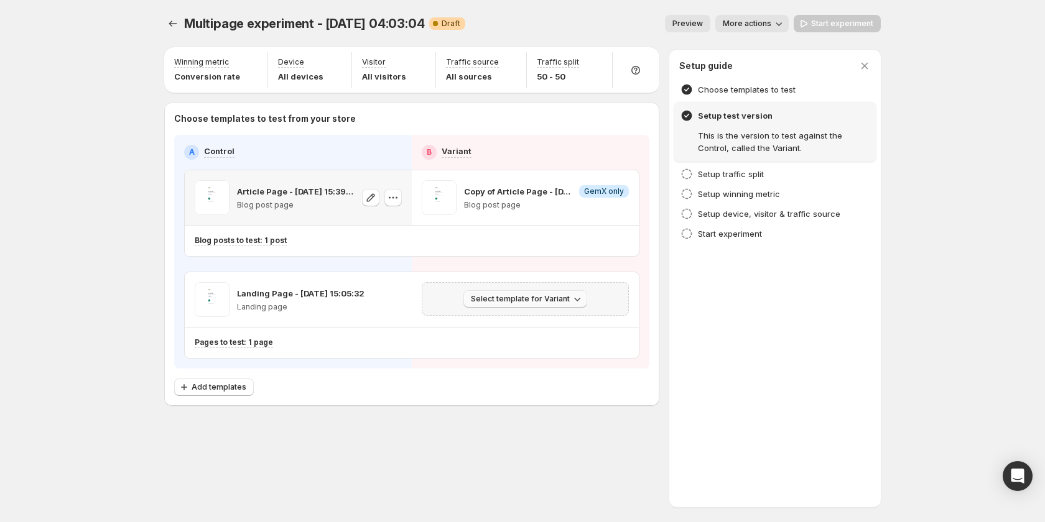
click at [557, 298] on span "Select template for Variant" at bounding box center [520, 299] width 99 height 10
click at [544, 349] on span "Create Variant based on Control" at bounding box center [527, 346] width 127 height 10
click at [833, 20] on span "Start experiment" at bounding box center [842, 24] width 62 height 10
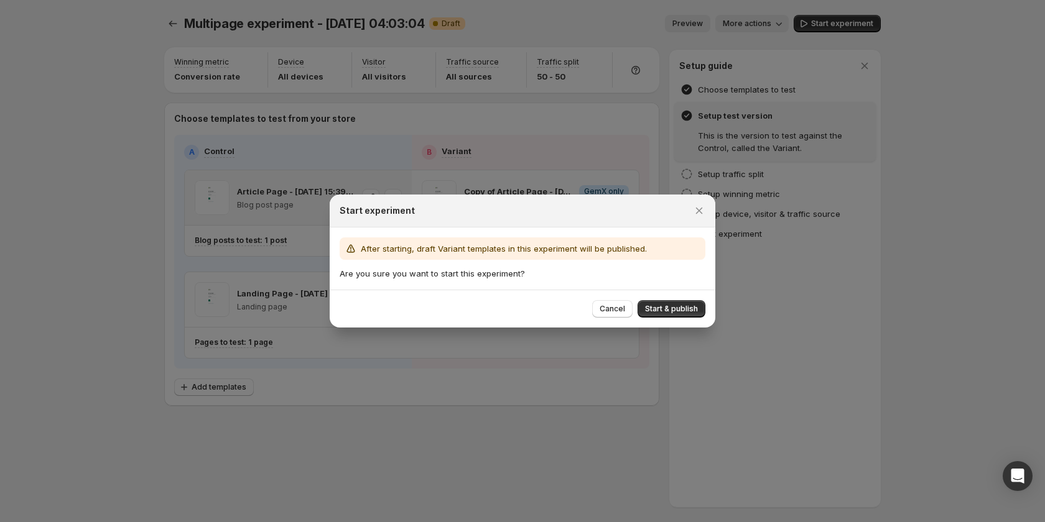
click at [728, 313] on div at bounding box center [522, 261] width 1045 height 522
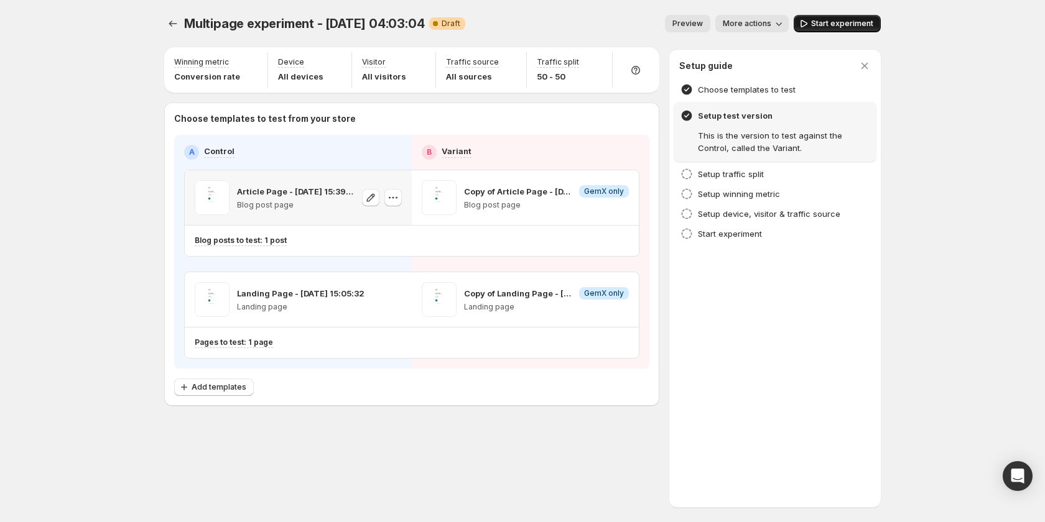
click at [874, 17] on button "Start experiment" at bounding box center [836, 23] width 87 height 17
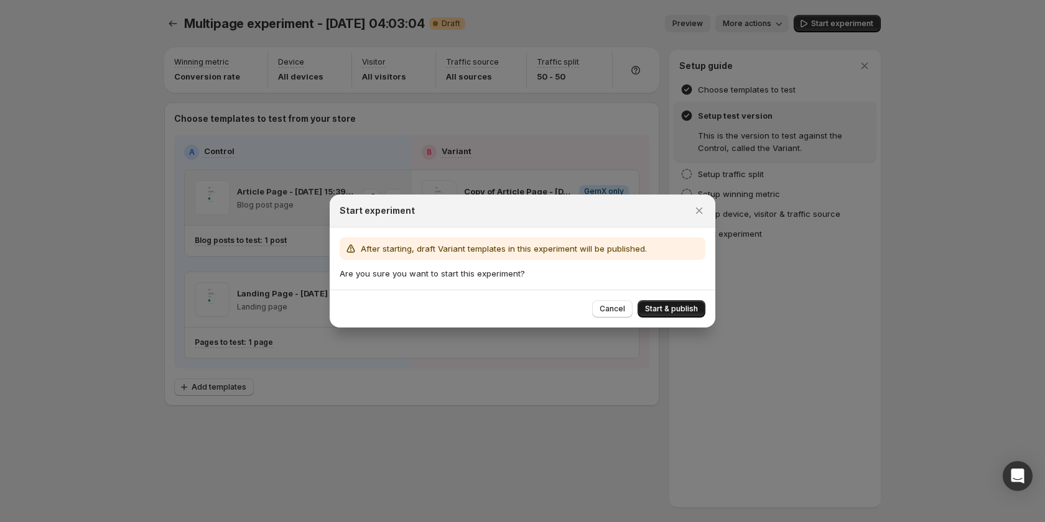
click at [693, 305] on span "Start & publish" at bounding box center [671, 309] width 53 height 10
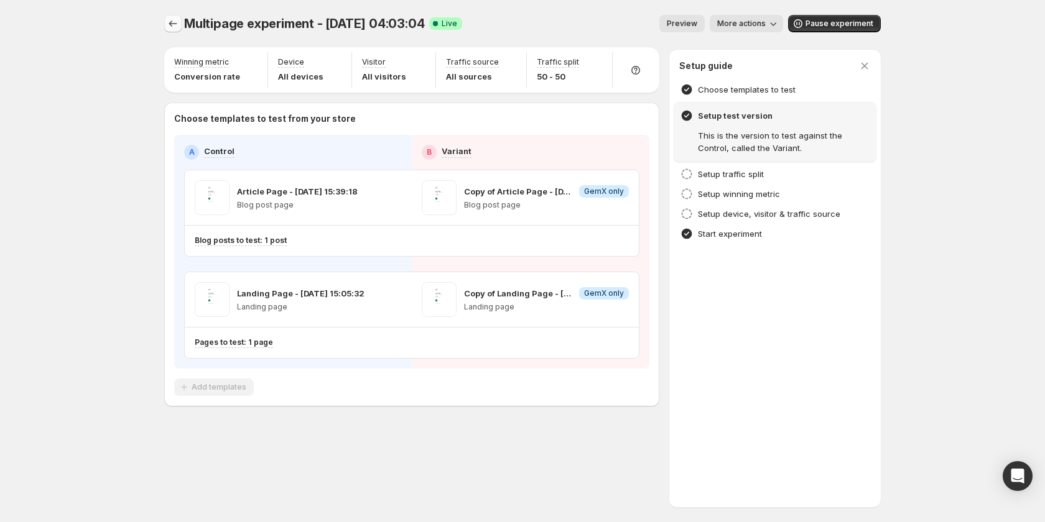
click at [176, 27] on icon "Experiments" at bounding box center [173, 23] width 12 height 12
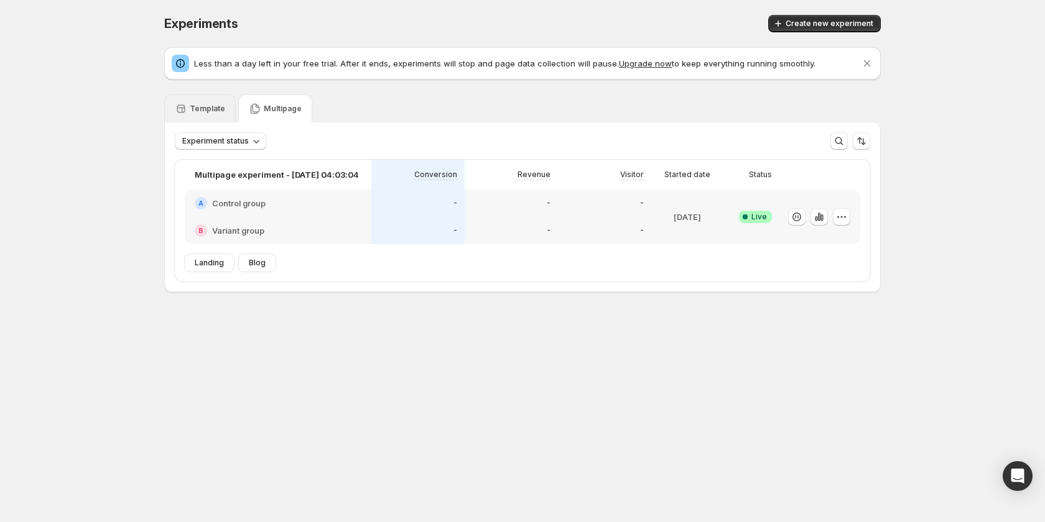
click at [187, 109] on icon at bounding box center [181, 109] width 12 height 12
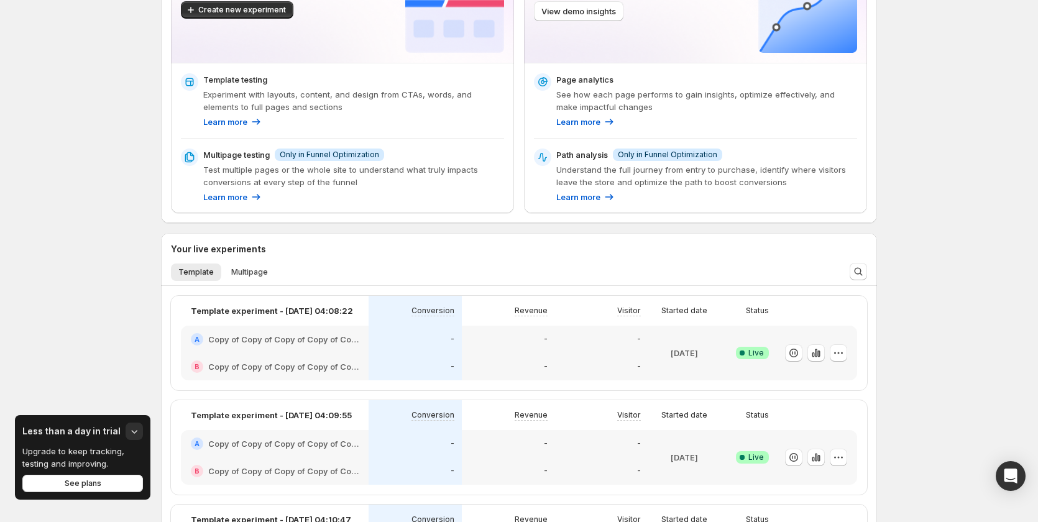
scroll to position [373, 0]
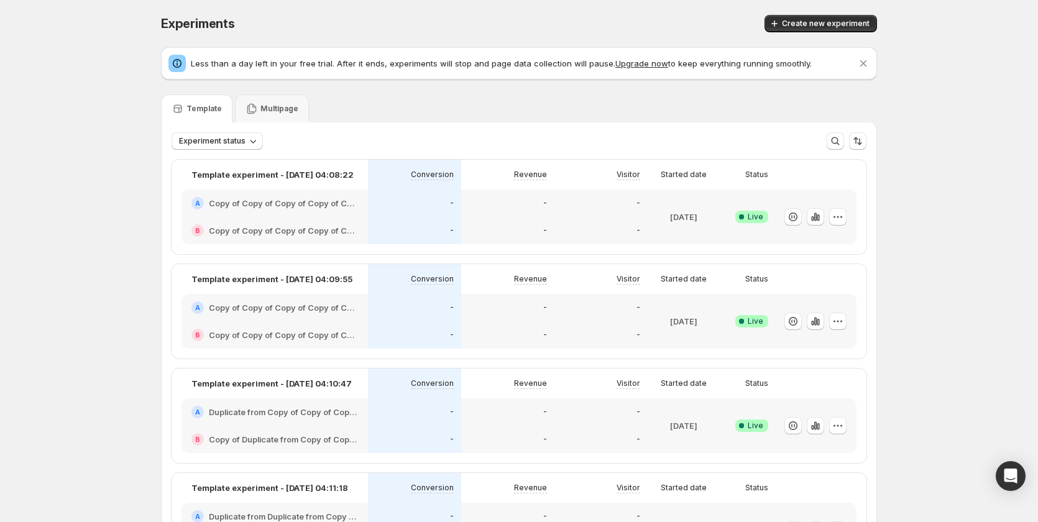
click at [489, 226] on div "-" at bounding box center [508, 230] width 78 height 12
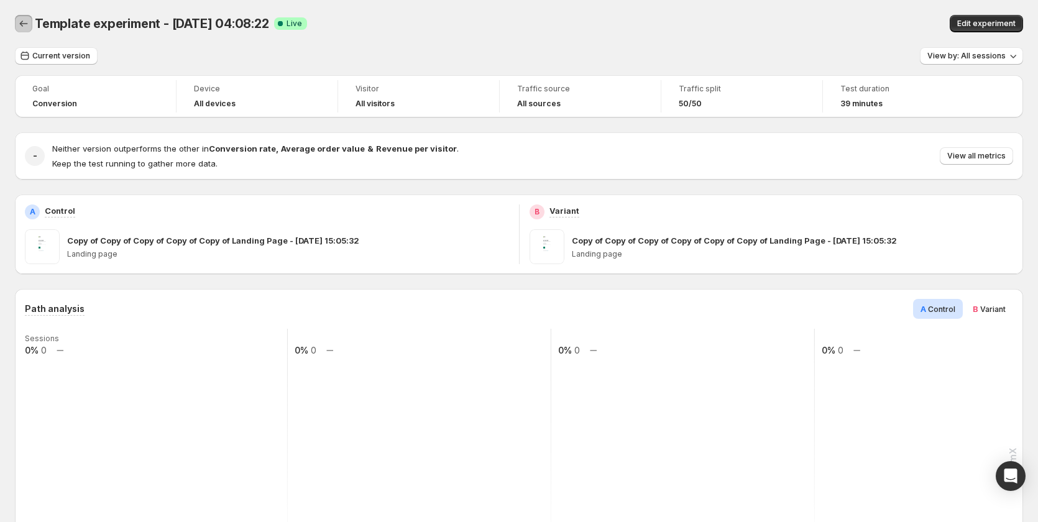
click at [22, 22] on icon "Back" at bounding box center [23, 23] width 12 height 12
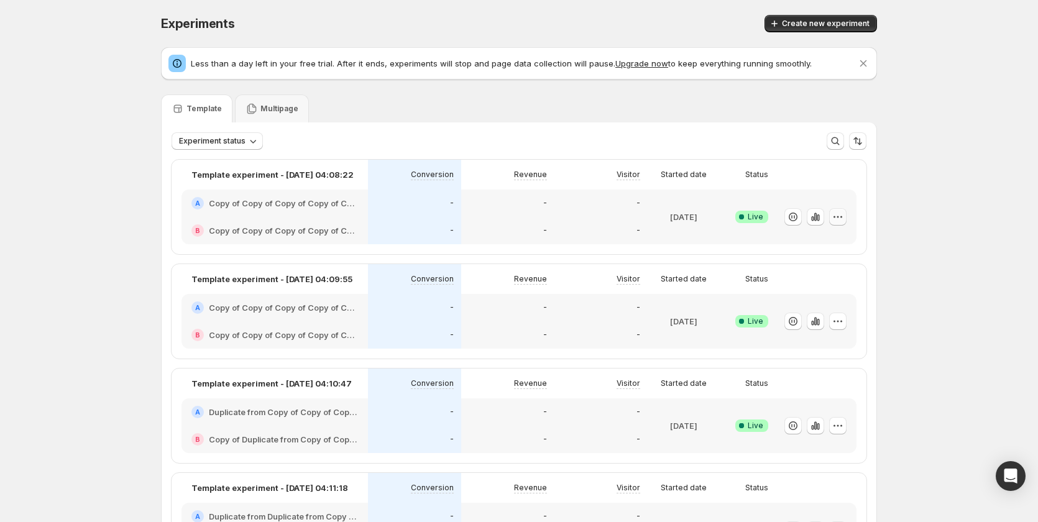
click at [844, 219] on icon "button" at bounding box center [838, 217] width 12 height 12
click at [798, 253] on ul "Edit Rename End experiment Delete Live experiment cannot be deleted" at bounding box center [845, 280] width 154 height 94
click at [801, 246] on span "Edit" at bounding box center [795, 243] width 14 height 10
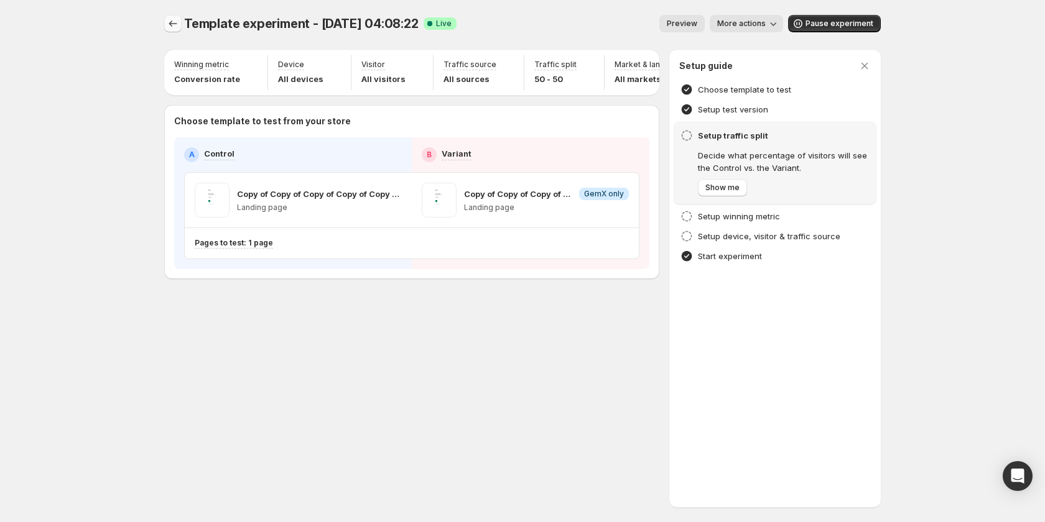
click at [172, 29] on icon "Experiments" at bounding box center [173, 23] width 12 height 12
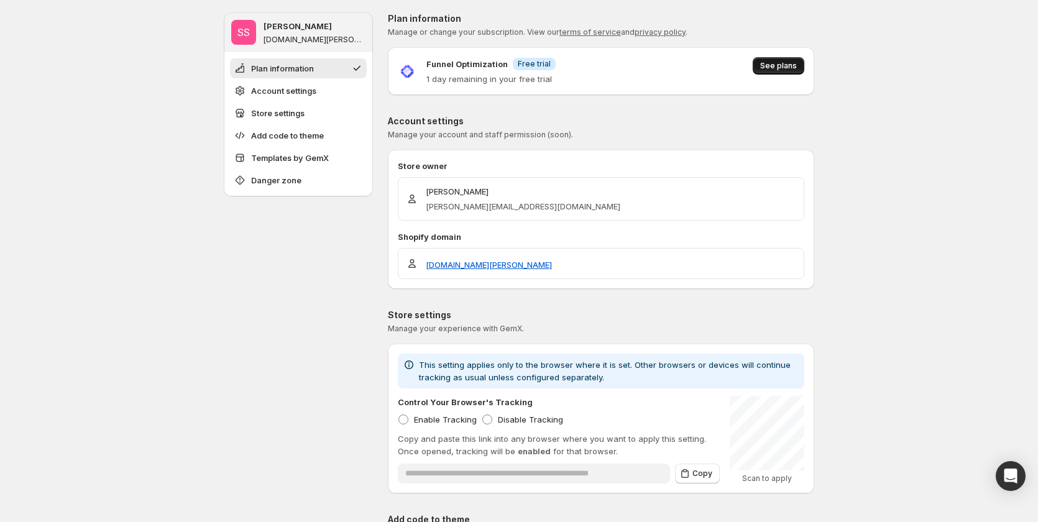
click at [774, 64] on span "See plans" at bounding box center [778, 66] width 37 height 10
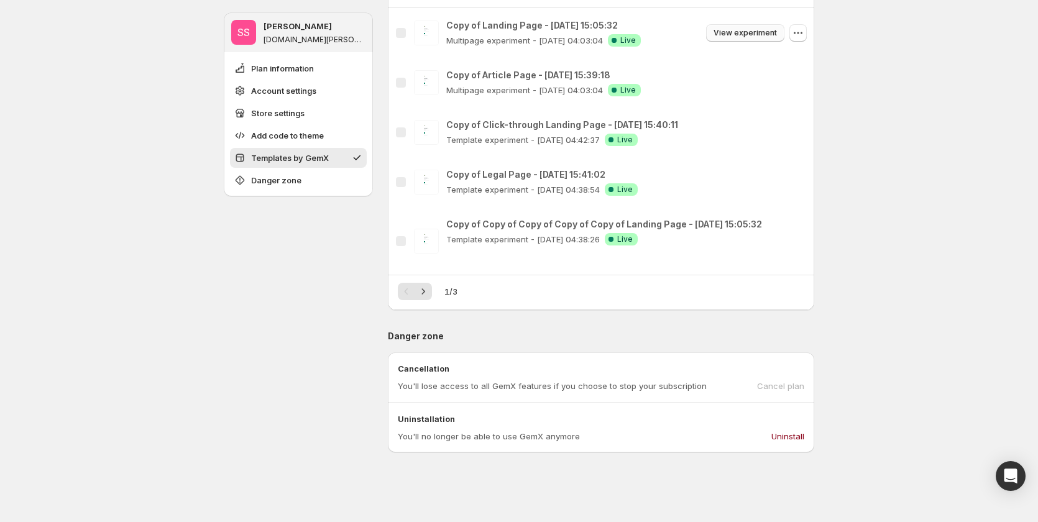
scroll to position [746, 0]
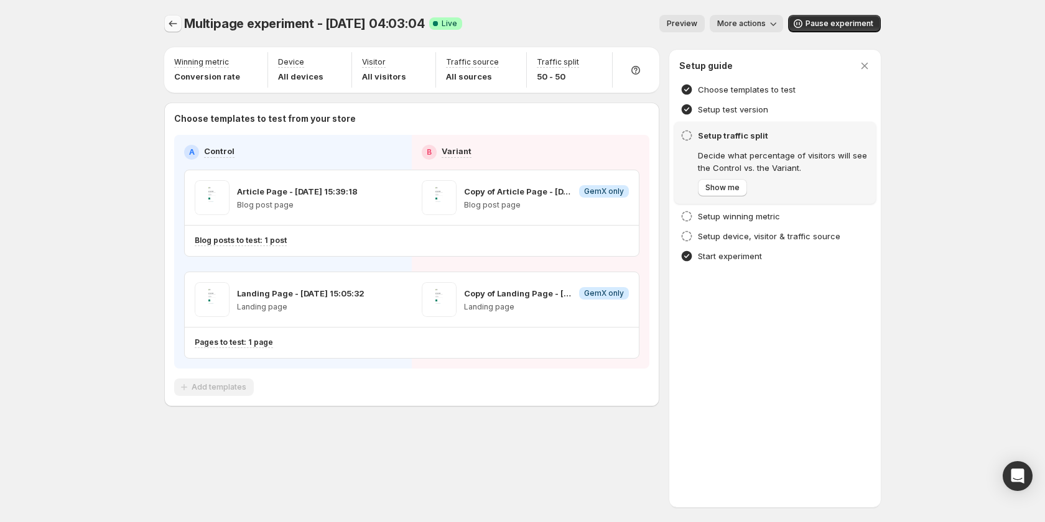
click at [165, 19] on button "Experiments" at bounding box center [172, 23] width 17 height 17
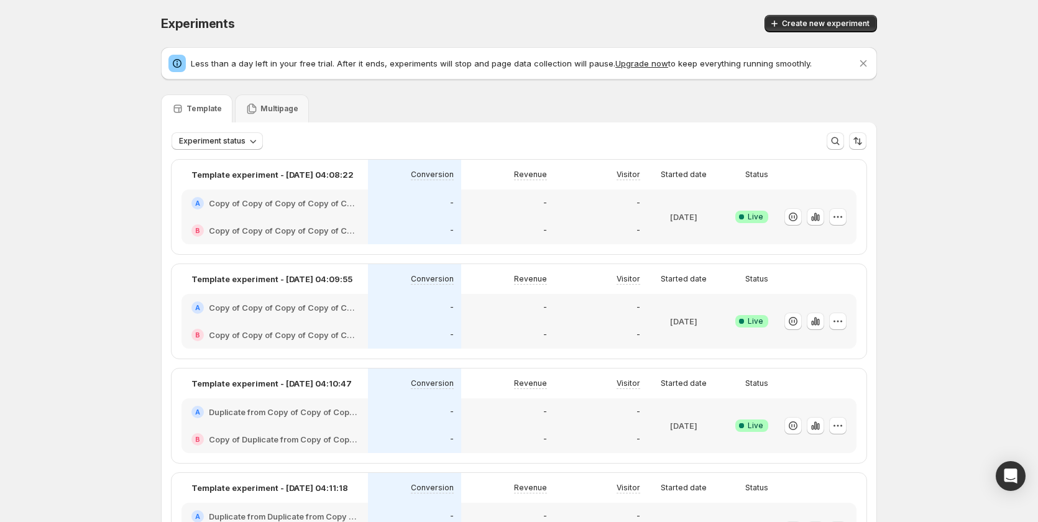
click at [354, 212] on div "A Copy of Copy of Copy of Copy of Copy of Landing Page - [DATE] 15:05:32" at bounding box center [275, 203] width 187 height 27
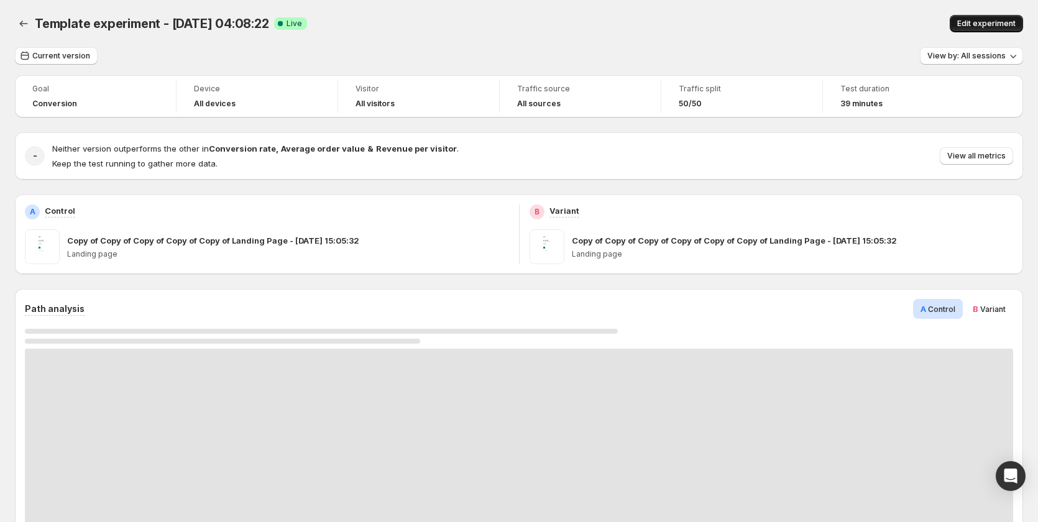
click at [999, 29] on button "Edit experiment" at bounding box center [986, 23] width 73 height 17
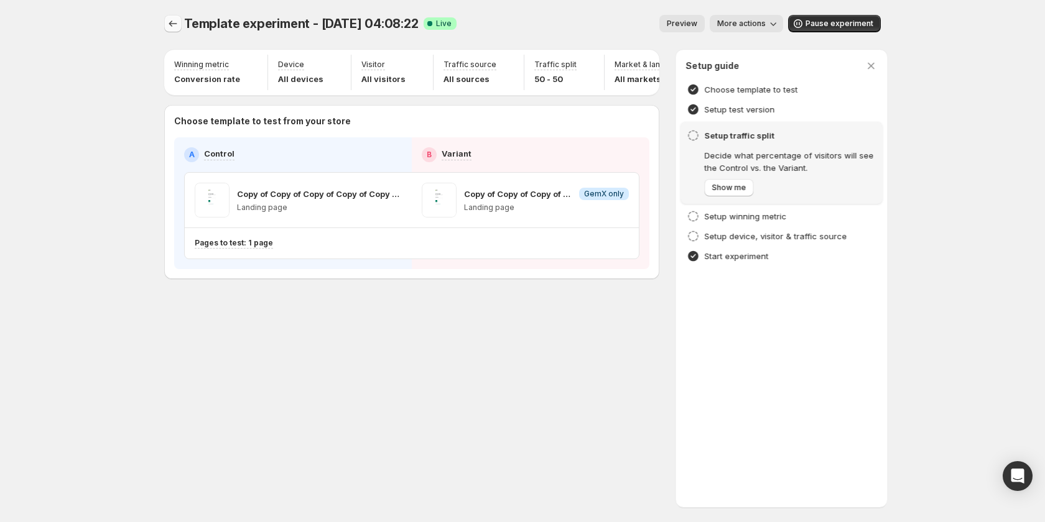
click at [172, 23] on icon "Experiments" at bounding box center [173, 23] width 12 height 12
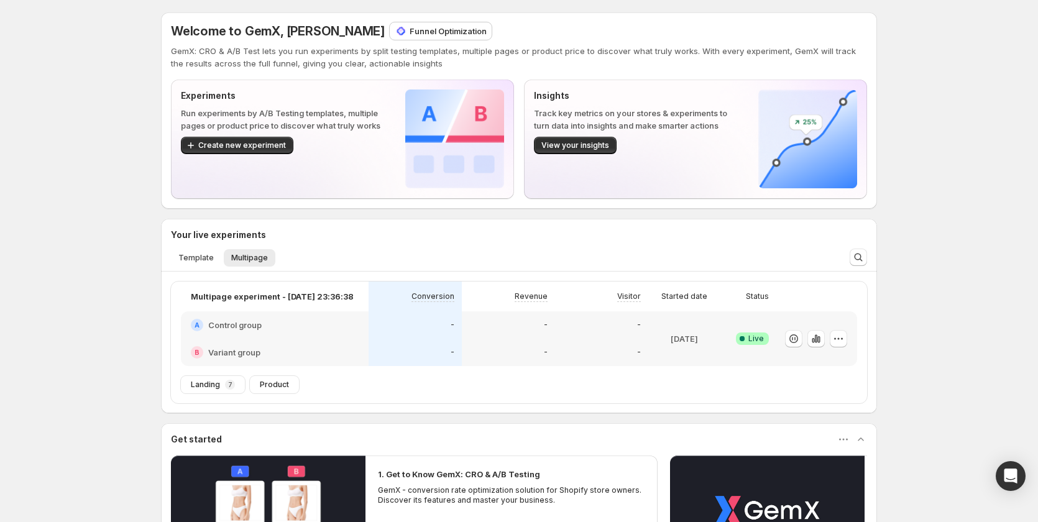
click at [454, 22] on div "Funnel Optimization" at bounding box center [441, 30] width 102 height 17
click at [454, 34] on p "Funnel Optimization" at bounding box center [448, 31] width 77 height 12
